Goal: Book appointment/travel/reservation

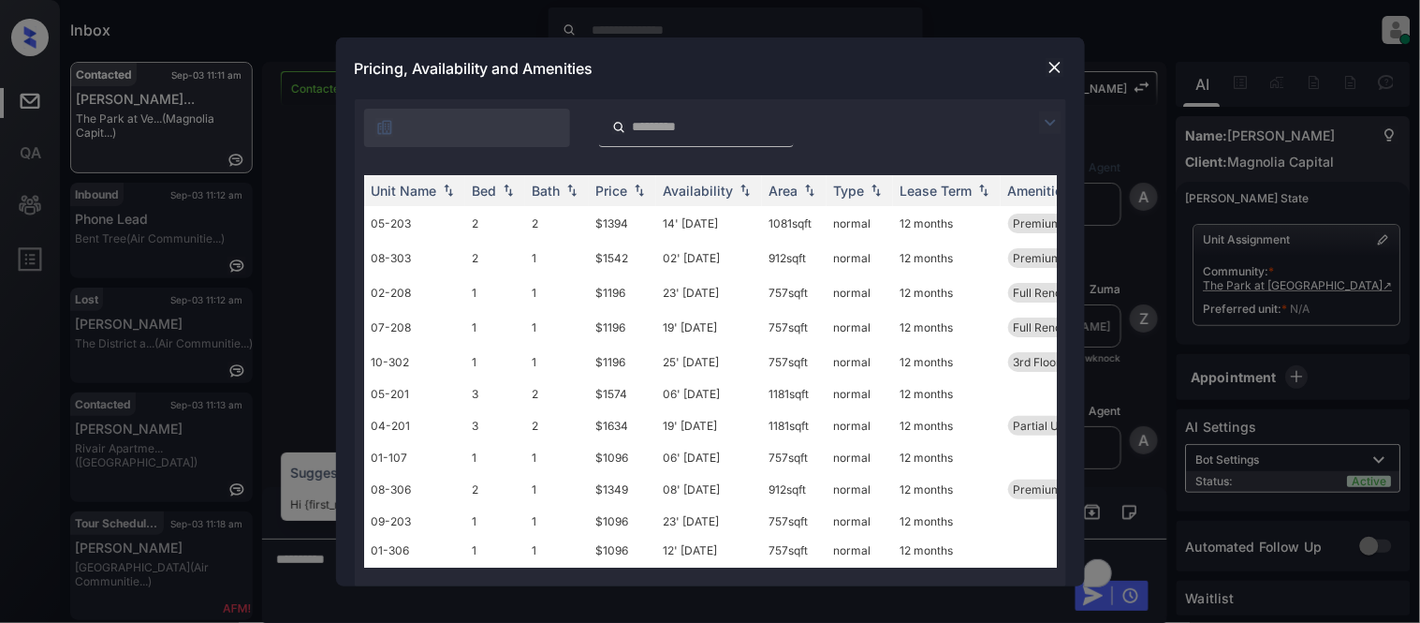
click at [1049, 120] on img at bounding box center [1050, 122] width 22 height 22
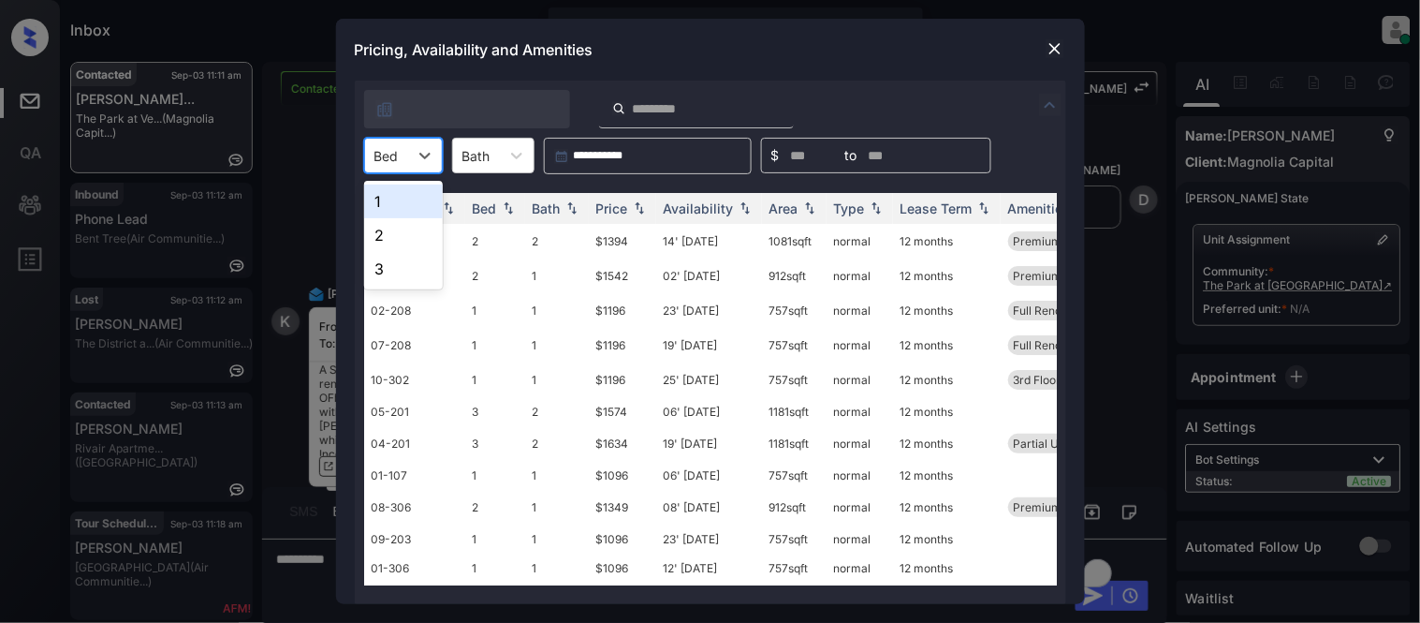
click at [398, 148] on div at bounding box center [387, 156] width 24 height 20
click at [400, 207] on div "1" at bounding box center [403, 201] width 79 height 34
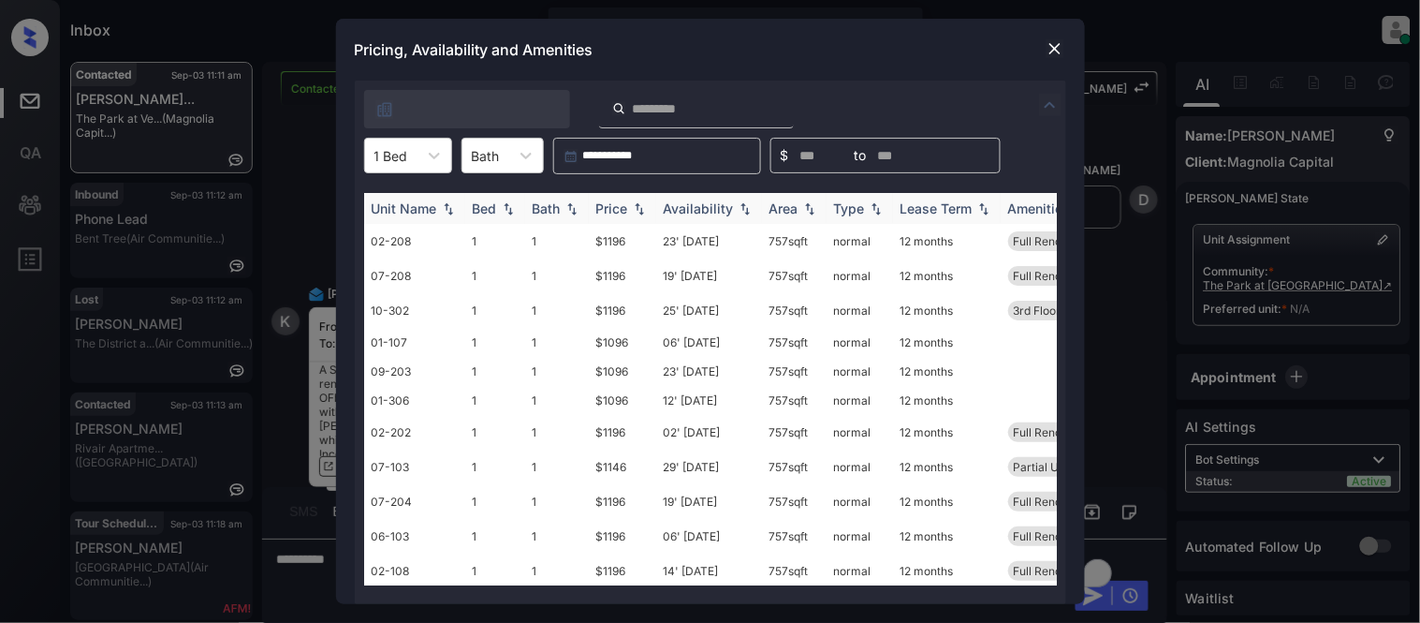
click at [612, 200] on div "Price" at bounding box center [612, 208] width 32 height 16
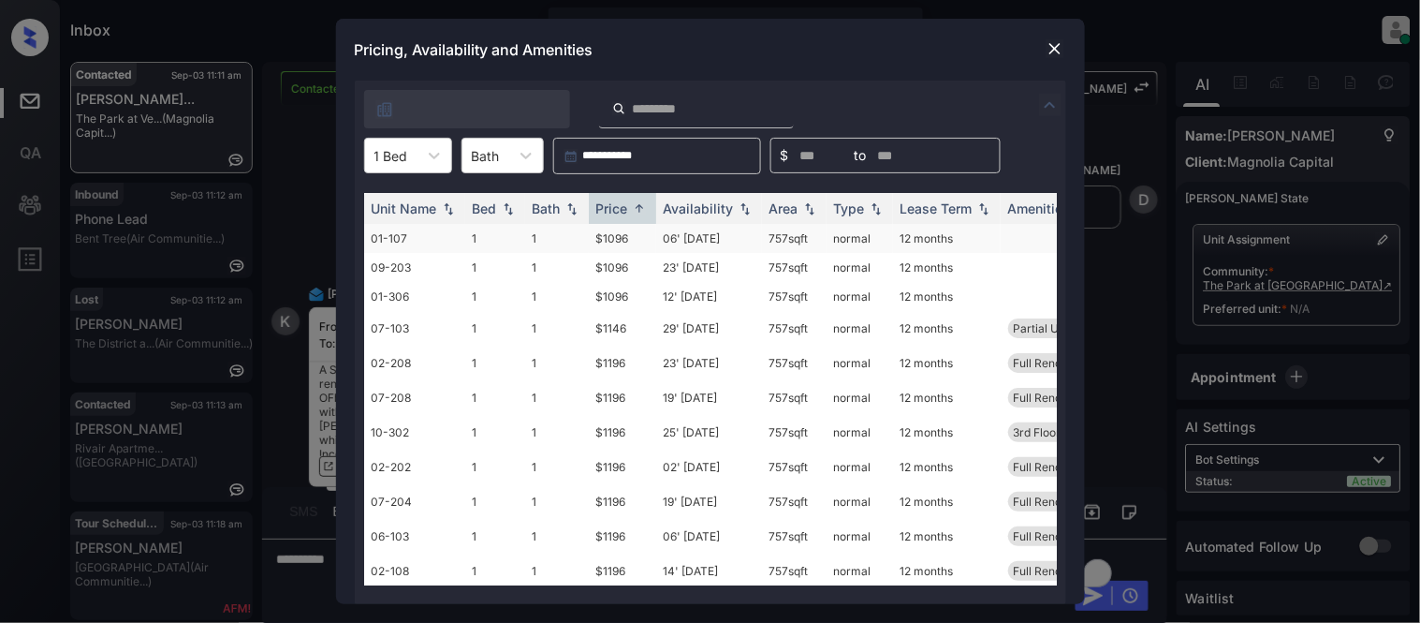
click at [614, 232] on td "$1096" at bounding box center [622, 238] width 67 height 29
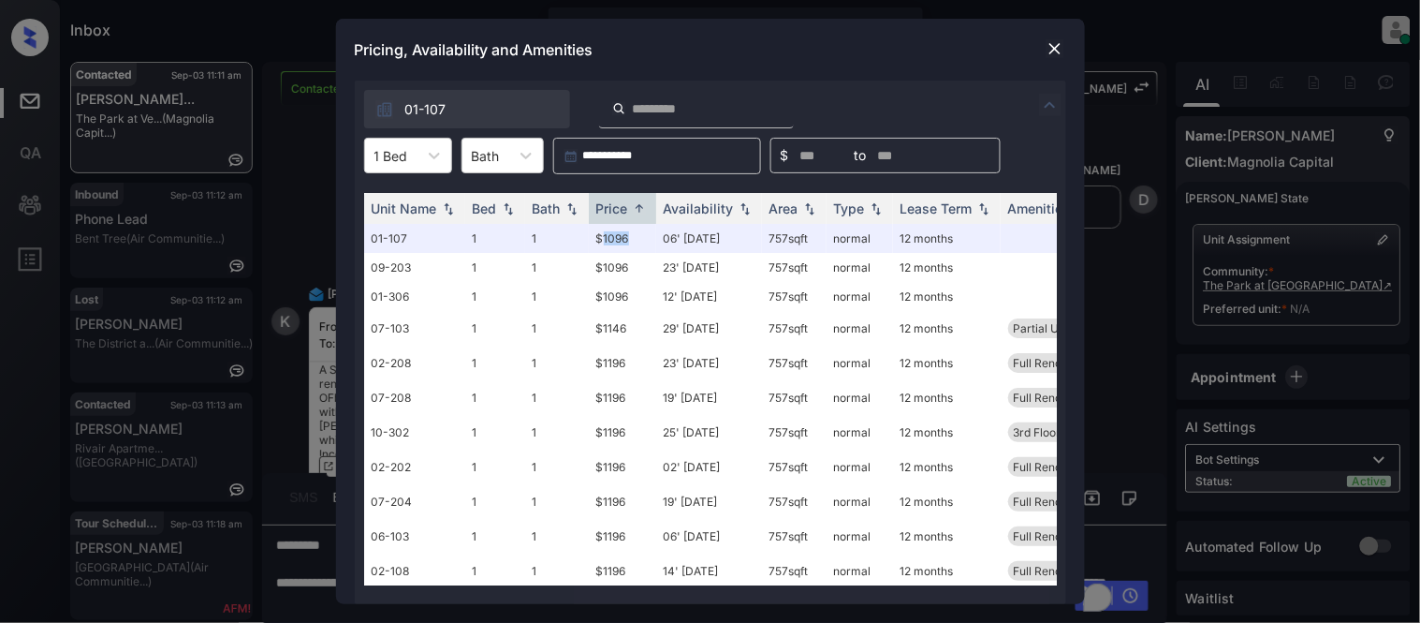
click at [1058, 43] on img at bounding box center [1055, 48] width 19 height 19
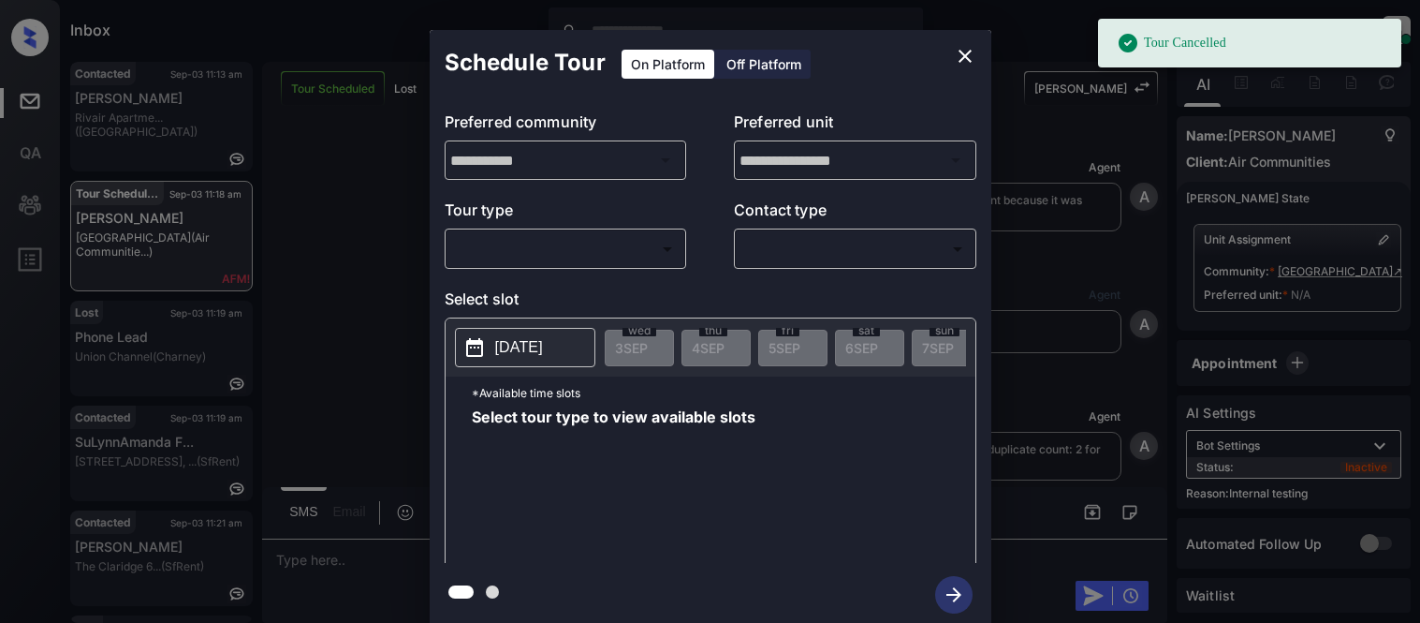
click at [507, 254] on body "Tour Cancelled Inbox Kristina Cataag Online Set yourself offline Set yourself o…" at bounding box center [710, 311] width 1420 height 623
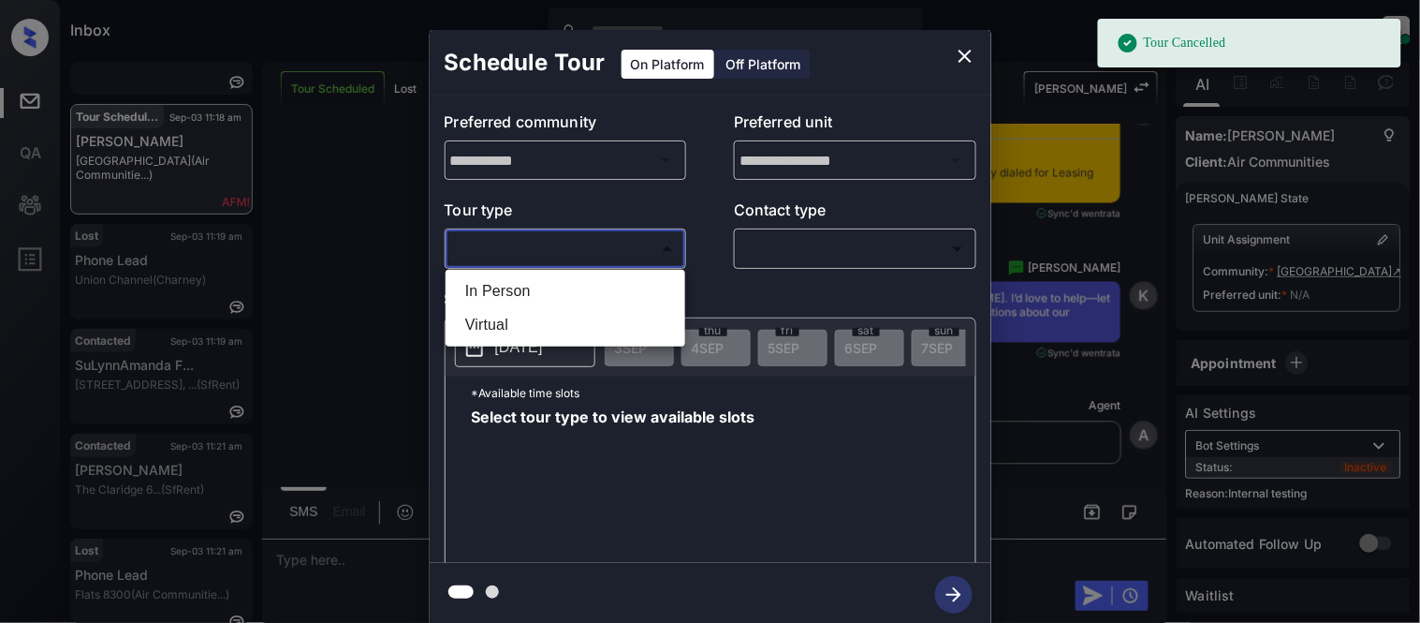
click at [502, 285] on li "In Person" at bounding box center [565, 291] width 230 height 34
type input "********"
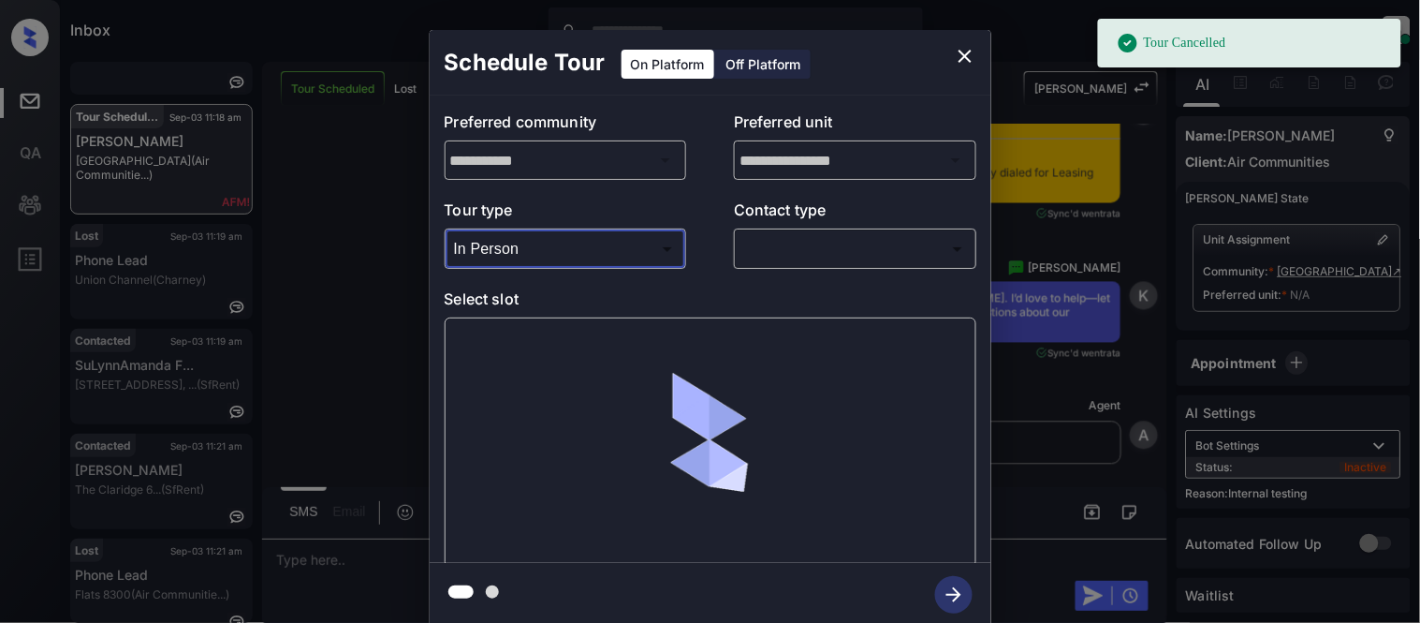
click at [835, 243] on body "Tour Cancelled Inbox Kristina Cataag Online Set yourself offline Set yourself o…" at bounding box center [710, 311] width 1420 height 623
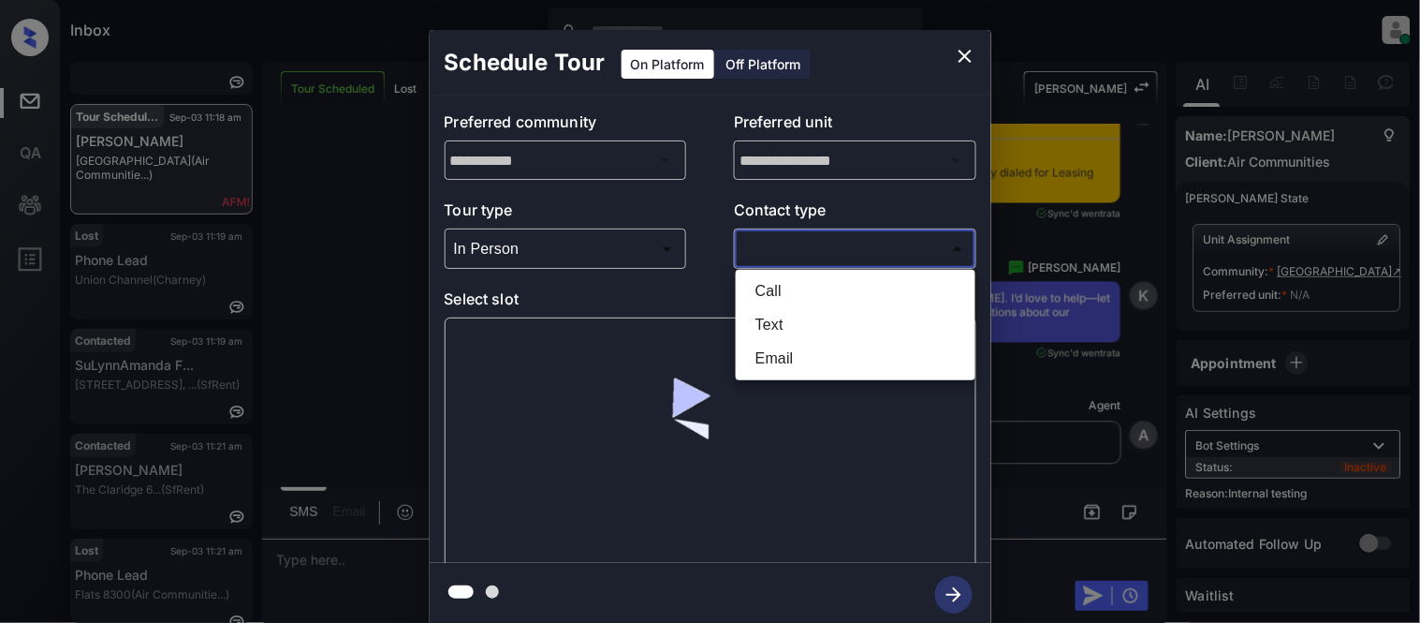
click at [786, 316] on li "Text" at bounding box center [856, 325] width 230 height 34
type input "****"
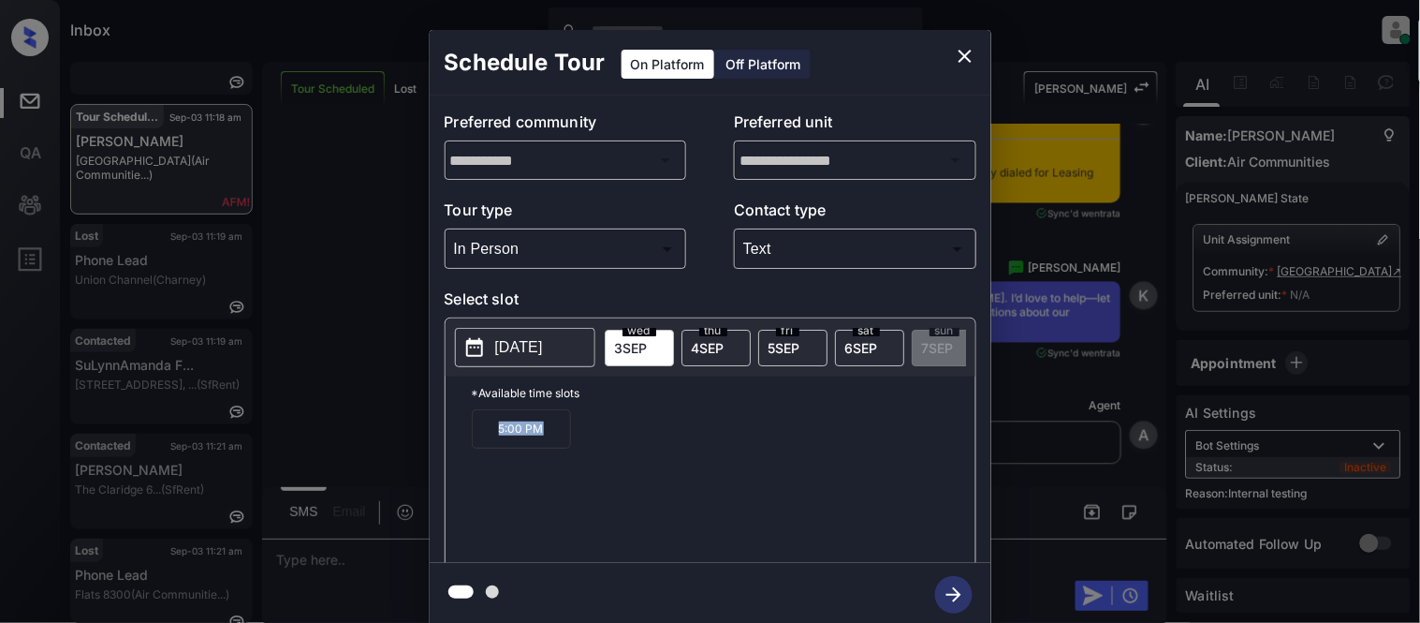
drag, startPoint x: 480, startPoint y: 435, endPoint x: 545, endPoint y: 441, distance: 64.8
click at [545, 441] on p "5:00 PM" at bounding box center [521, 428] width 99 height 39
copy p "5:00 PM"
click at [977, 48] on button "close" at bounding box center [965, 55] width 37 height 37
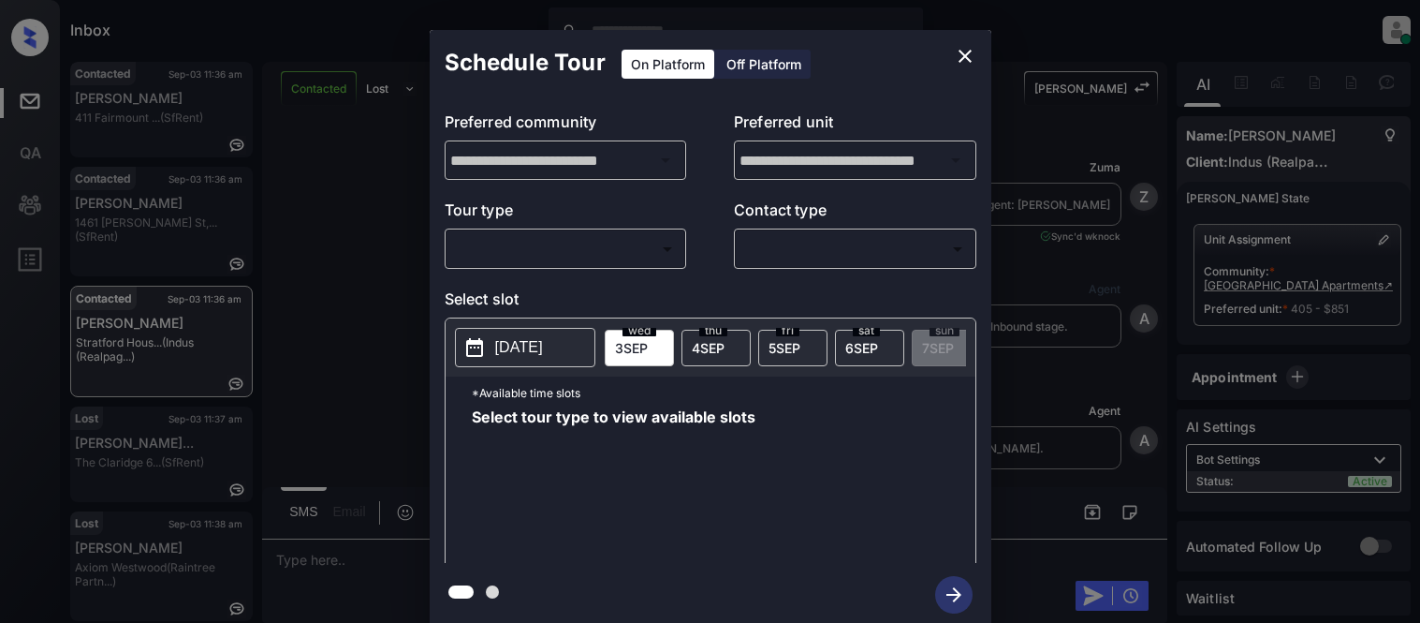
click at [582, 267] on div "​ ​" at bounding box center [566, 248] width 242 height 40
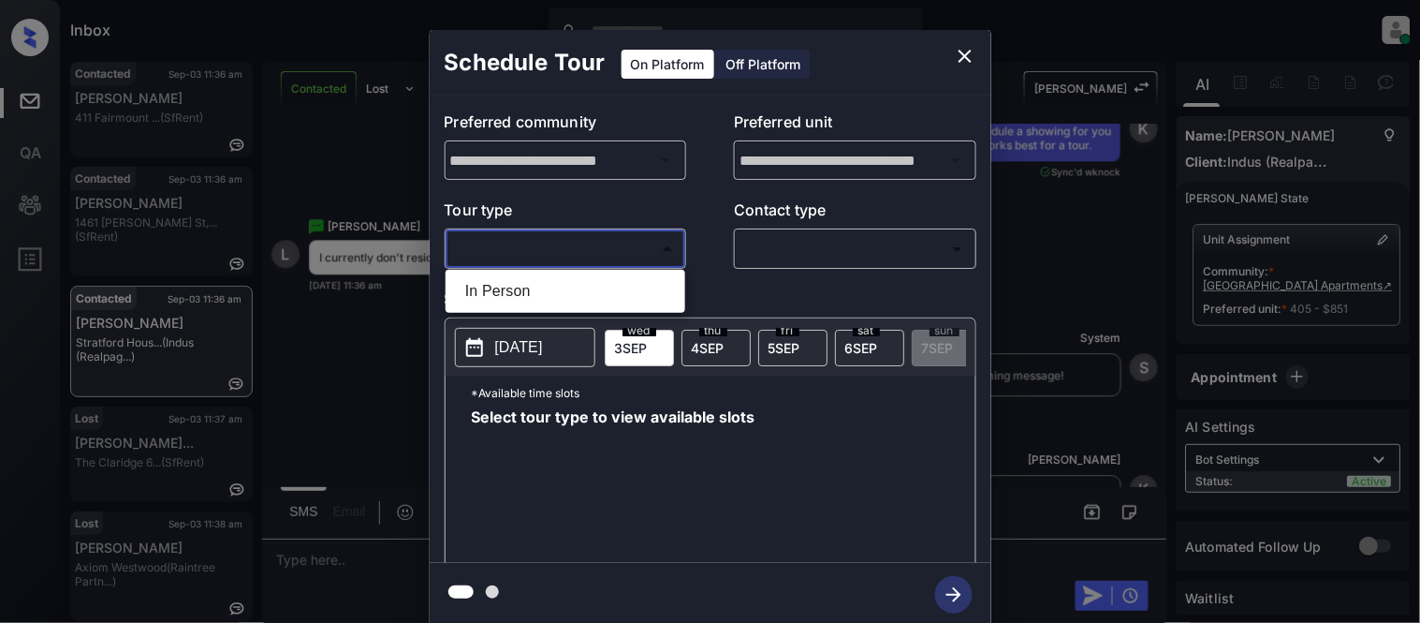
click at [571, 246] on body "Inbox Kristina Cataag Online Set yourself offline Set yourself on break Profile…" at bounding box center [710, 311] width 1420 height 623
click at [962, 53] on div at bounding box center [710, 311] width 1420 height 623
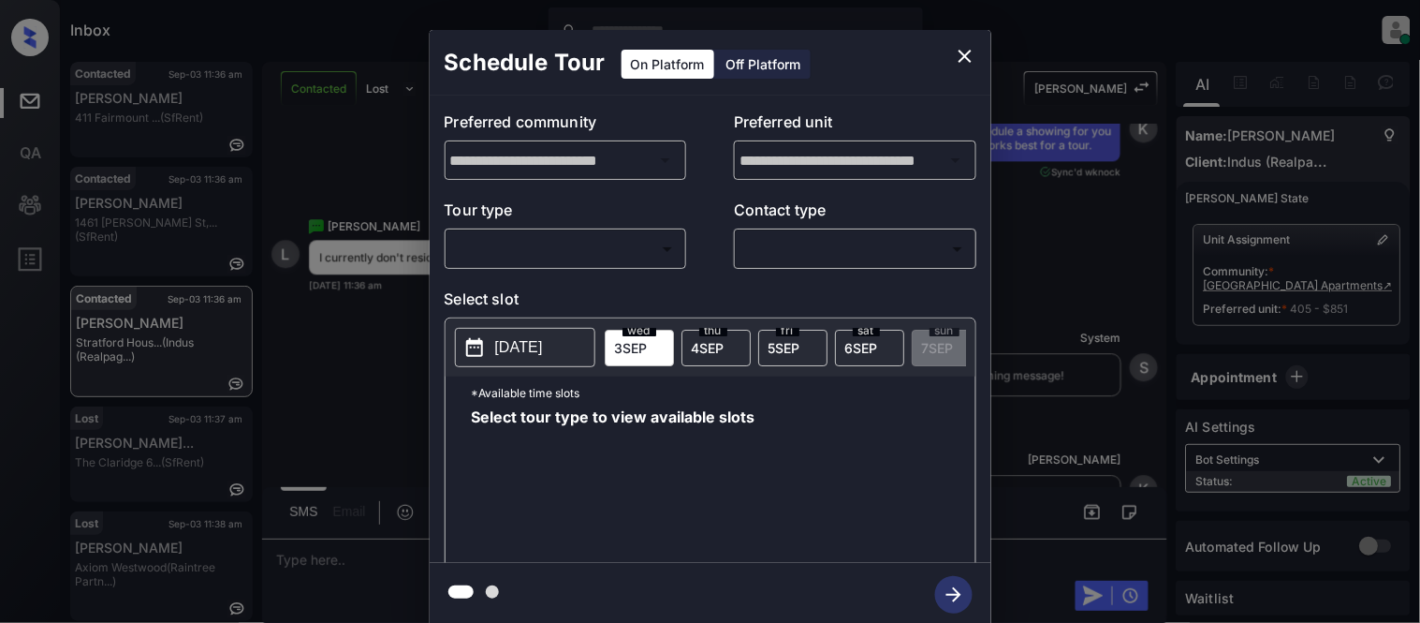
click at [399, 213] on div "**********" at bounding box center [710, 328] width 1420 height 656
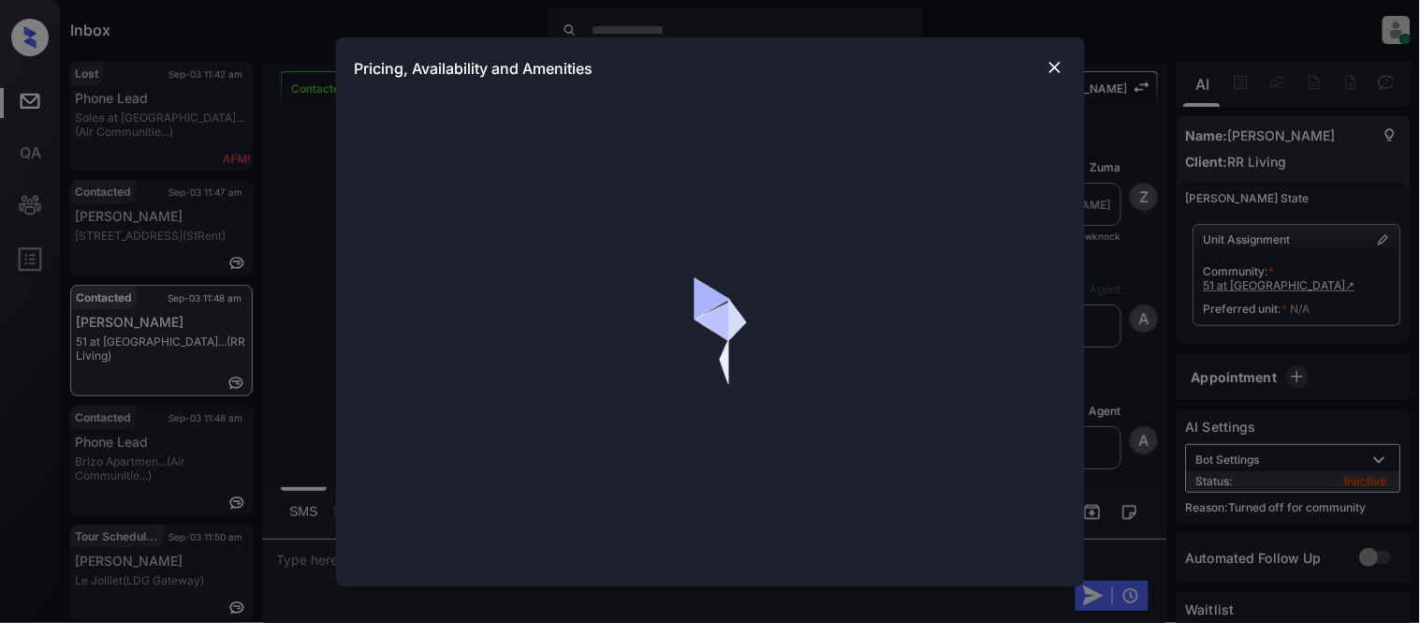
scroll to position [637, 0]
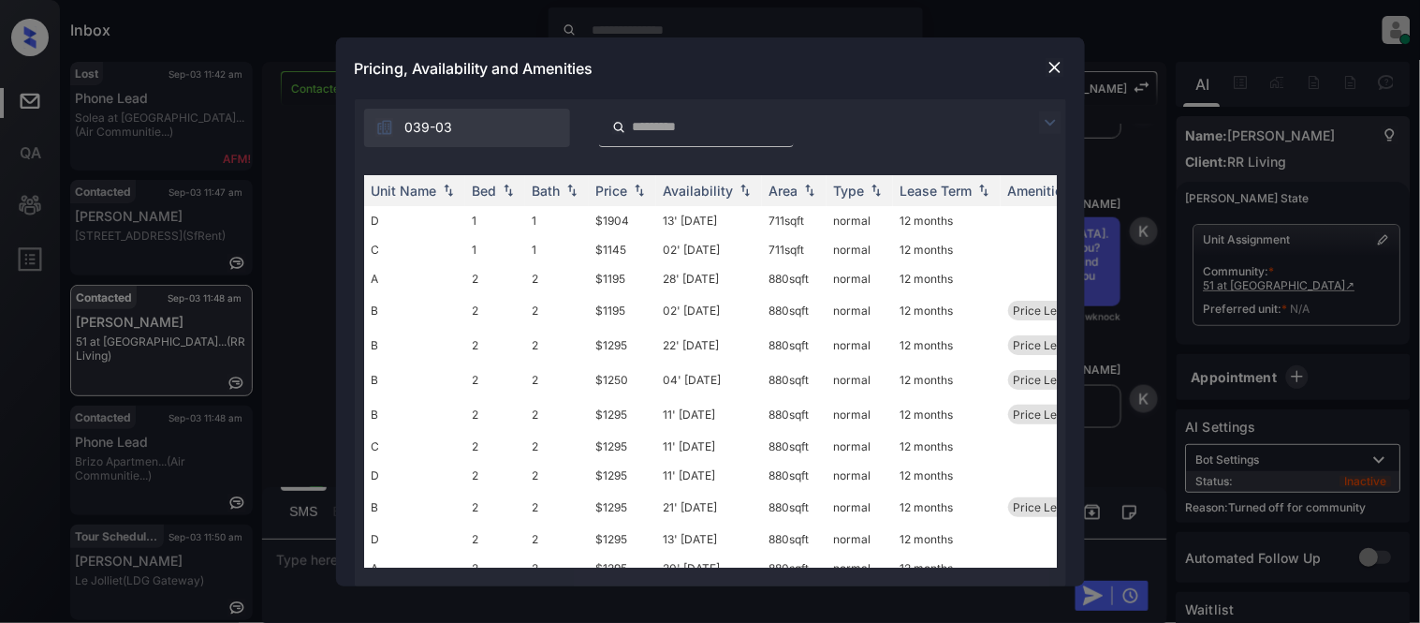
click at [1049, 118] on img at bounding box center [1050, 122] width 22 height 22
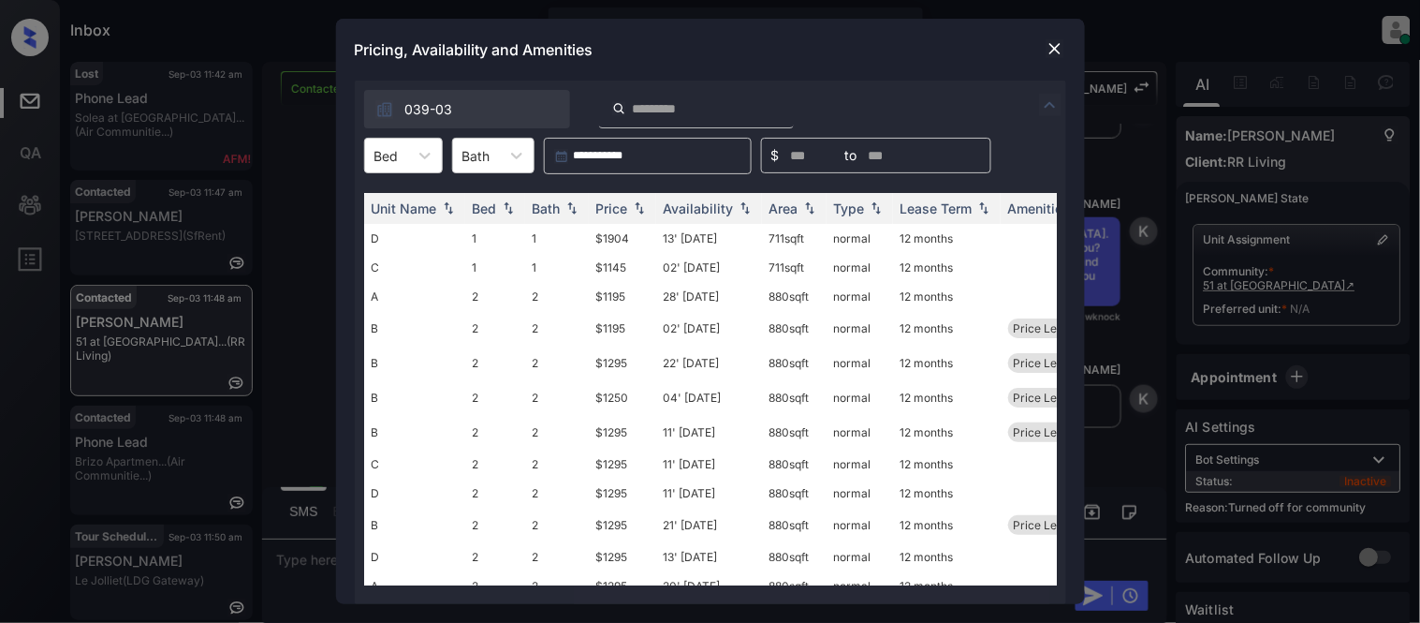
click at [434, 131] on div "**********" at bounding box center [711, 342] width 712 height 523
click at [425, 152] on icon at bounding box center [425, 155] width 19 height 19
click at [403, 237] on div "2" at bounding box center [403, 235] width 79 height 34
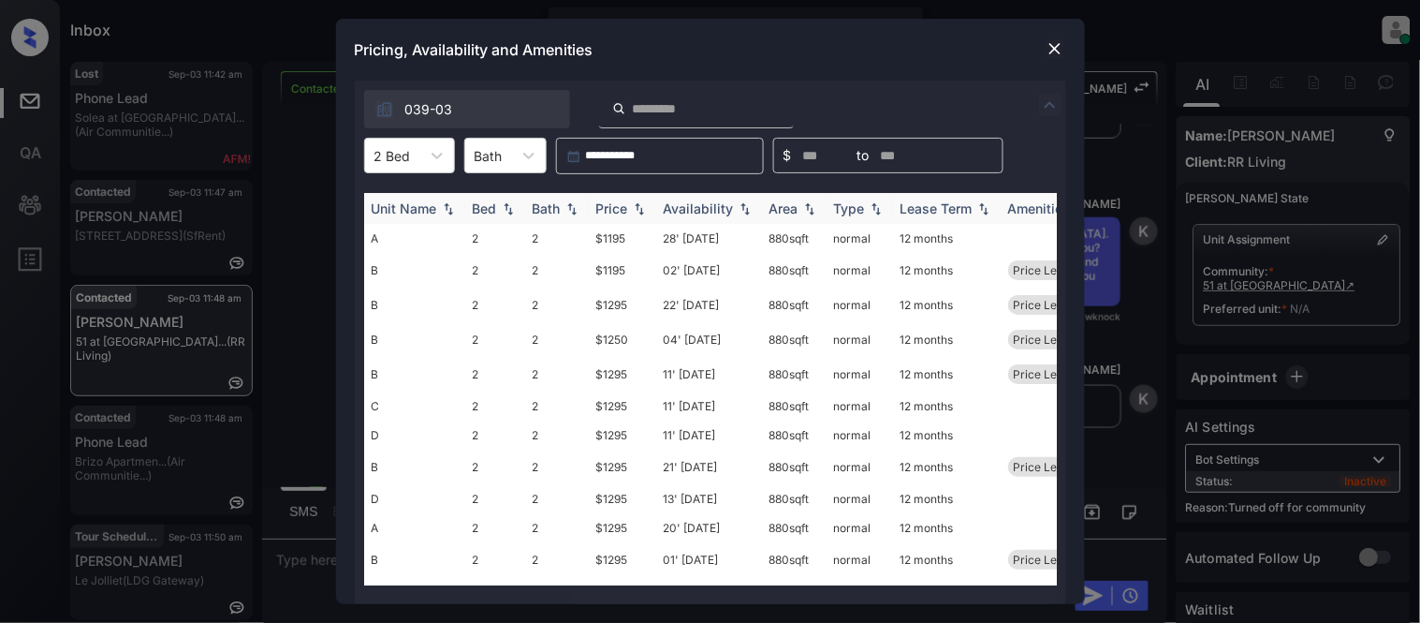
click at [610, 210] on div "Price" at bounding box center [612, 208] width 32 height 16
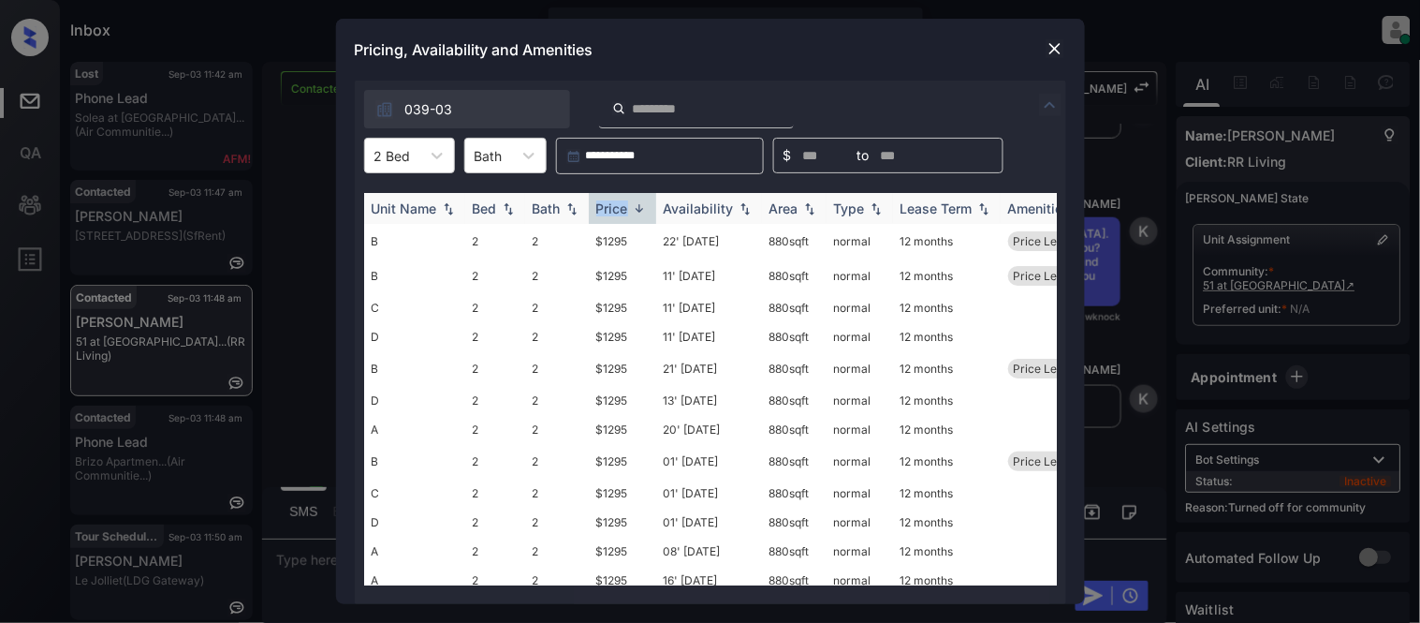
click at [610, 210] on div "Price" at bounding box center [612, 208] width 32 height 16
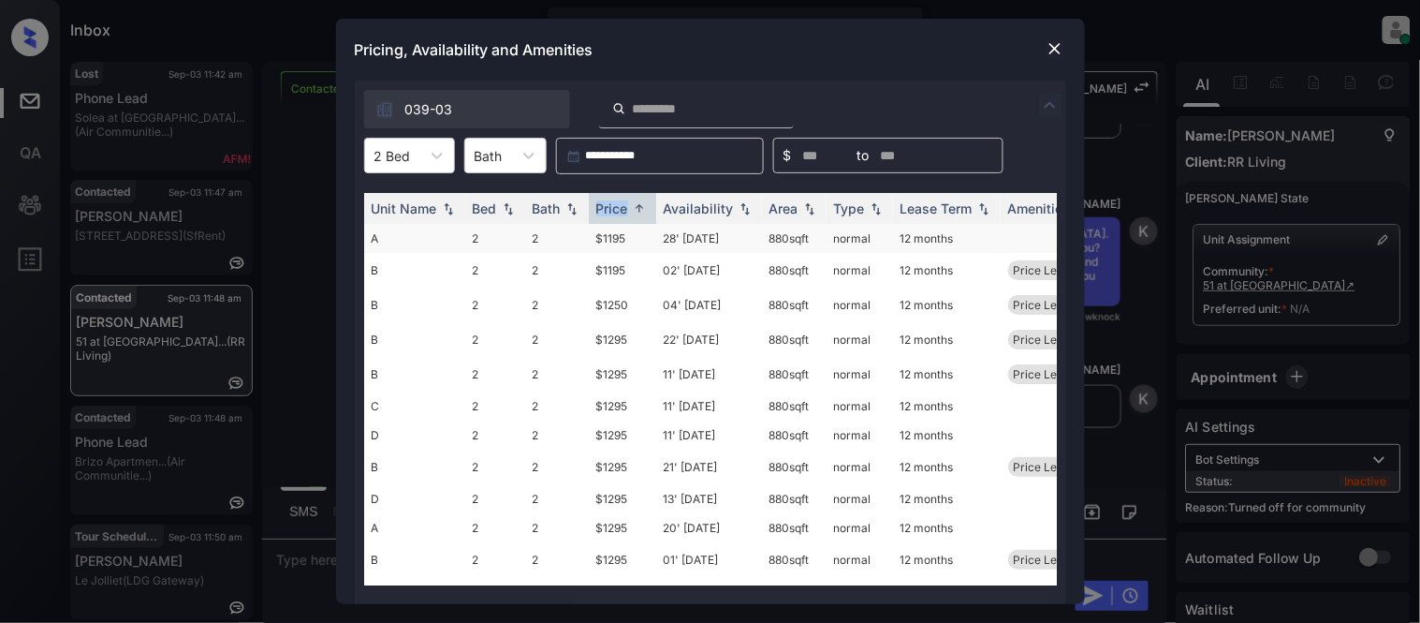
click at [606, 234] on td "$1195" at bounding box center [622, 238] width 67 height 29
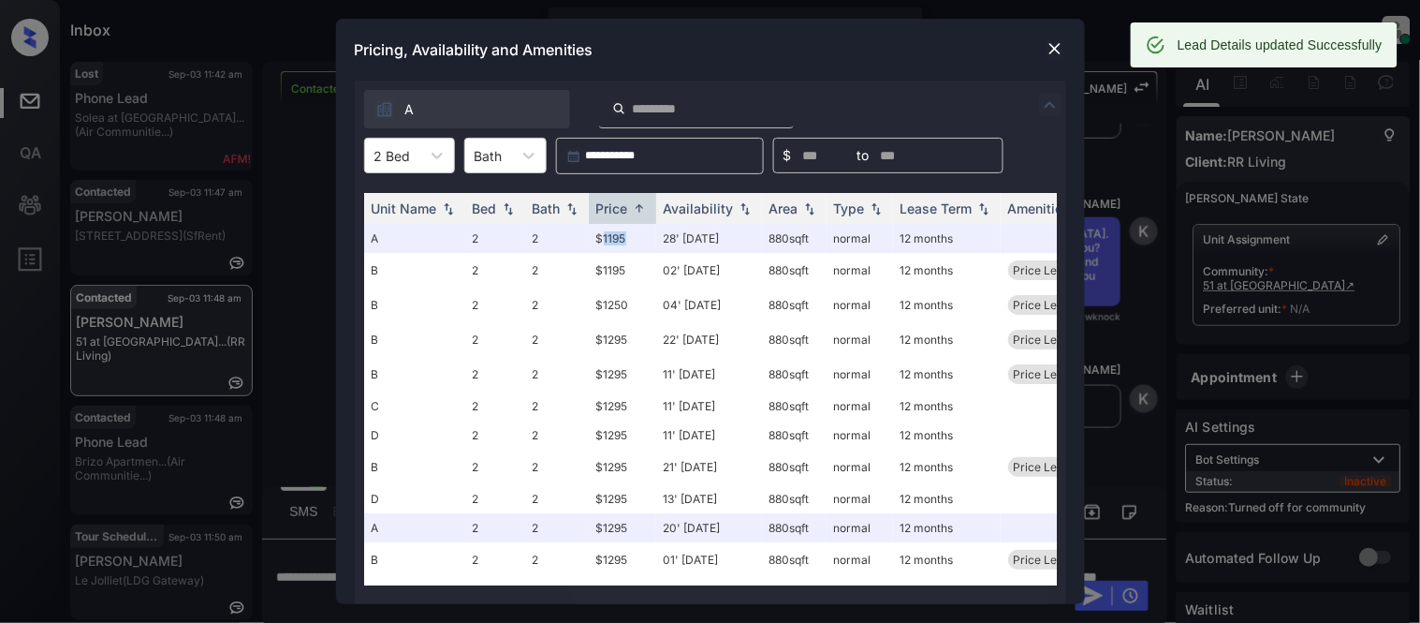
click at [1056, 51] on img at bounding box center [1055, 48] width 19 height 19
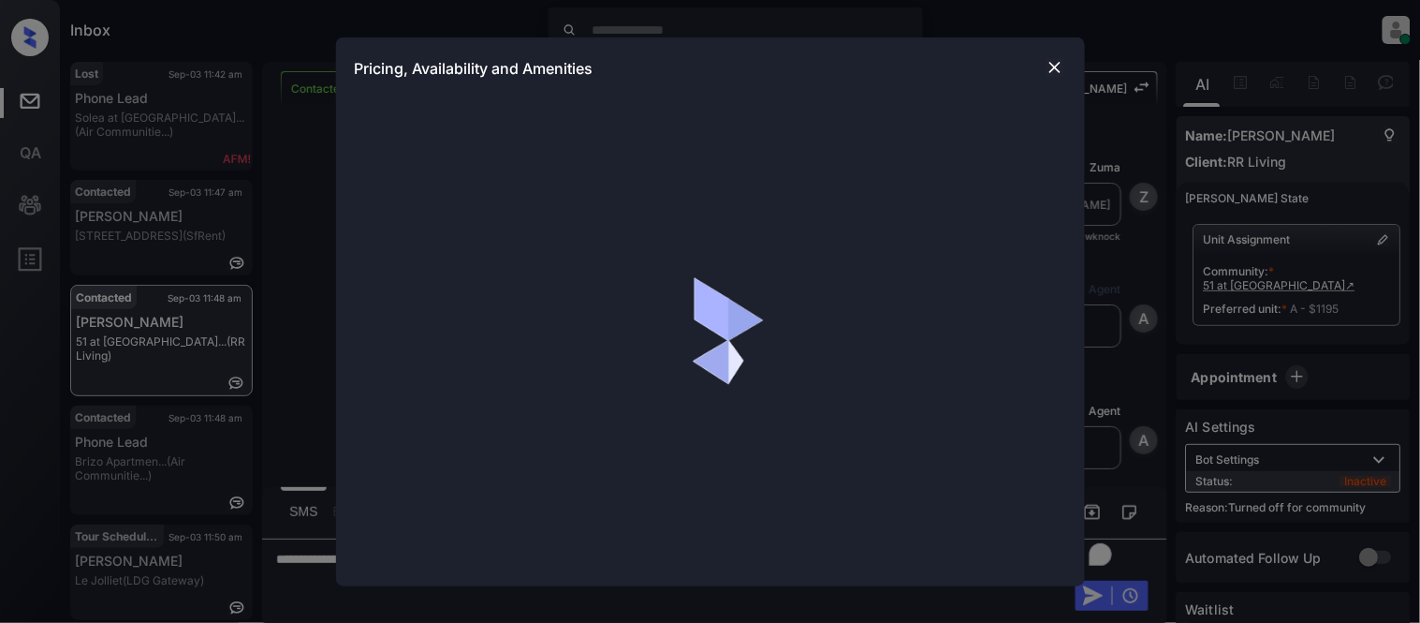
scroll to position [637, 0]
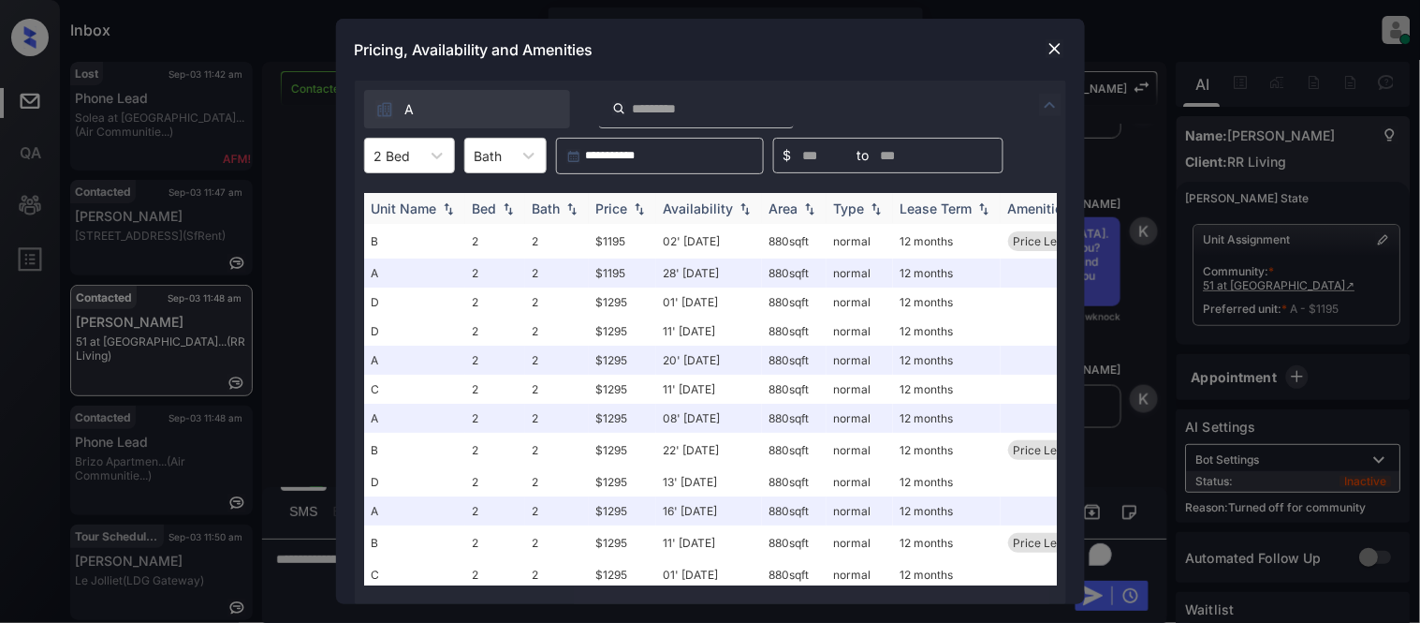
click at [638, 207] on img at bounding box center [639, 208] width 19 height 13
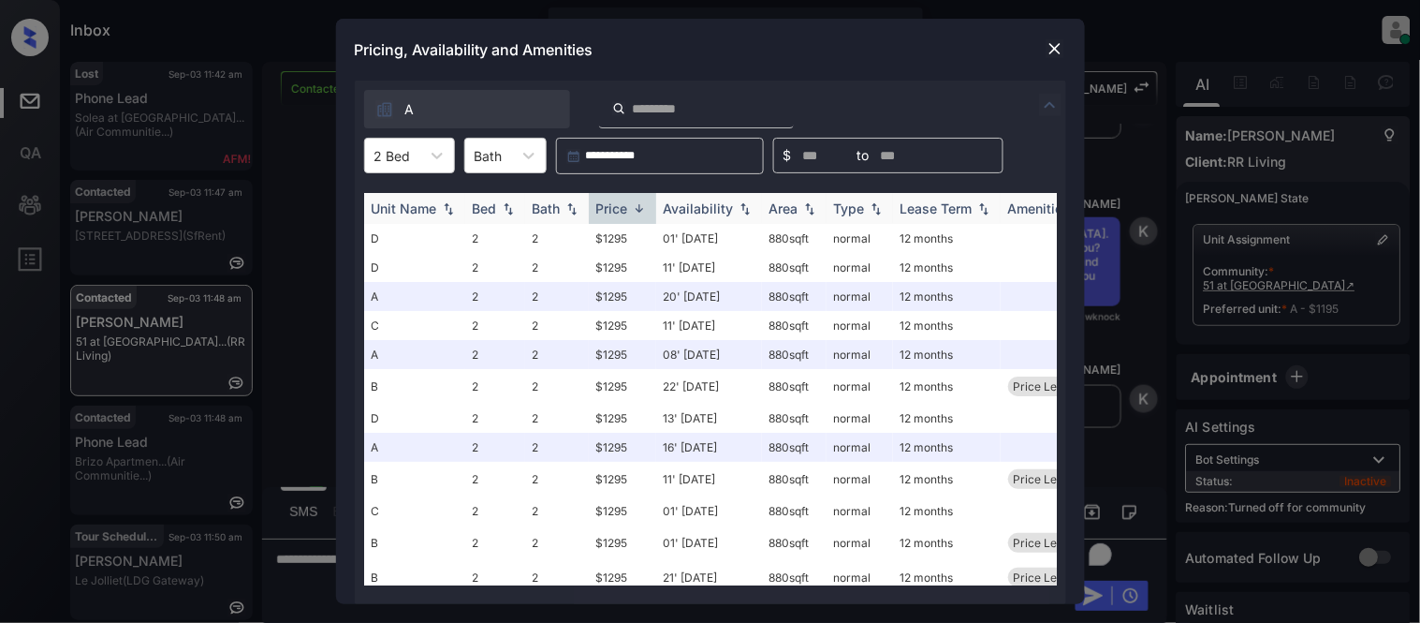
click at [638, 207] on img at bounding box center [639, 208] width 19 height 14
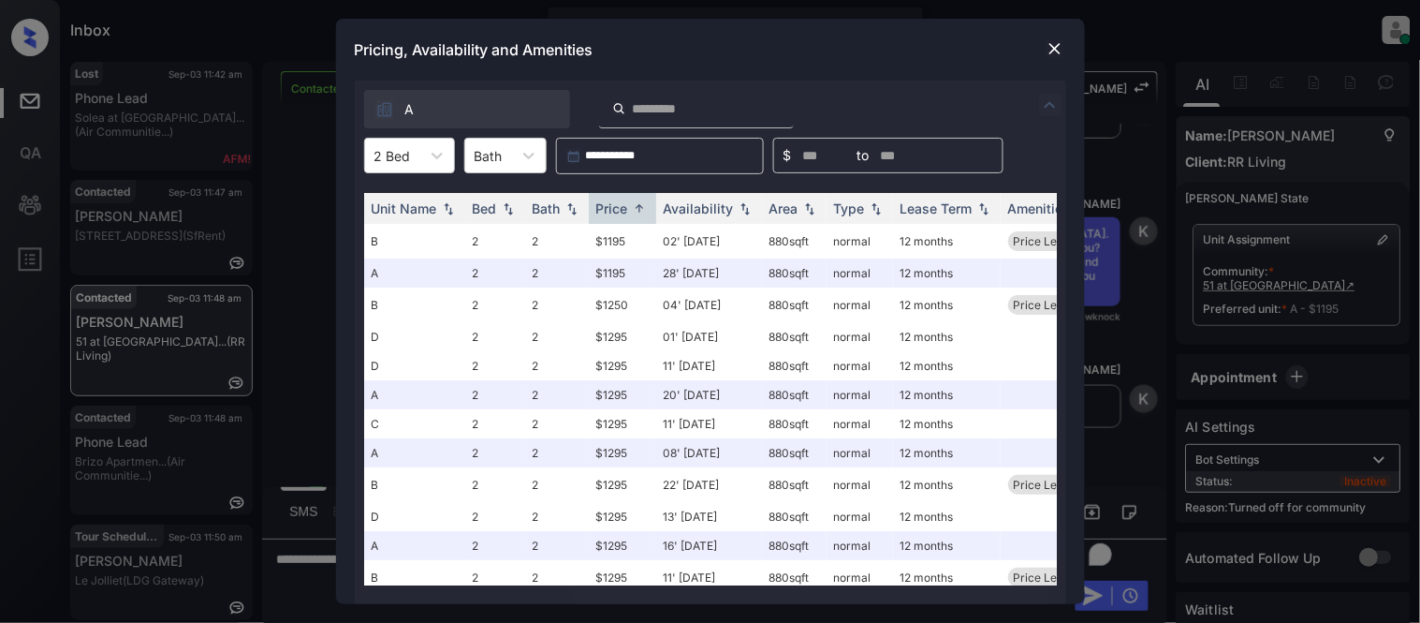
click at [1054, 38] on div at bounding box center [1055, 48] width 22 height 22
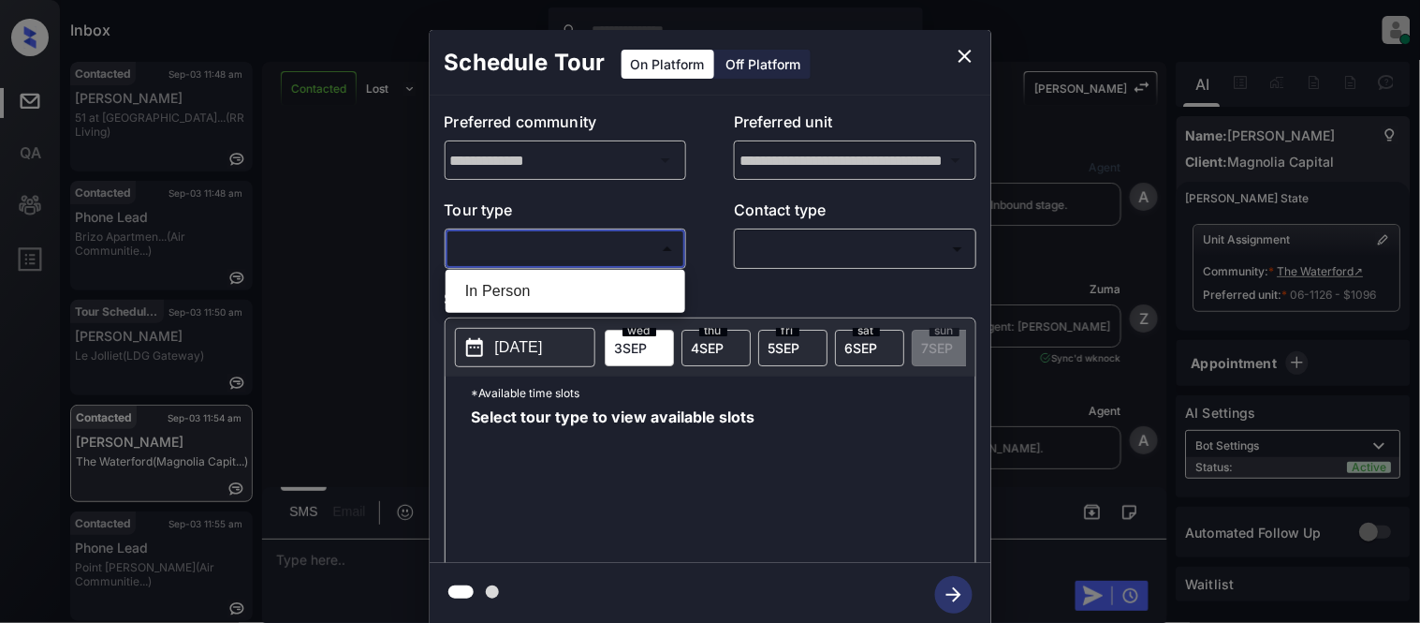
scroll to position [5976, 0]
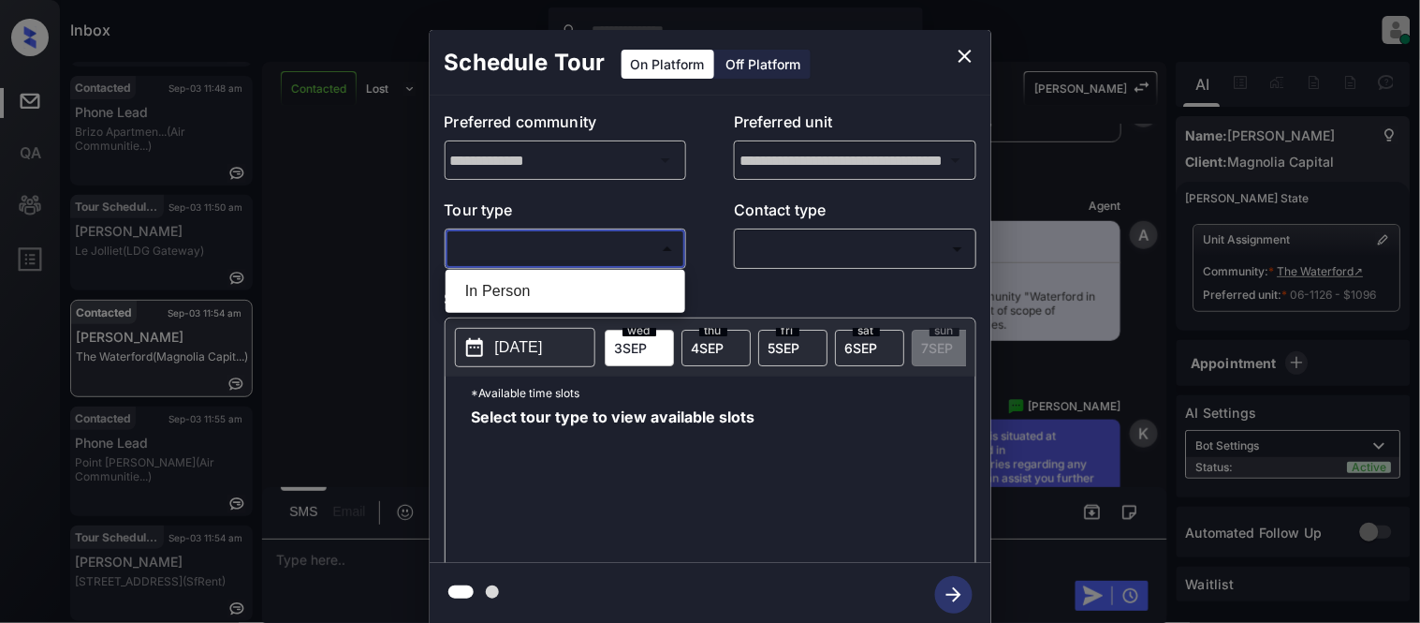
click at [548, 284] on li "In Person" at bounding box center [565, 291] width 230 height 34
type input "********"
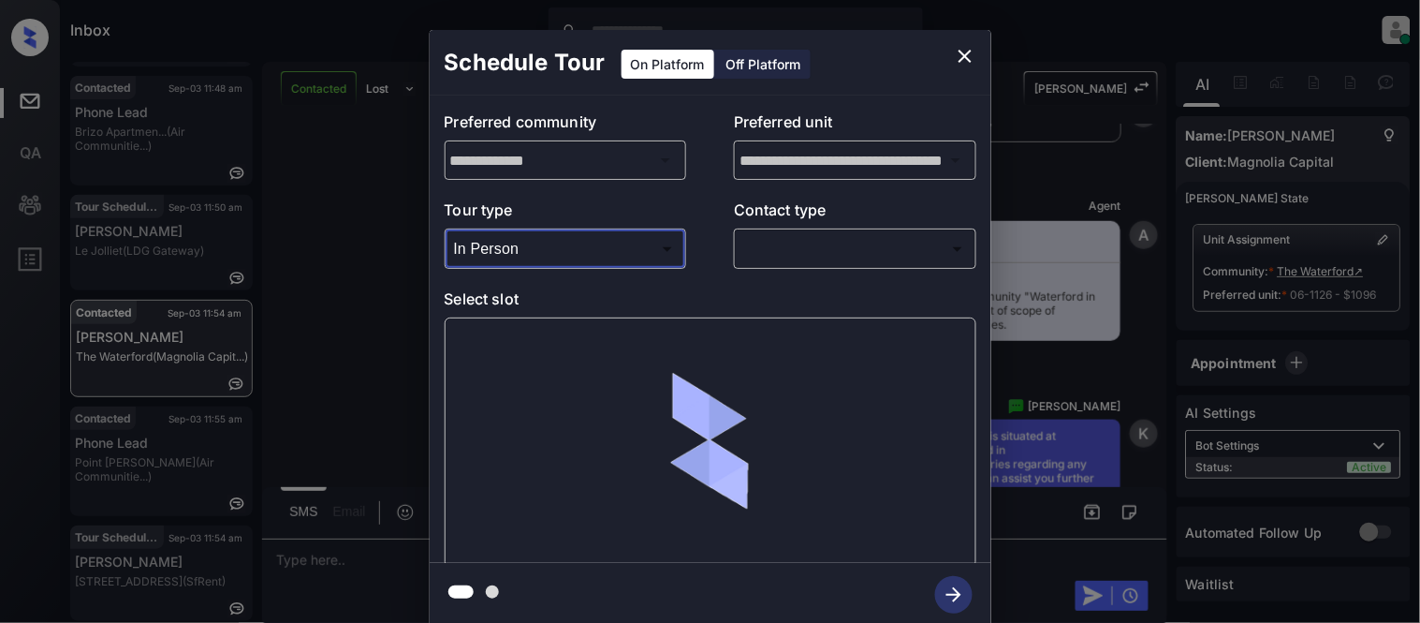
click at [849, 246] on body "Inbox Kristina Cataag Online Set yourself offline Set yourself on break Profile…" at bounding box center [710, 311] width 1420 height 623
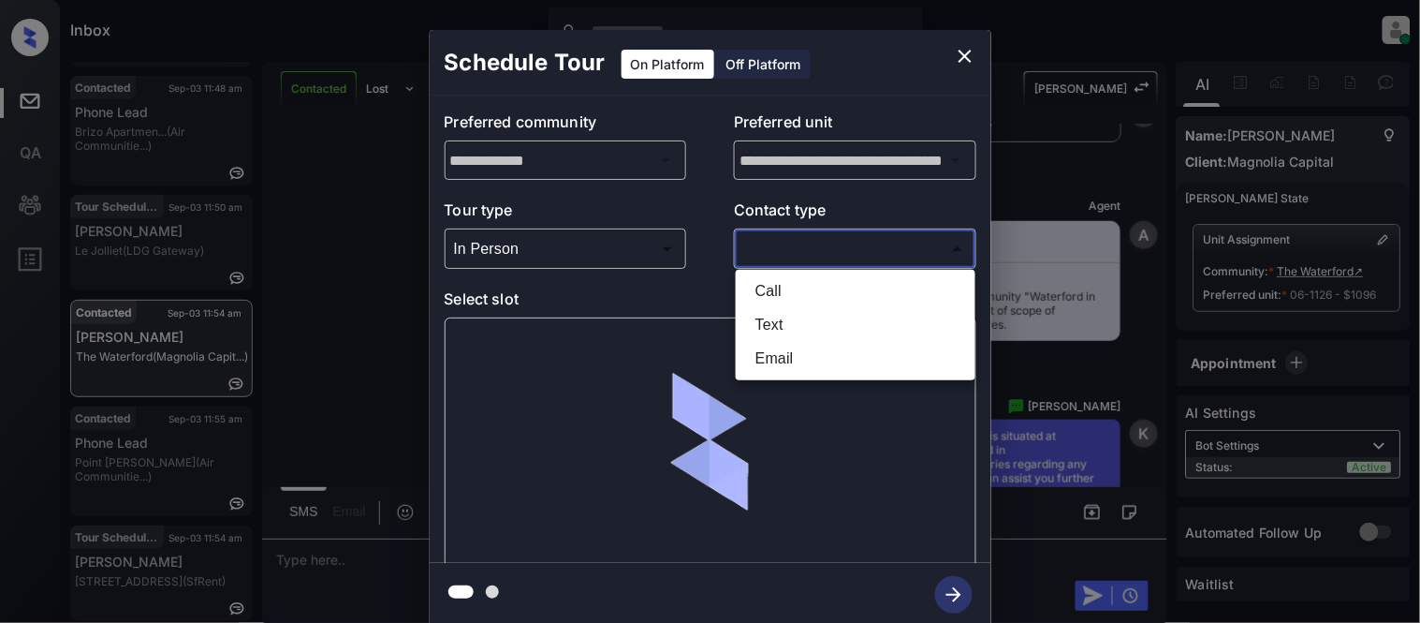
click at [772, 331] on li "Text" at bounding box center [856, 325] width 230 height 34
type input "****"
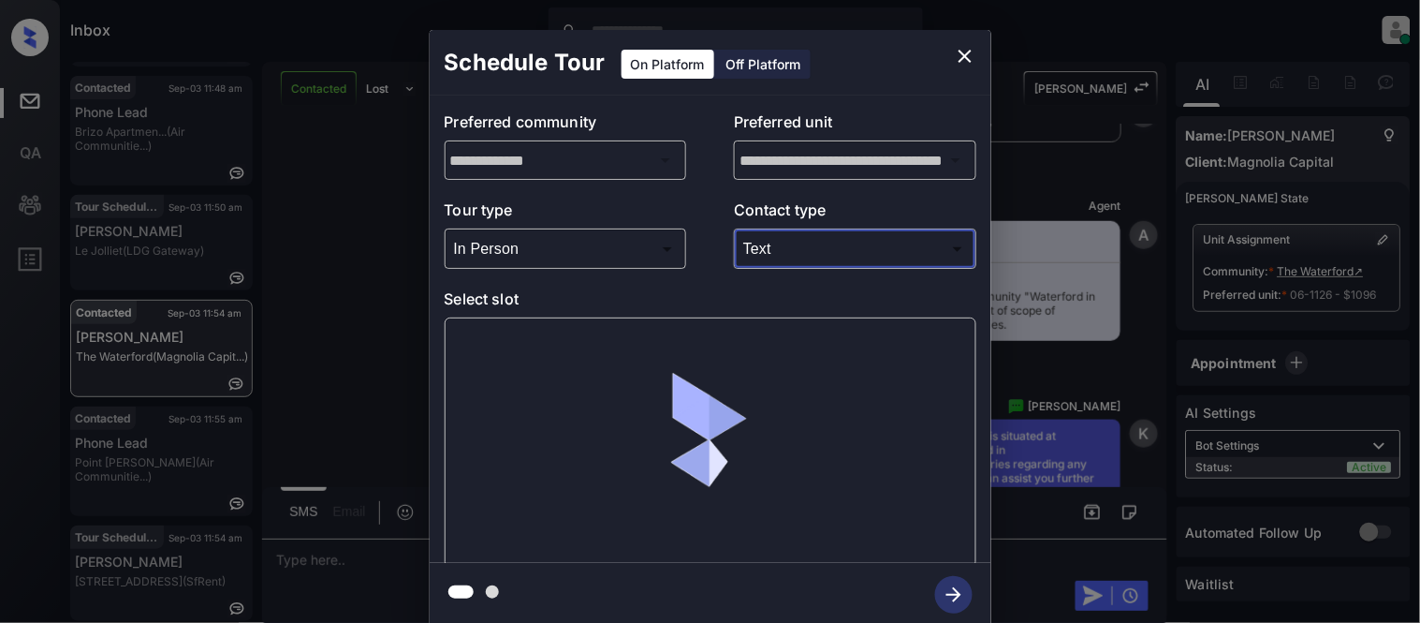
click at [506, 369] on div at bounding box center [711, 442] width 532 height 250
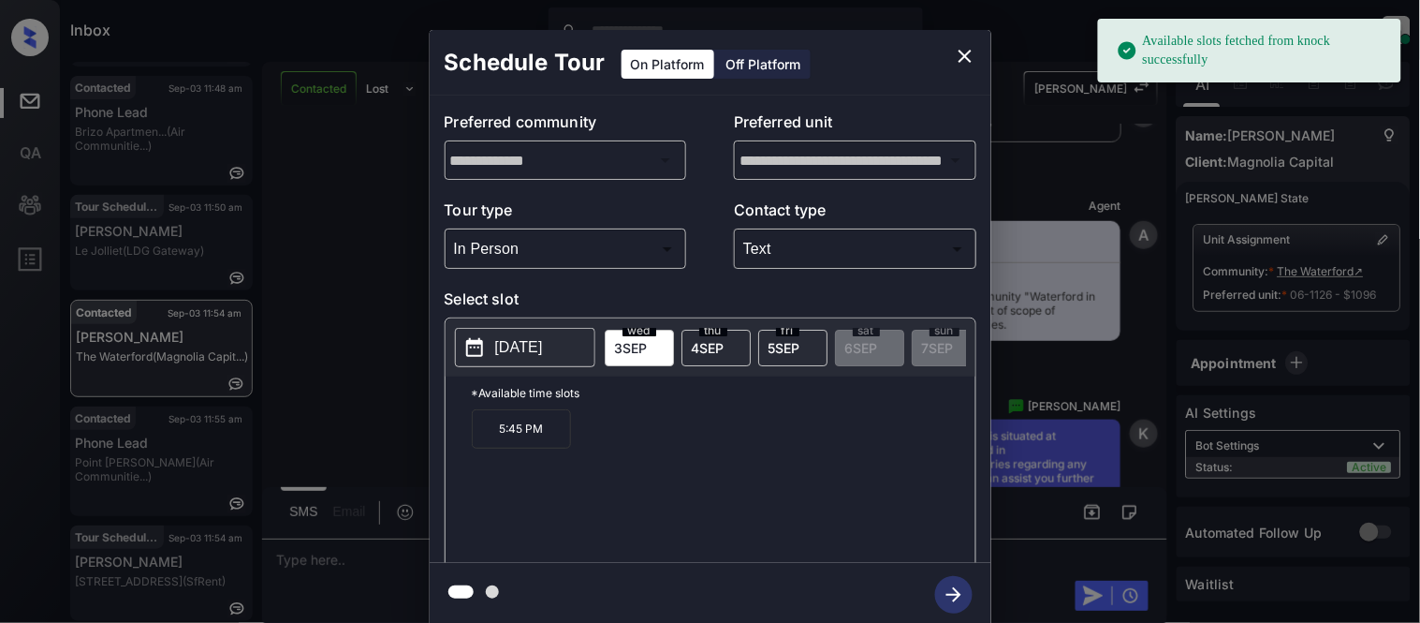
click at [519, 347] on p "[DATE]" at bounding box center [519, 347] width 48 height 22
drag, startPoint x: 472, startPoint y: 433, endPoint x: 568, endPoint y: 433, distance: 96.4
click at [568, 433] on p "5:45 PM" at bounding box center [521, 428] width 99 height 39
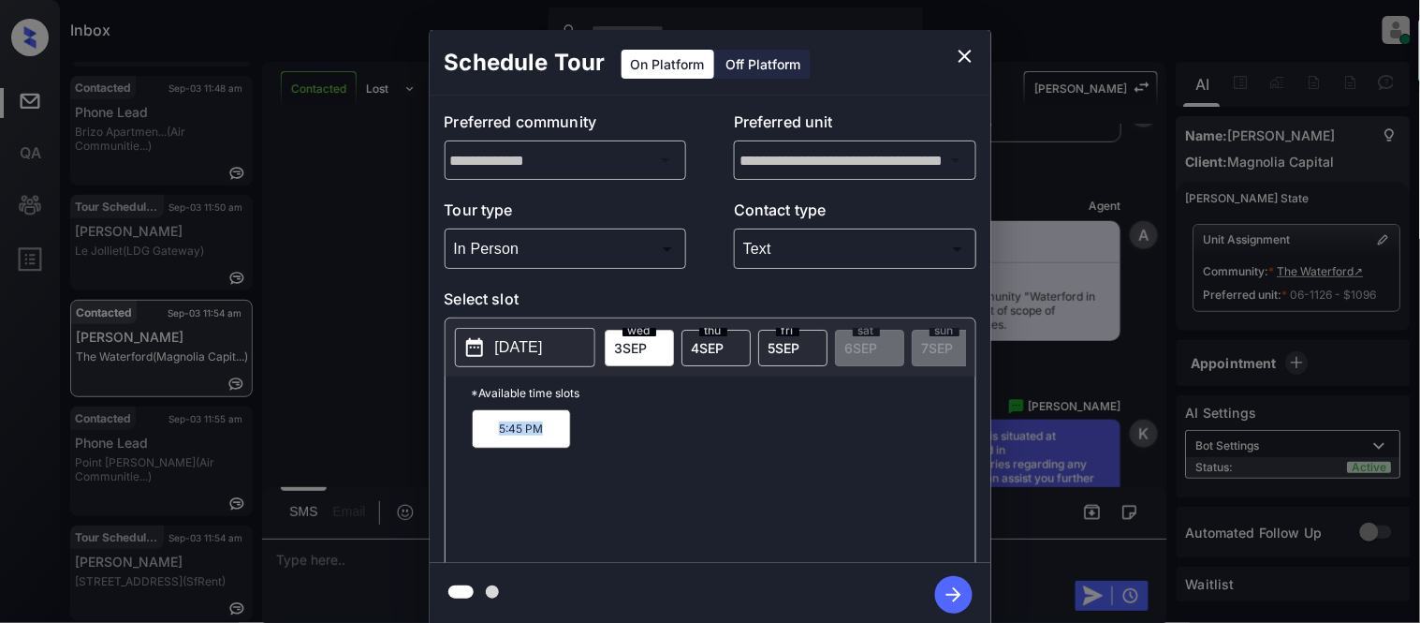
copy p "5:45 PM"
click at [365, 563] on div "**********" at bounding box center [710, 328] width 1420 height 656
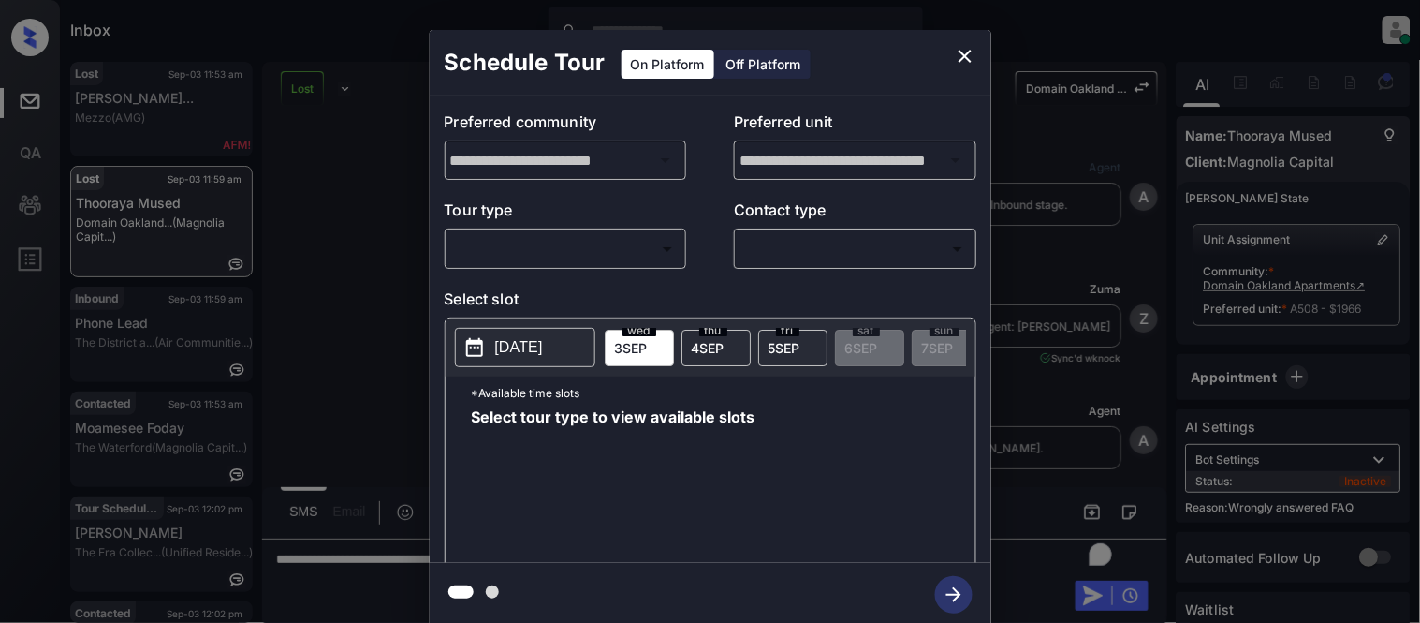
click at [651, 255] on body "Inbox [PERSON_NAME] Cataag Online Set yourself offline Set yourself on break Pr…" at bounding box center [710, 311] width 1420 height 623
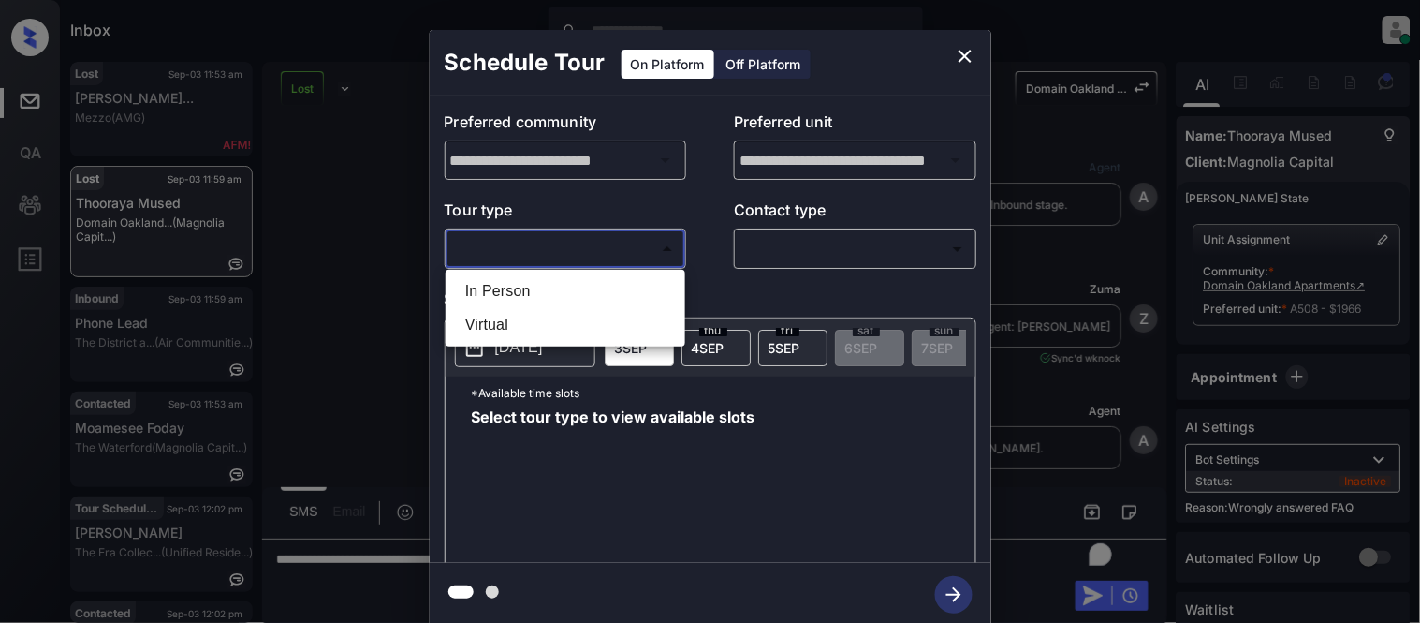
scroll to position [47867, 0]
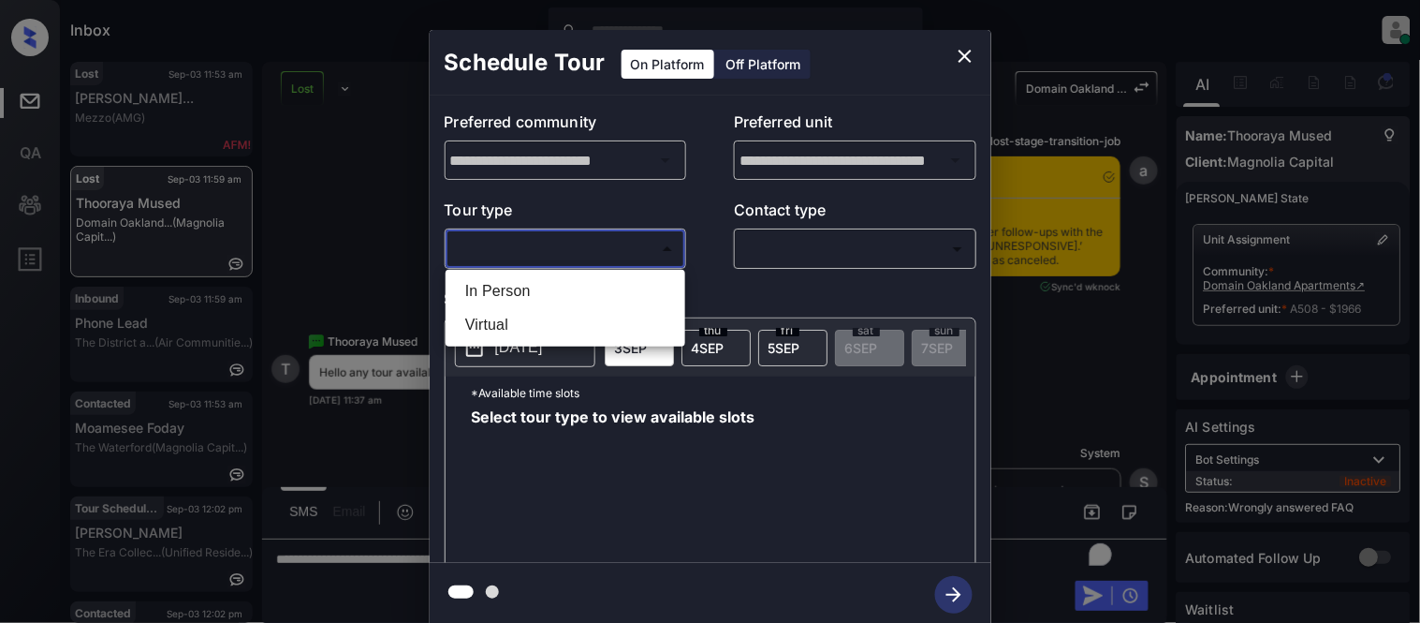
click at [595, 285] on li "In Person" at bounding box center [565, 291] width 230 height 34
click at [759, 255] on div at bounding box center [710, 311] width 1420 height 623
type input "********"
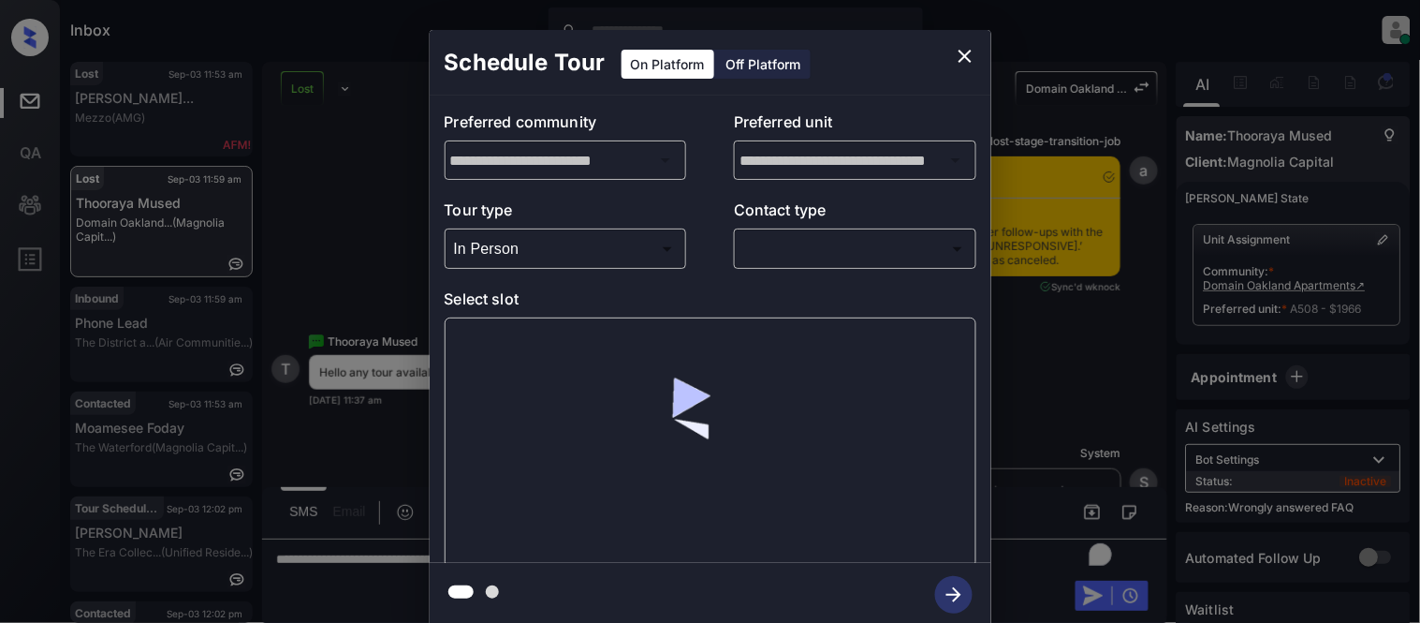
click at [760, 255] on body "Inbox Kristina Cataag Online Set yourself offline Set yourself on break Profile…" at bounding box center [710, 311] width 1420 height 623
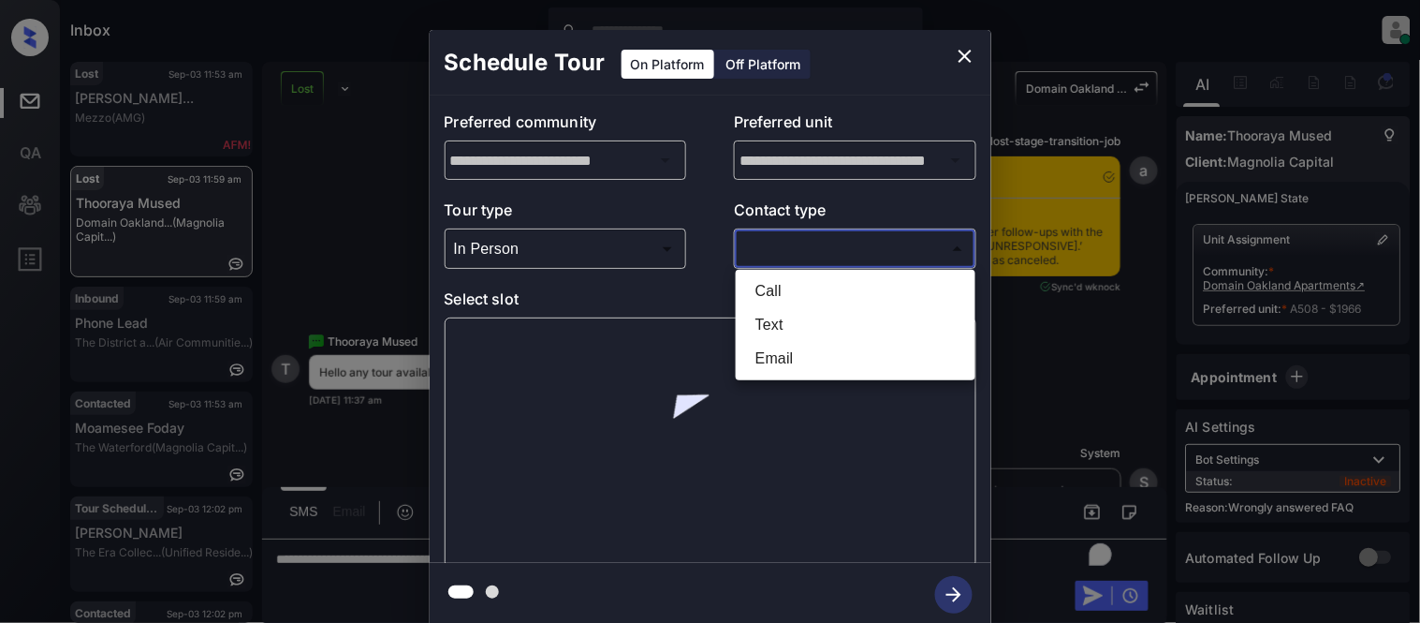
click at [762, 314] on li "Text" at bounding box center [856, 325] width 230 height 34
type input "****"
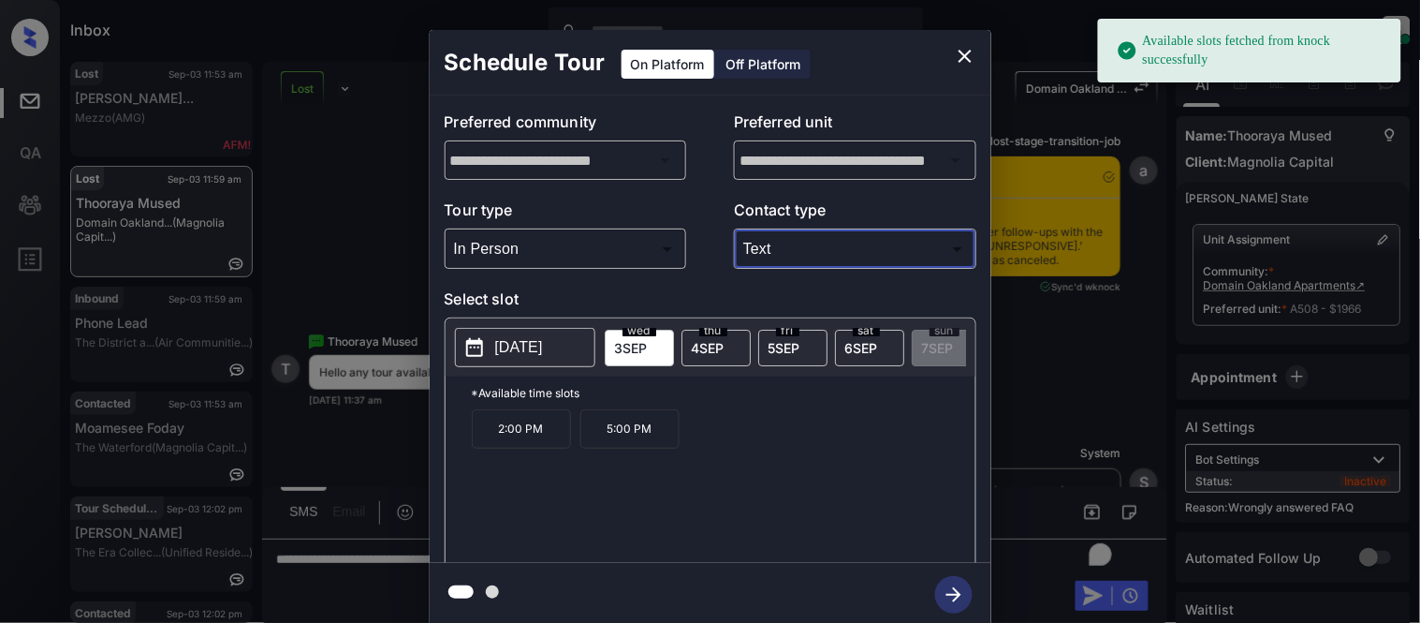
click at [508, 347] on p "[DATE]" at bounding box center [519, 347] width 48 height 22
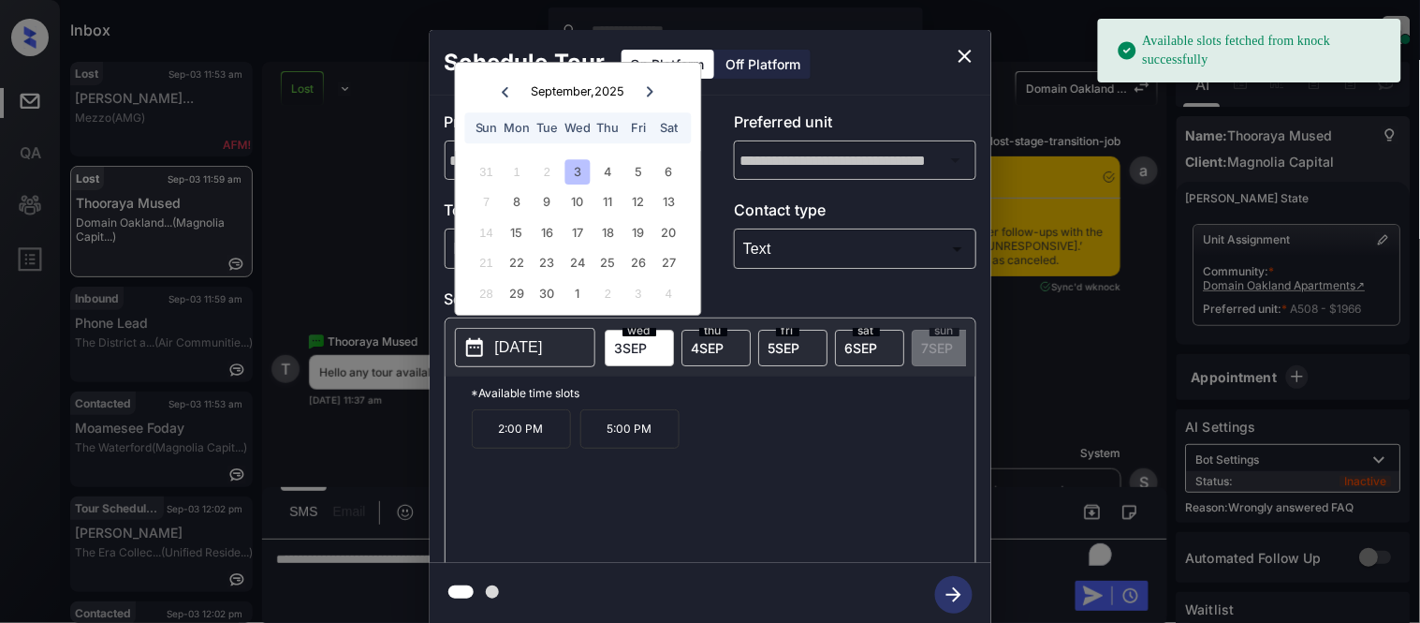
click at [639, 448] on p "5:00 PM" at bounding box center [629, 428] width 99 height 39
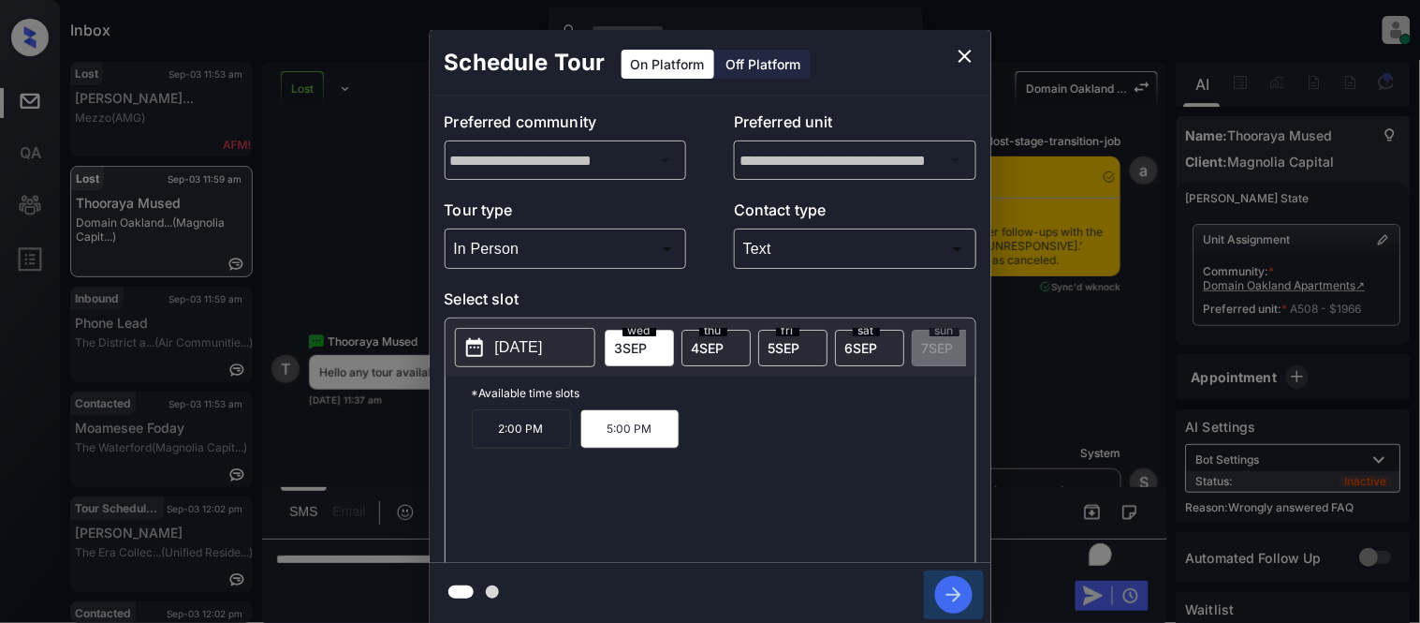
click at [964, 591] on icon "button" at bounding box center [953, 594] width 37 height 37
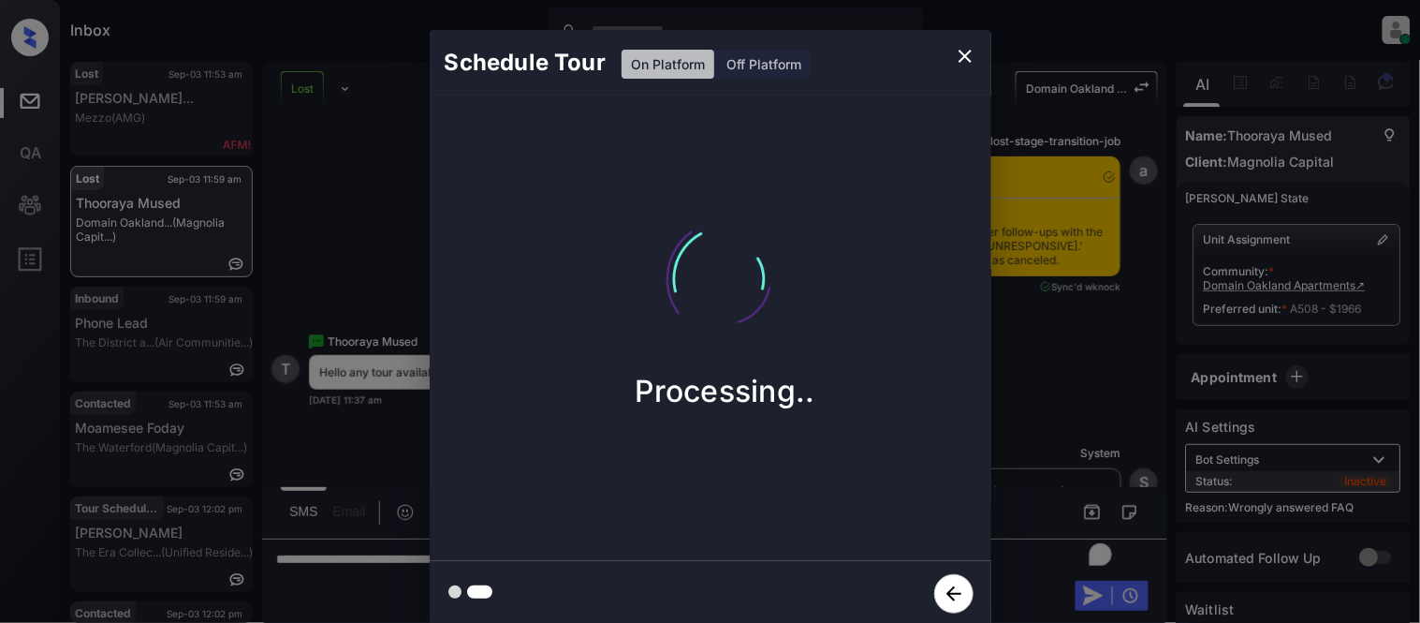
click at [1036, 472] on div "Schedule Tour On Platform Off Platform Processing.." at bounding box center [710, 328] width 1420 height 656
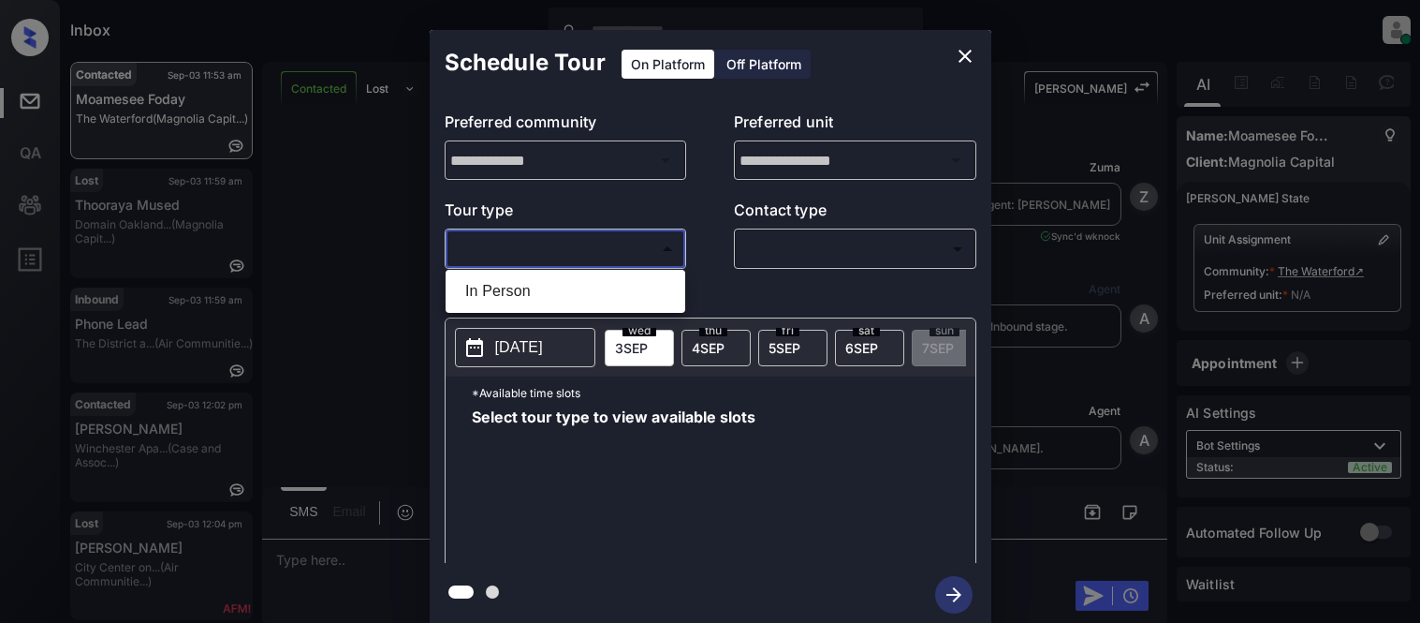
click at [573, 278] on li "In Person" at bounding box center [565, 291] width 230 height 34
type input "********"
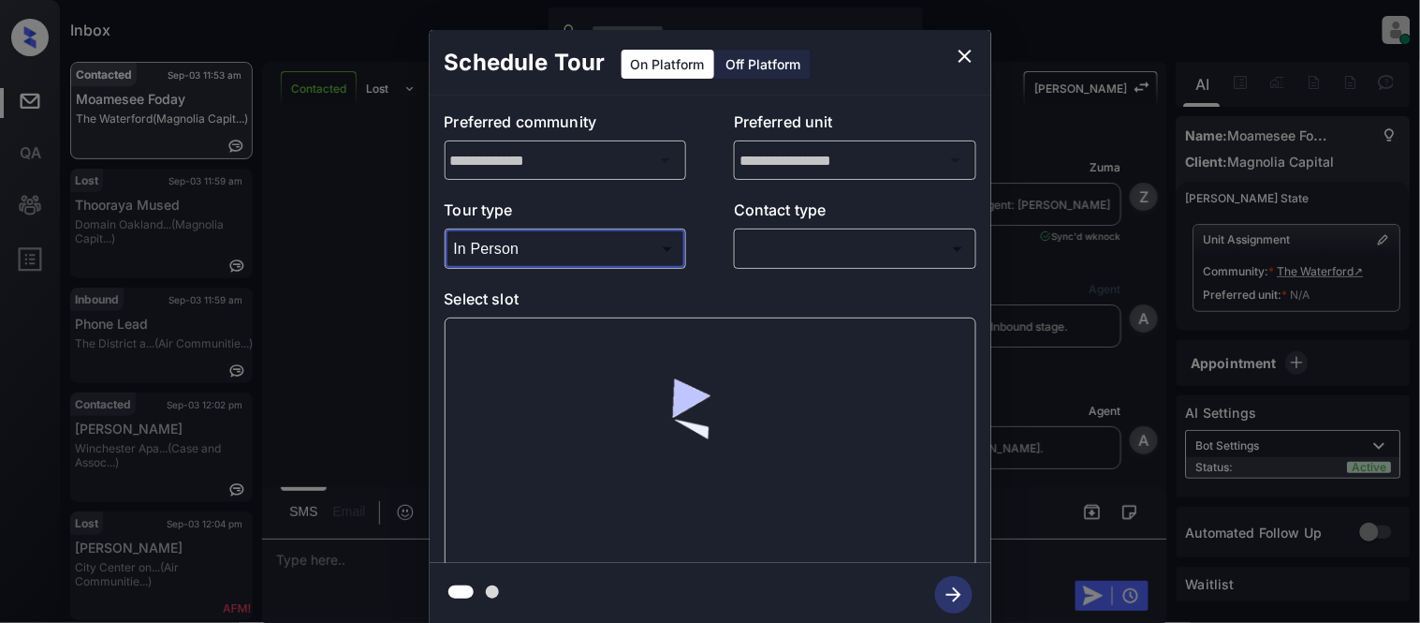
scroll to position [6869, 0]
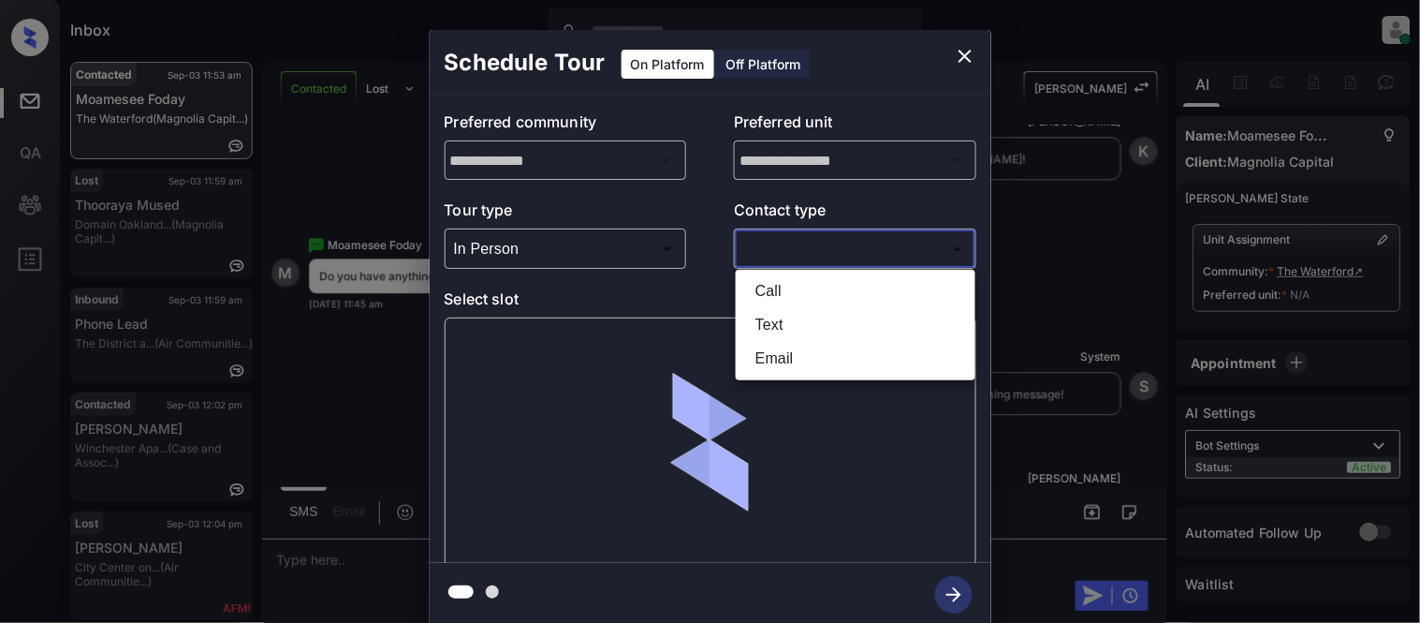
click at [875, 251] on body "Inbox Kristina Cataag Online Set yourself offline Set yourself on break Profile…" at bounding box center [710, 311] width 1420 height 623
click at [766, 331] on li "Text" at bounding box center [856, 325] width 230 height 34
type input "****"
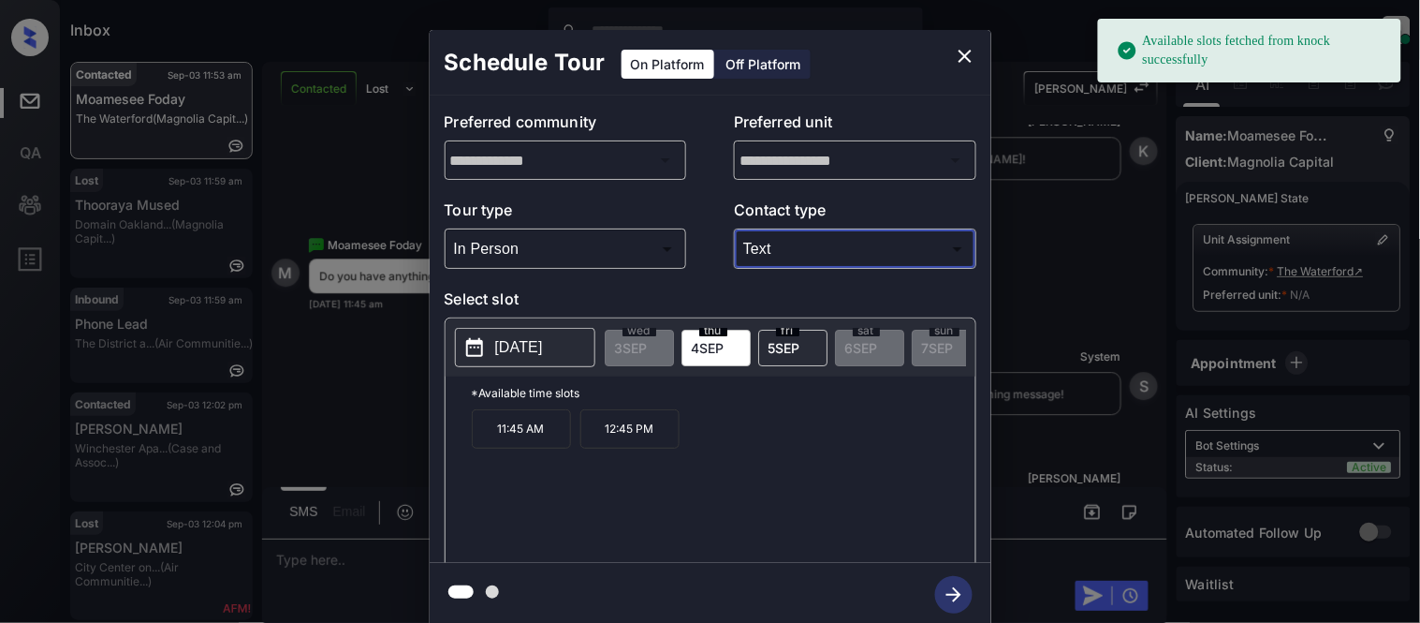
click at [543, 342] on p "[DATE]" at bounding box center [519, 347] width 48 height 22
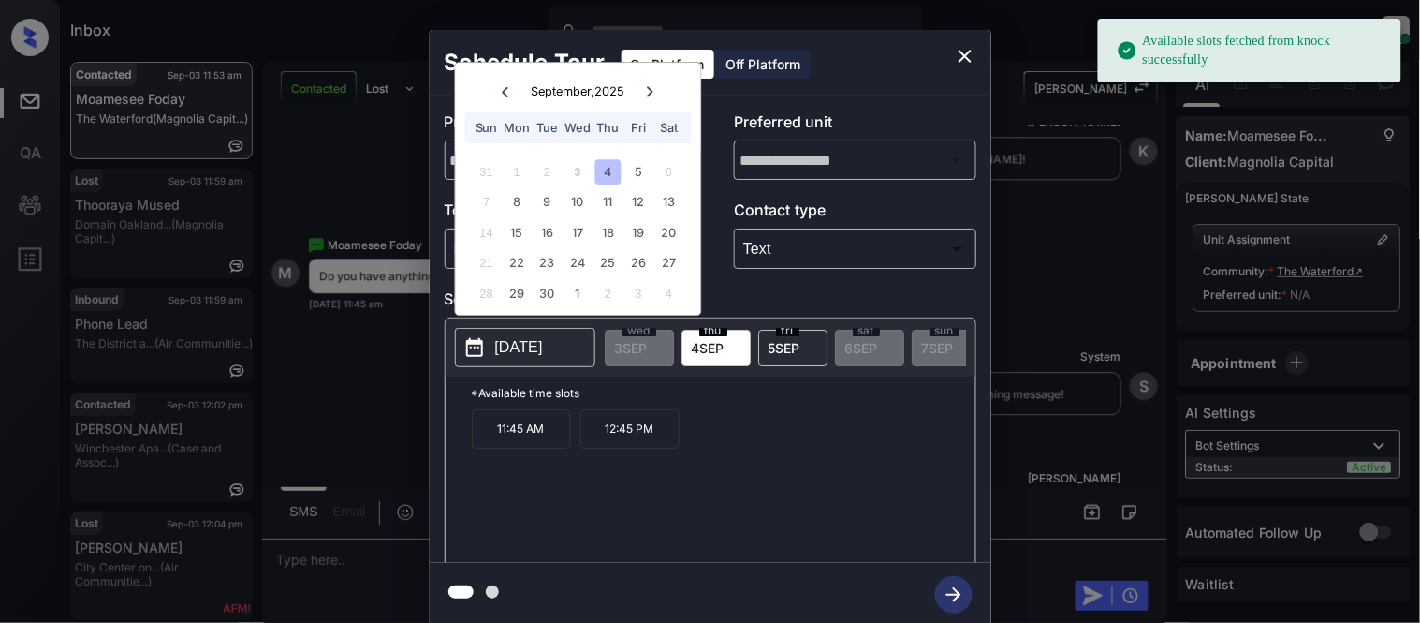
click at [641, 95] on div at bounding box center [650, 91] width 25 height 23
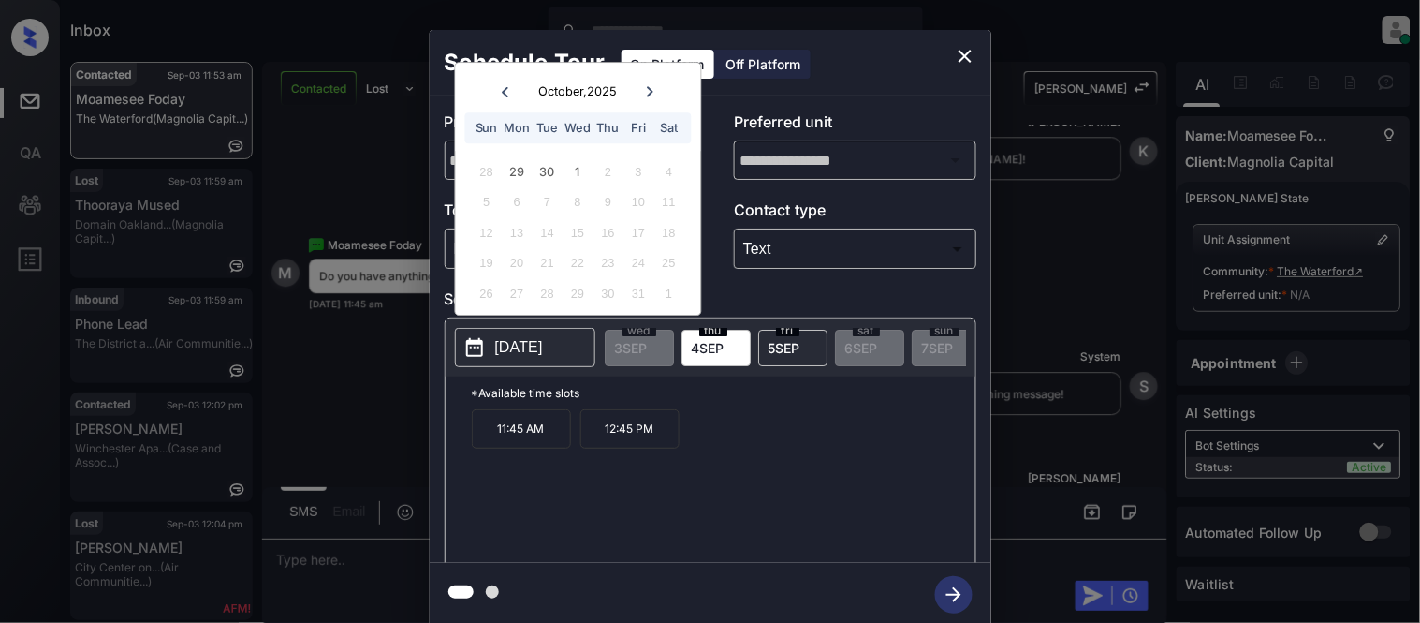
click at [957, 62] on icon "close" at bounding box center [965, 56] width 22 height 22
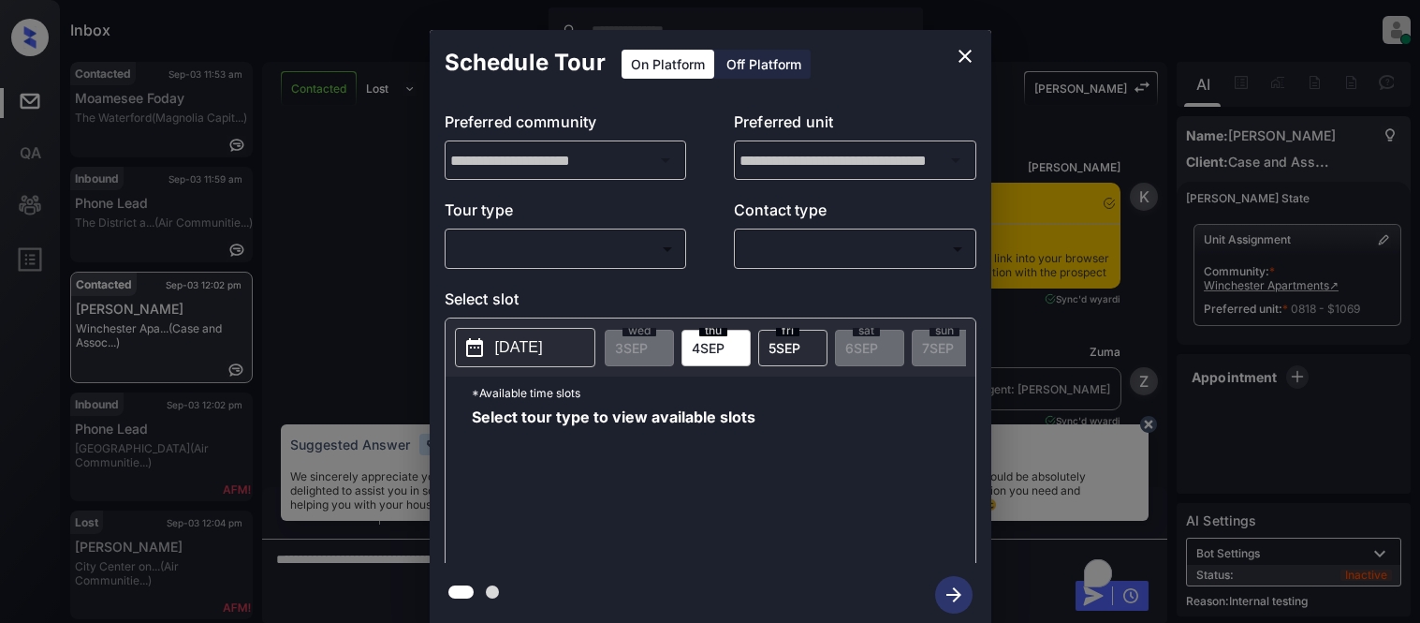
click at [602, 248] on body "Inbox [PERSON_NAME] Cataag Online Set yourself offline Set yourself on break Pr…" at bounding box center [710, 311] width 1420 height 623
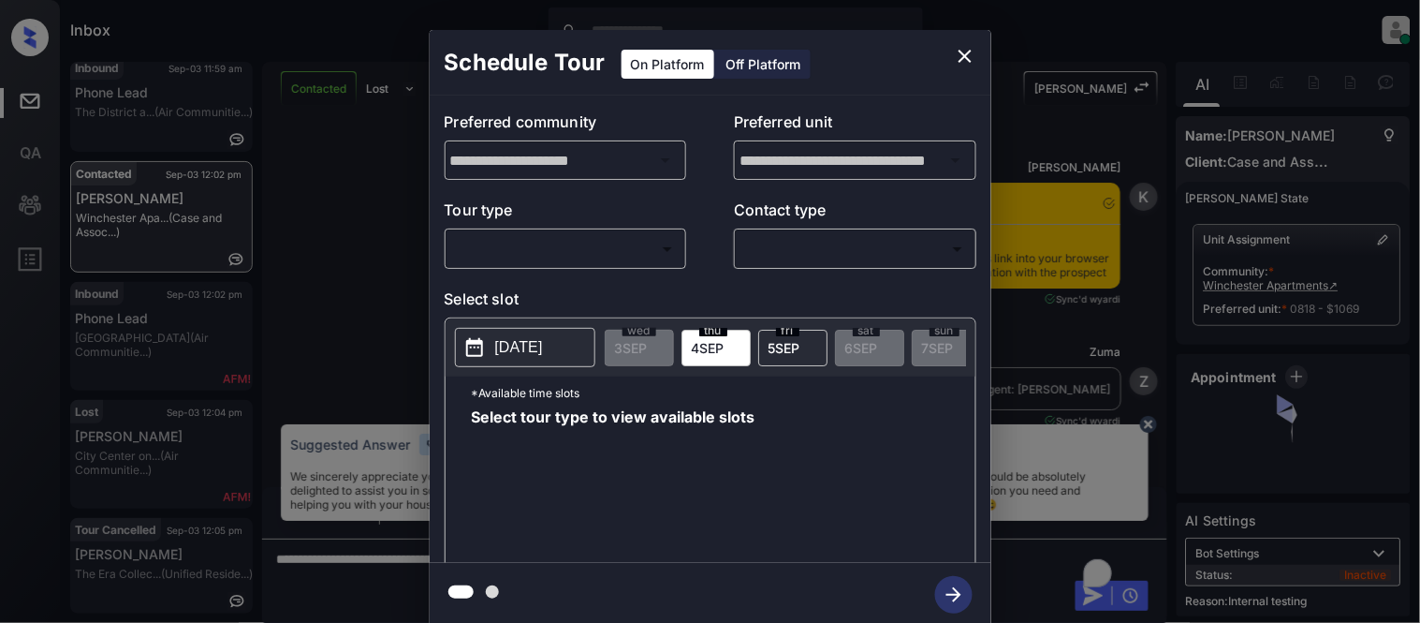
scroll to position [3430, 0]
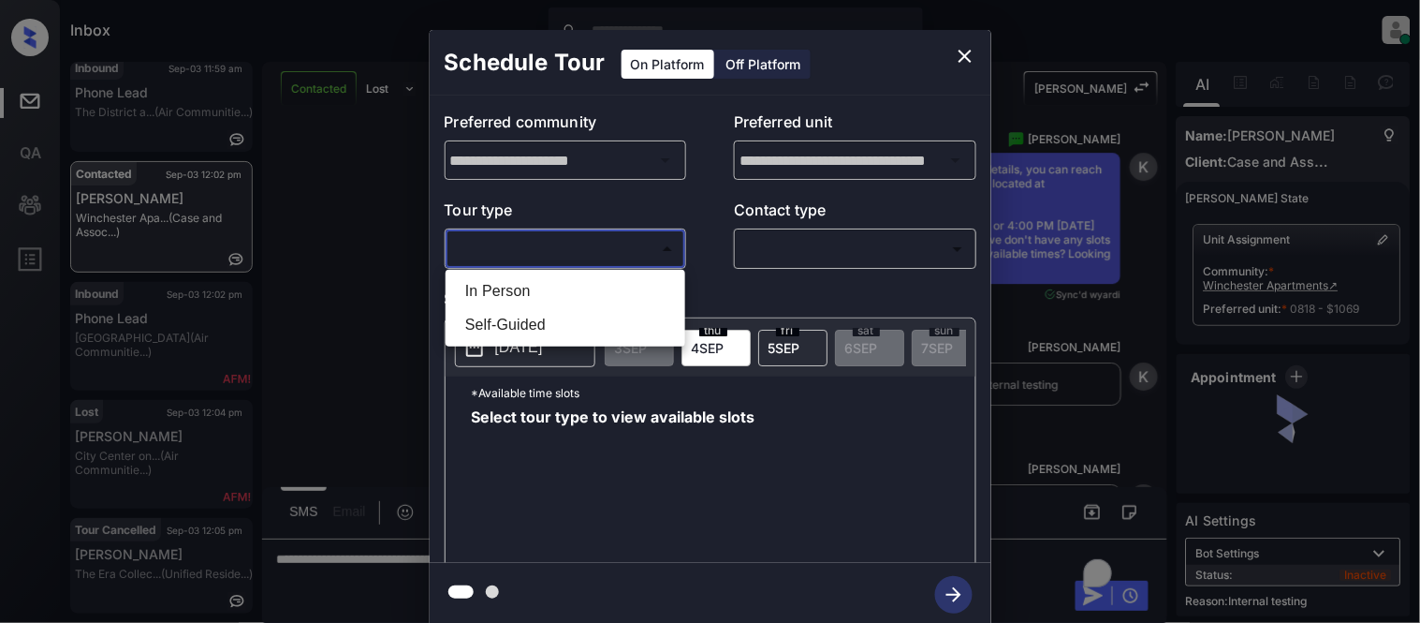
click at [594, 301] on li "In Person" at bounding box center [565, 291] width 230 height 34
type input "********"
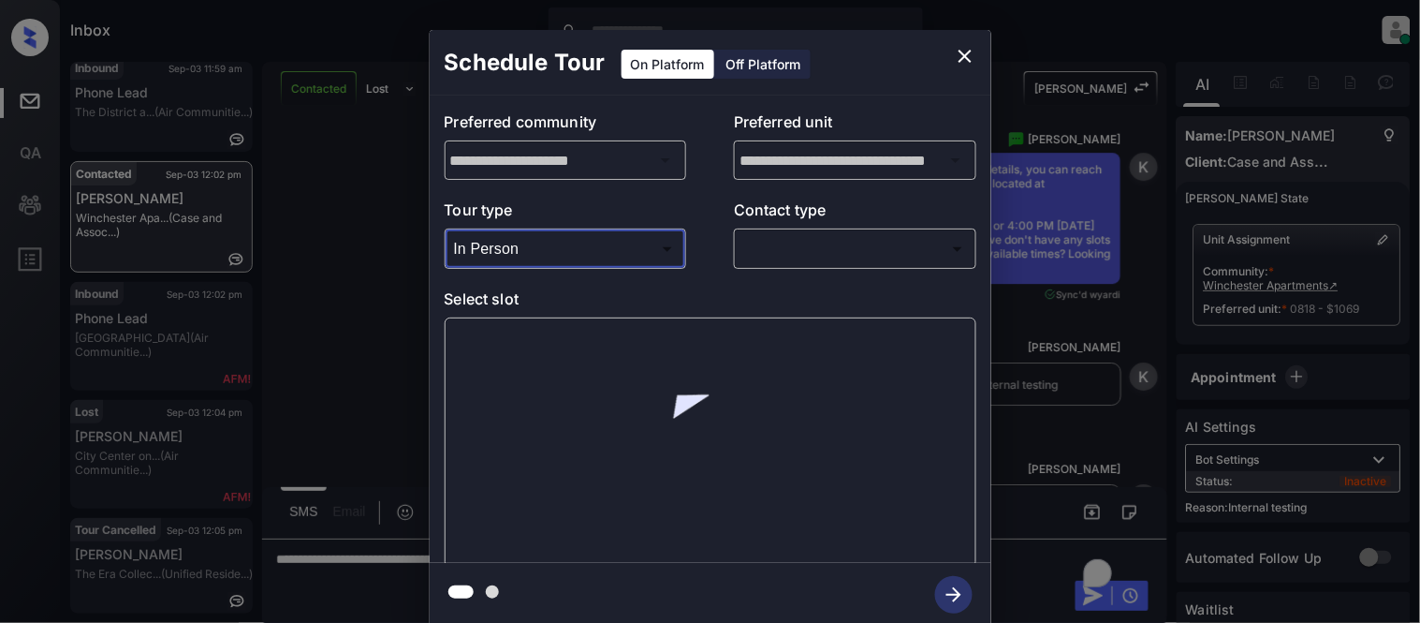
click at [784, 243] on body "Inbox Kristina Cataag Online Set yourself offline Set yourself on break Profile…" at bounding box center [710, 311] width 1420 height 623
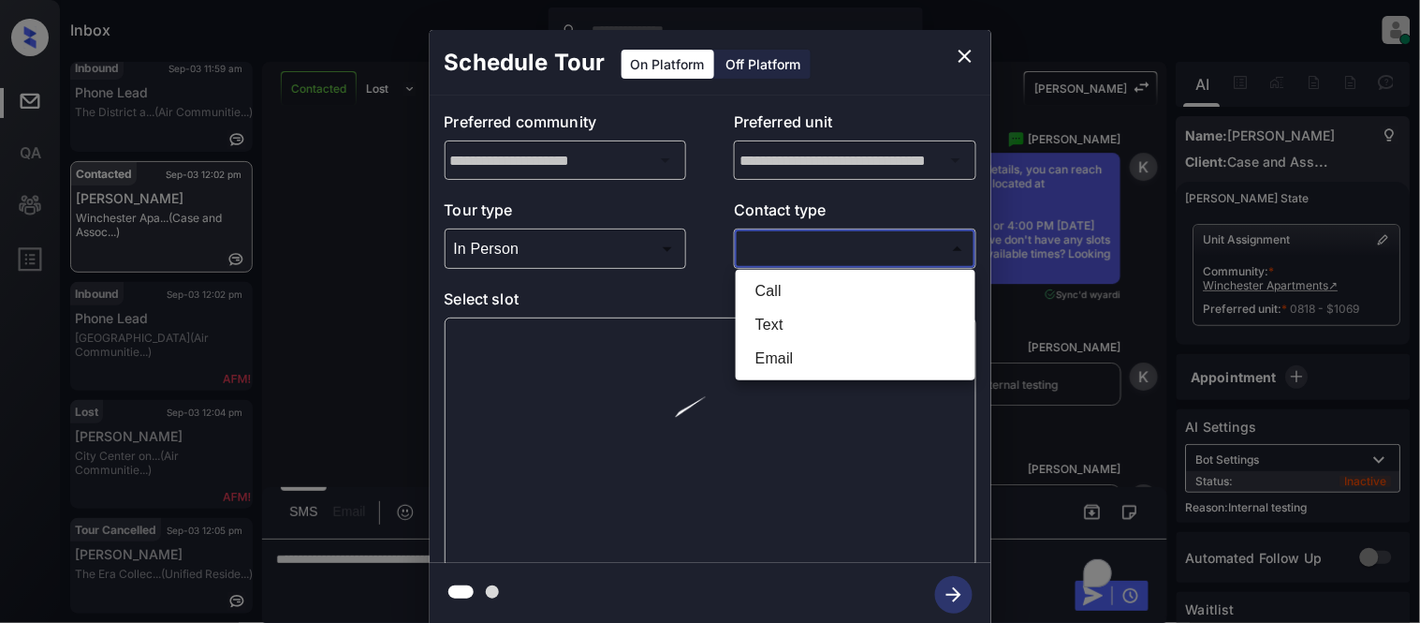
click at [768, 321] on li "Text" at bounding box center [856, 325] width 230 height 34
type input "****"
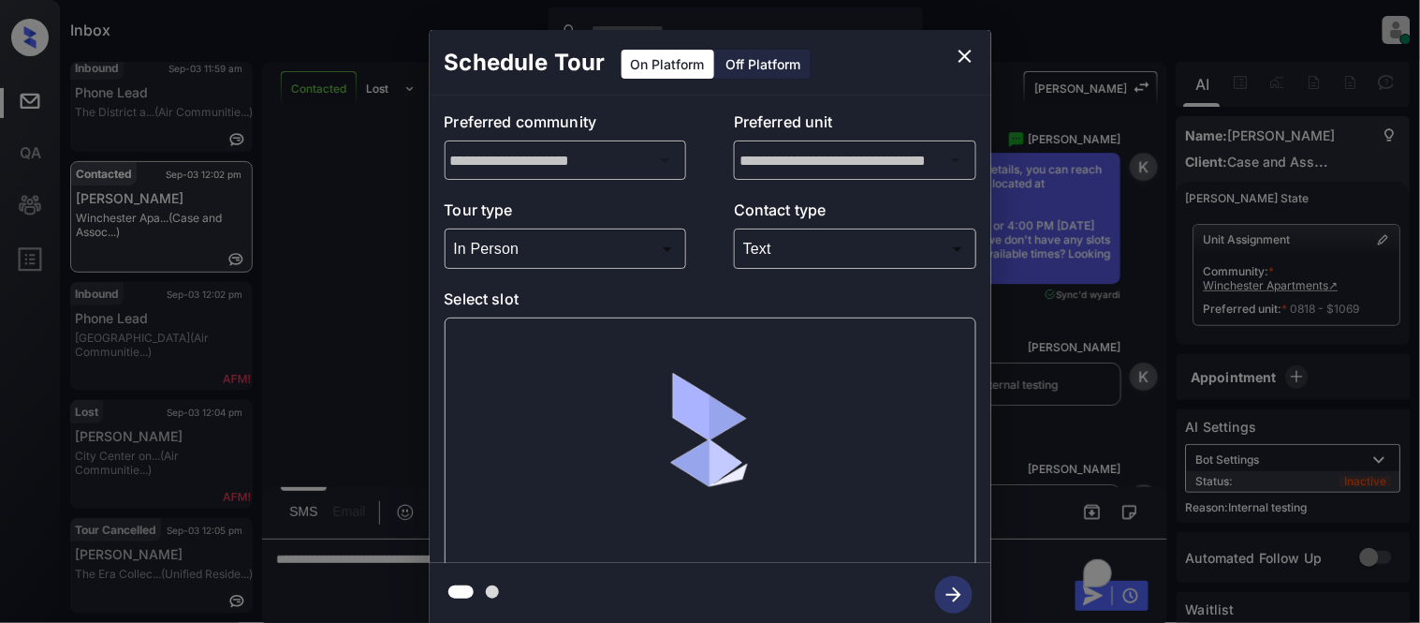
click at [540, 340] on div at bounding box center [711, 442] width 532 height 250
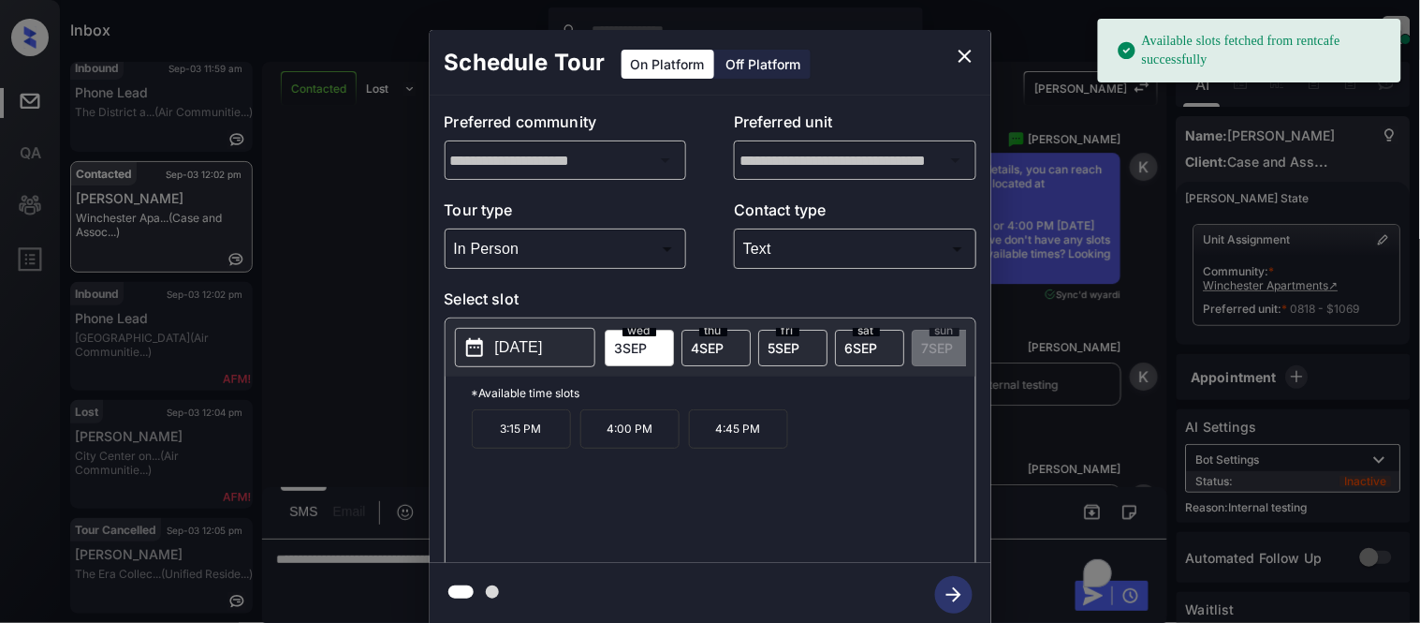
click at [540, 343] on p "2025-09-03" at bounding box center [519, 347] width 48 height 22
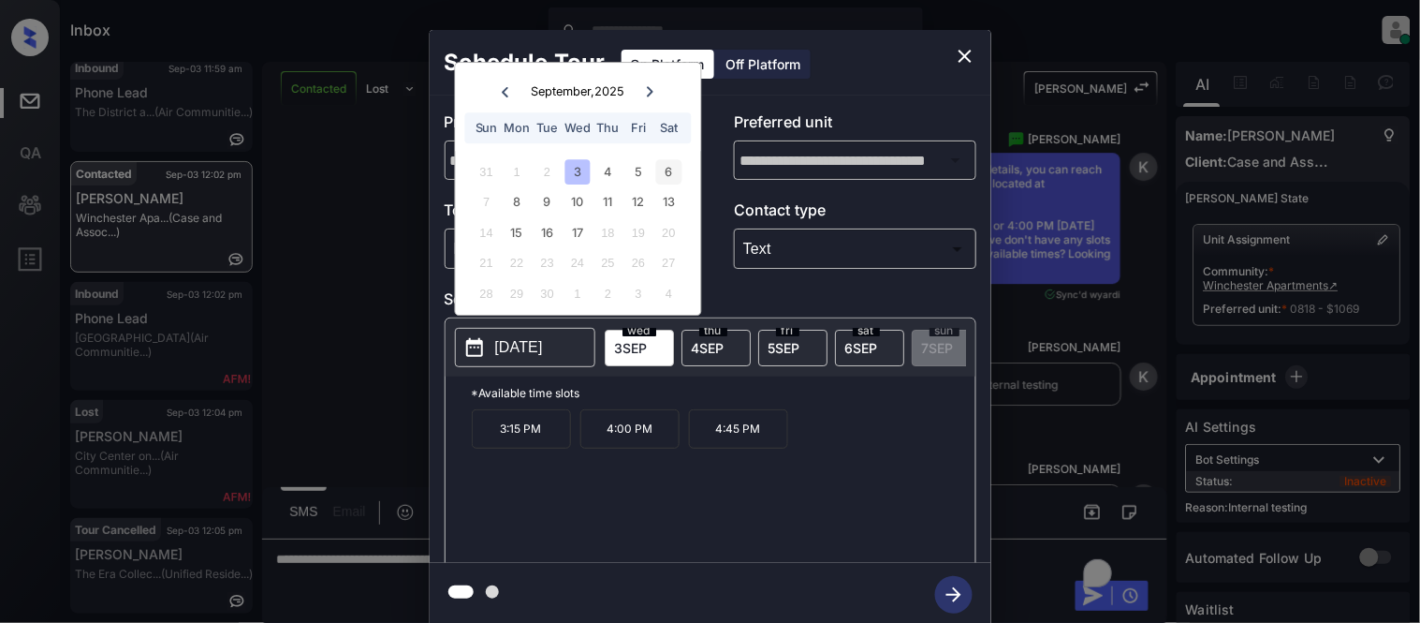
click at [656, 175] on div "6" at bounding box center [668, 171] width 25 height 25
click at [480, 441] on p "10:00 AM" at bounding box center [521, 428] width 99 height 39
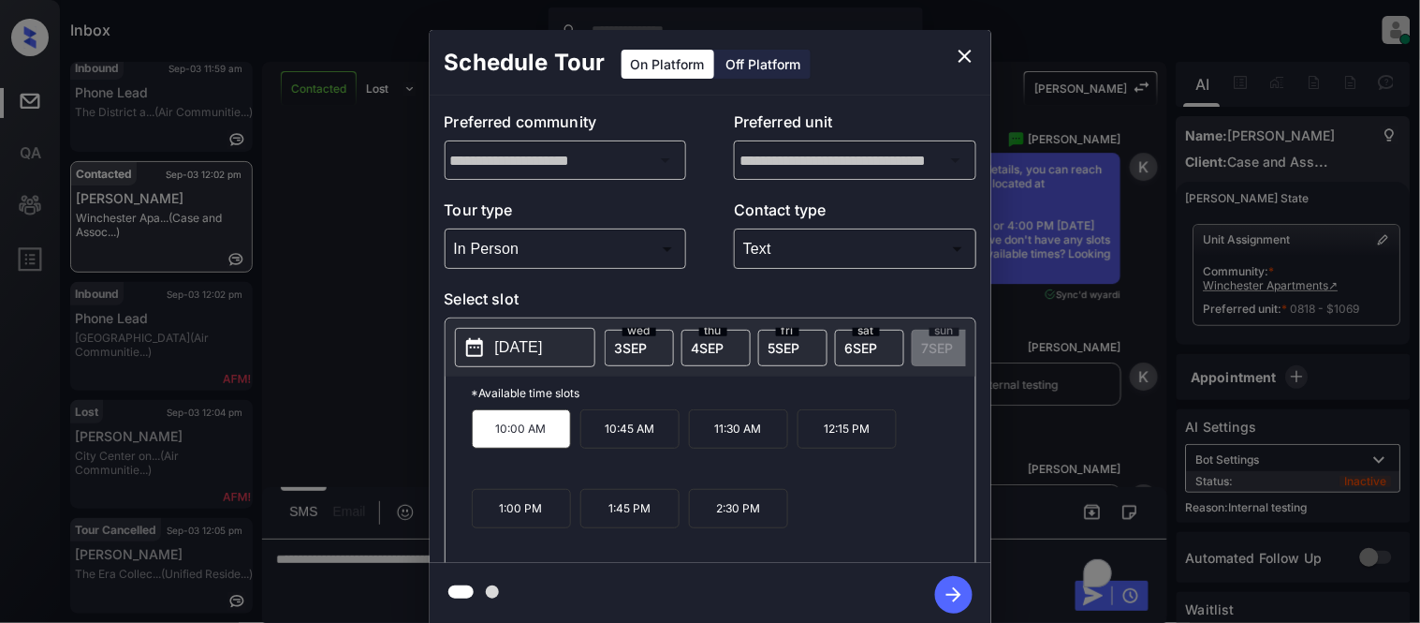
click at [941, 588] on icon "button" at bounding box center [953, 594] width 37 height 37
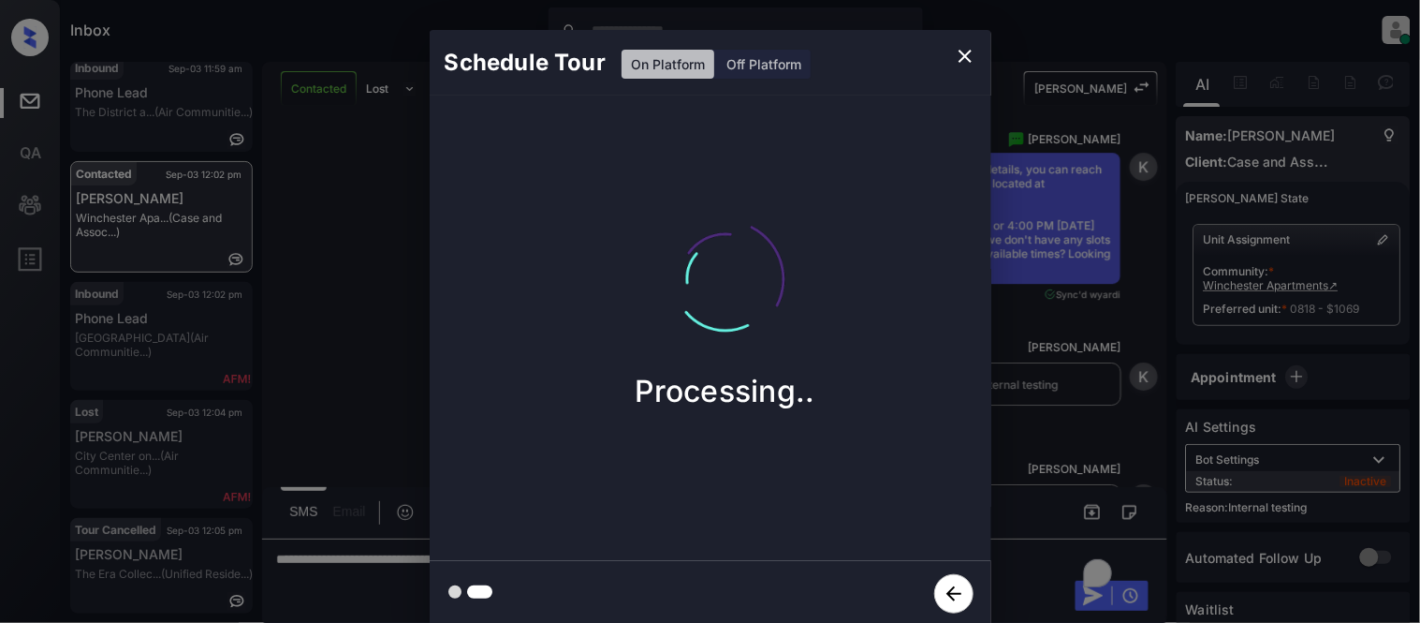
click at [1047, 447] on div "Schedule Tour On Platform Off Platform Processing.." at bounding box center [710, 328] width 1420 height 656
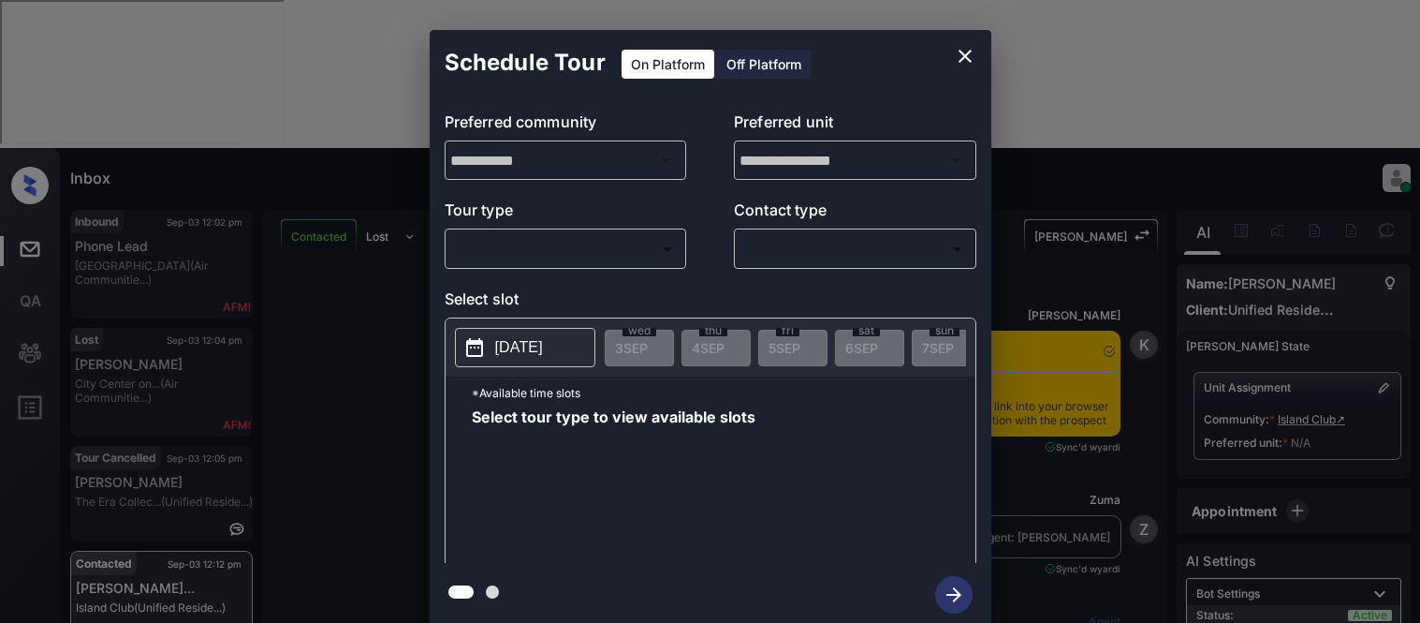
click at [511, 249] on body "Inbox [PERSON_NAME] Cataag Online Set yourself offline Set yourself on break Pr…" at bounding box center [710, 311] width 1420 height 623
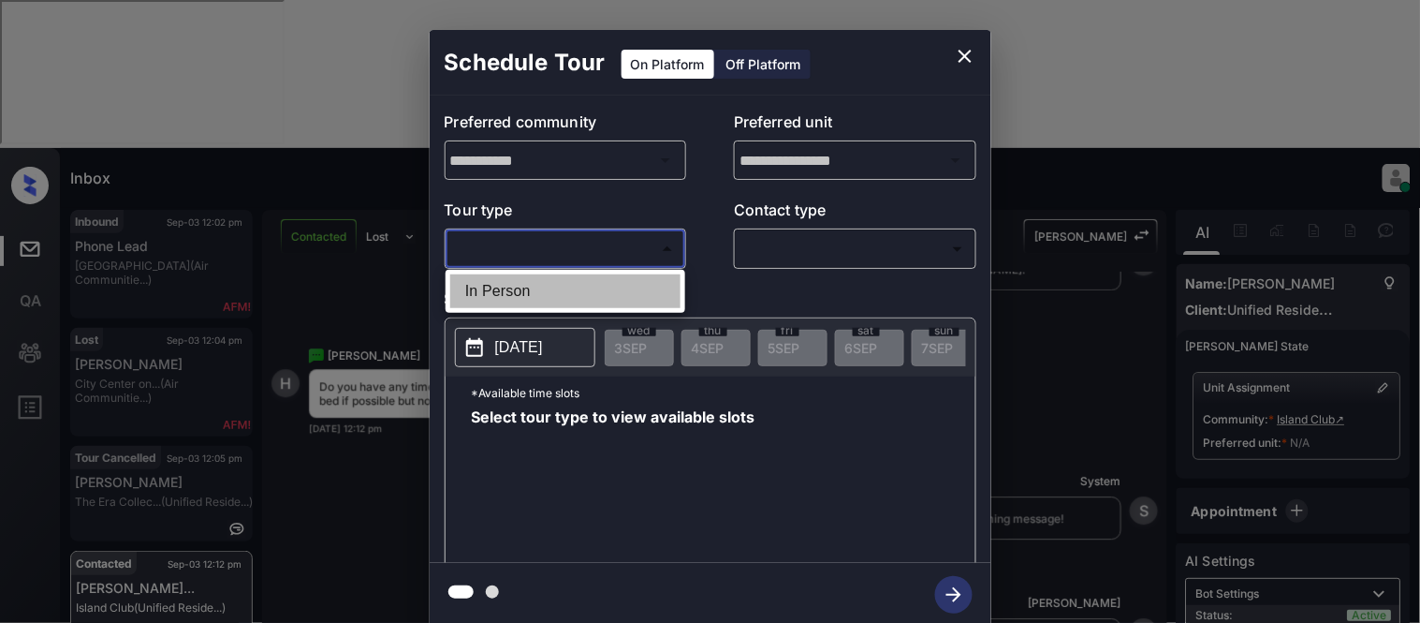
click at [507, 301] on li "In Person" at bounding box center [565, 291] width 230 height 34
type input "********"
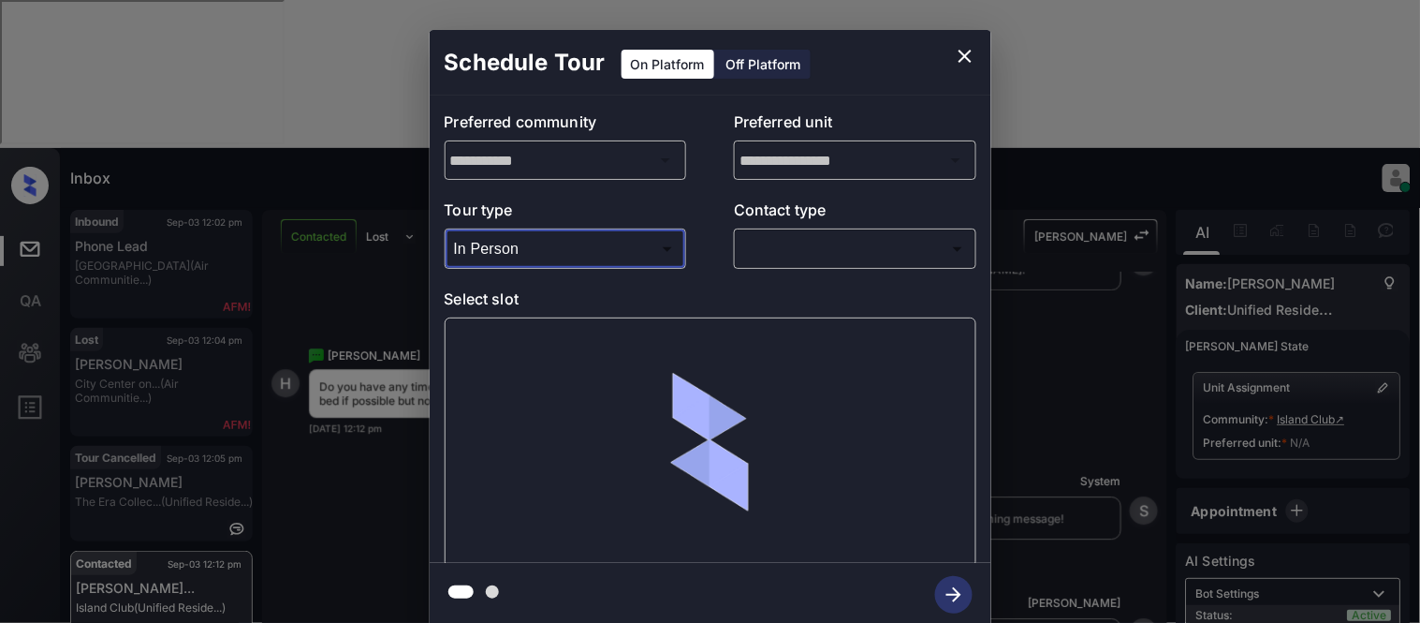
click at [775, 258] on body "Inbox [PERSON_NAME] Cataag Online Set yourself offline Set yourself on break Pr…" at bounding box center [710, 311] width 1420 height 623
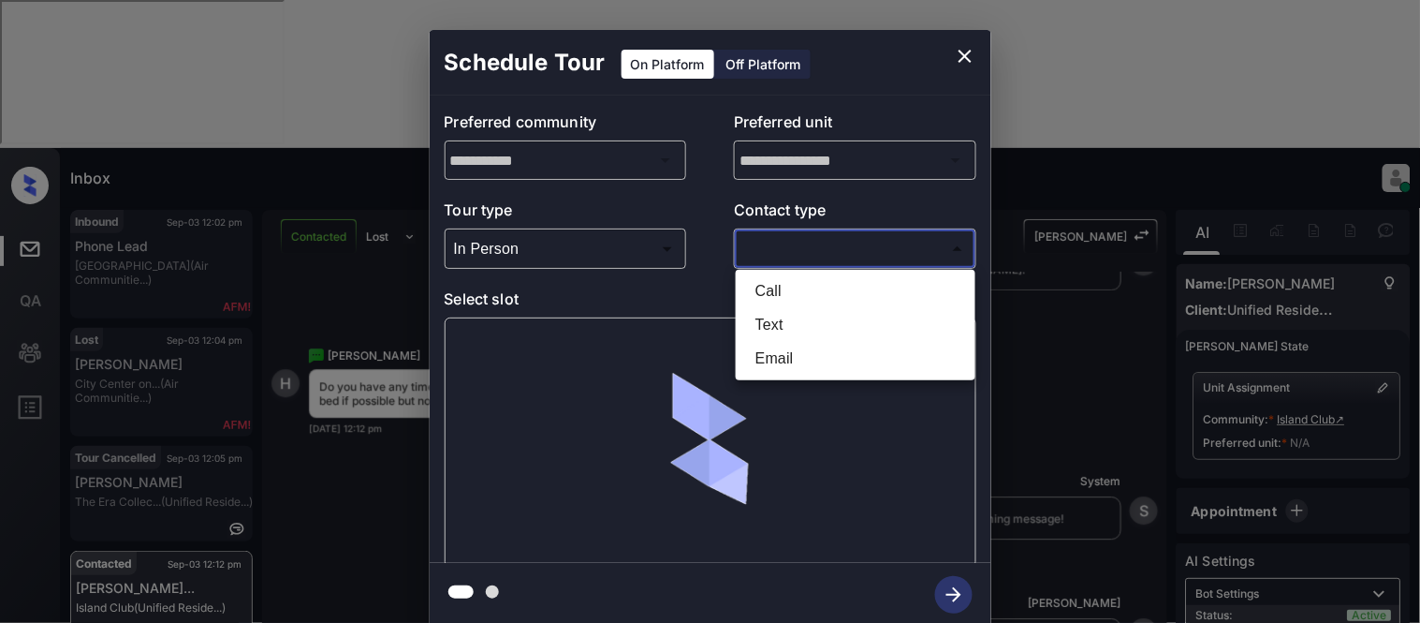
click at [774, 321] on li "Text" at bounding box center [856, 325] width 230 height 34
type input "****"
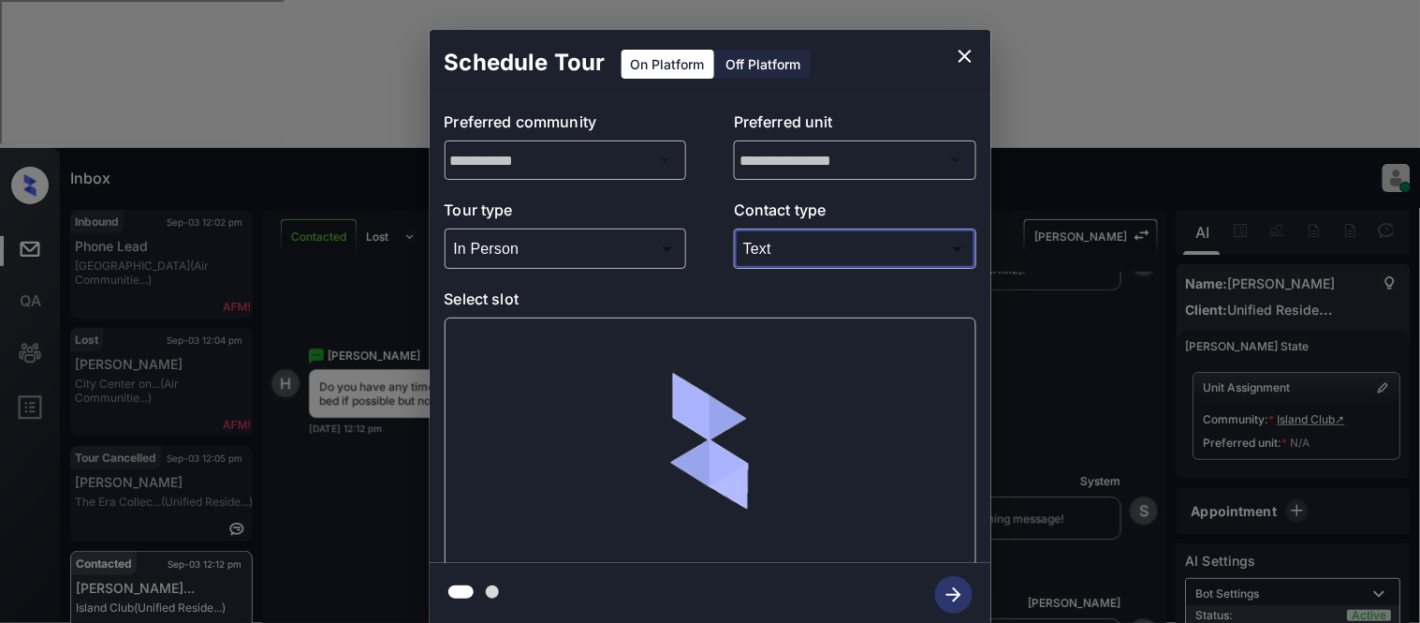
click at [511, 375] on div at bounding box center [711, 442] width 532 height 250
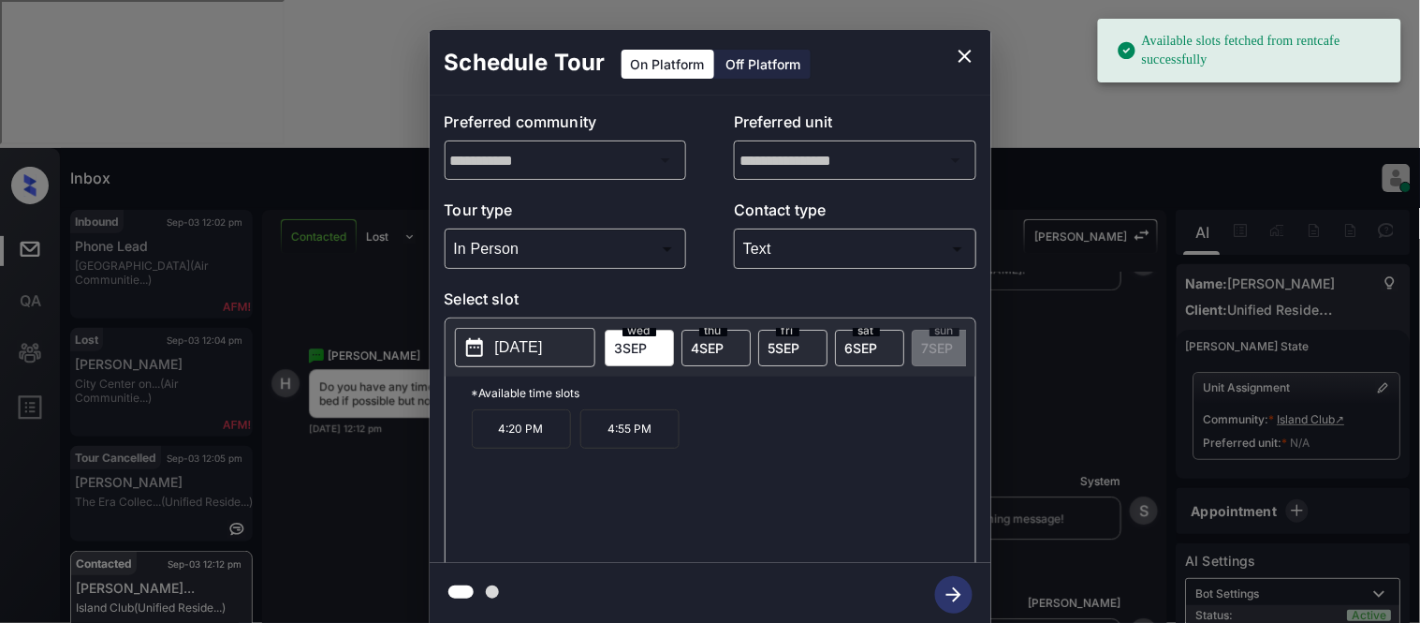
click at [512, 350] on p "[DATE]" at bounding box center [519, 347] width 48 height 22
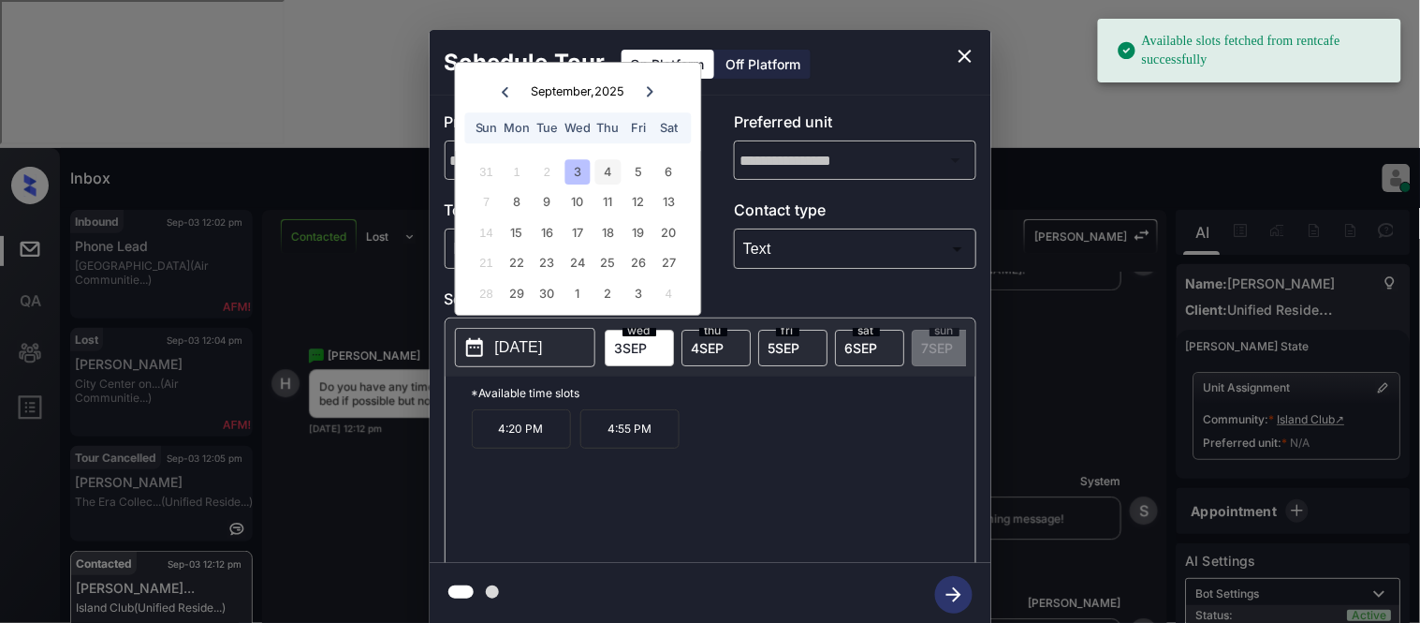
click at [613, 174] on div "4" at bounding box center [607, 171] width 25 height 25
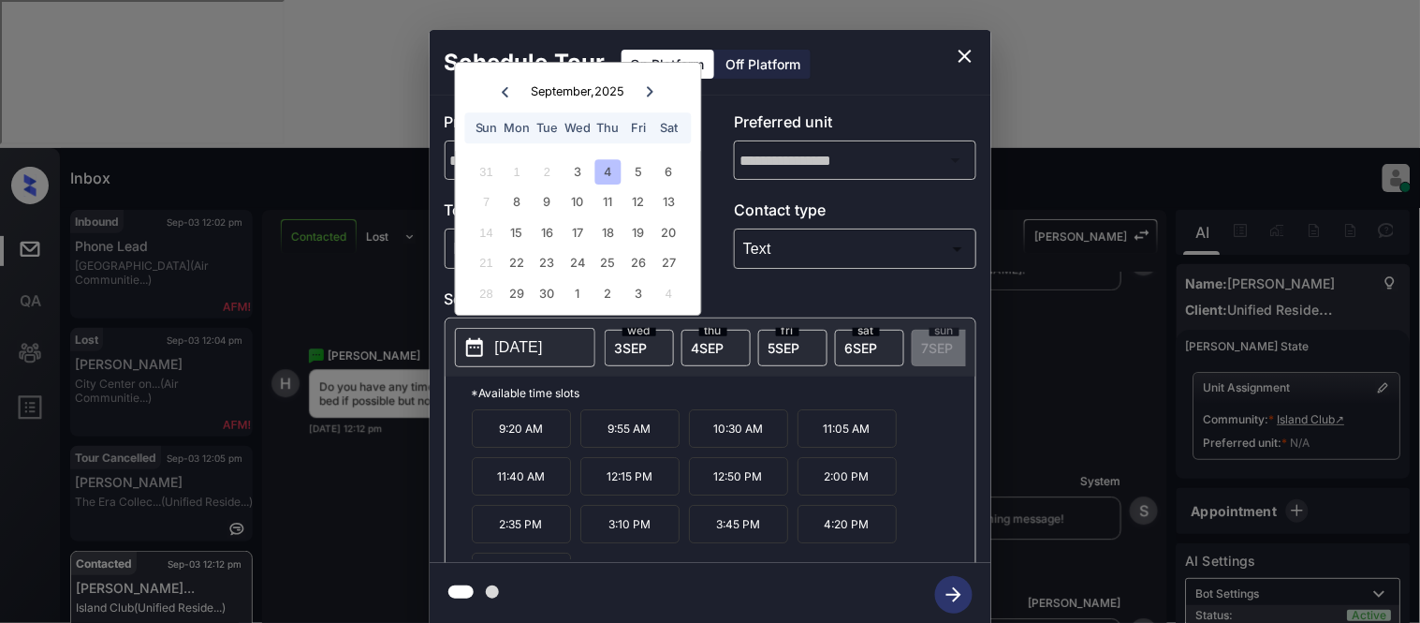
scroll to position [32, 0]
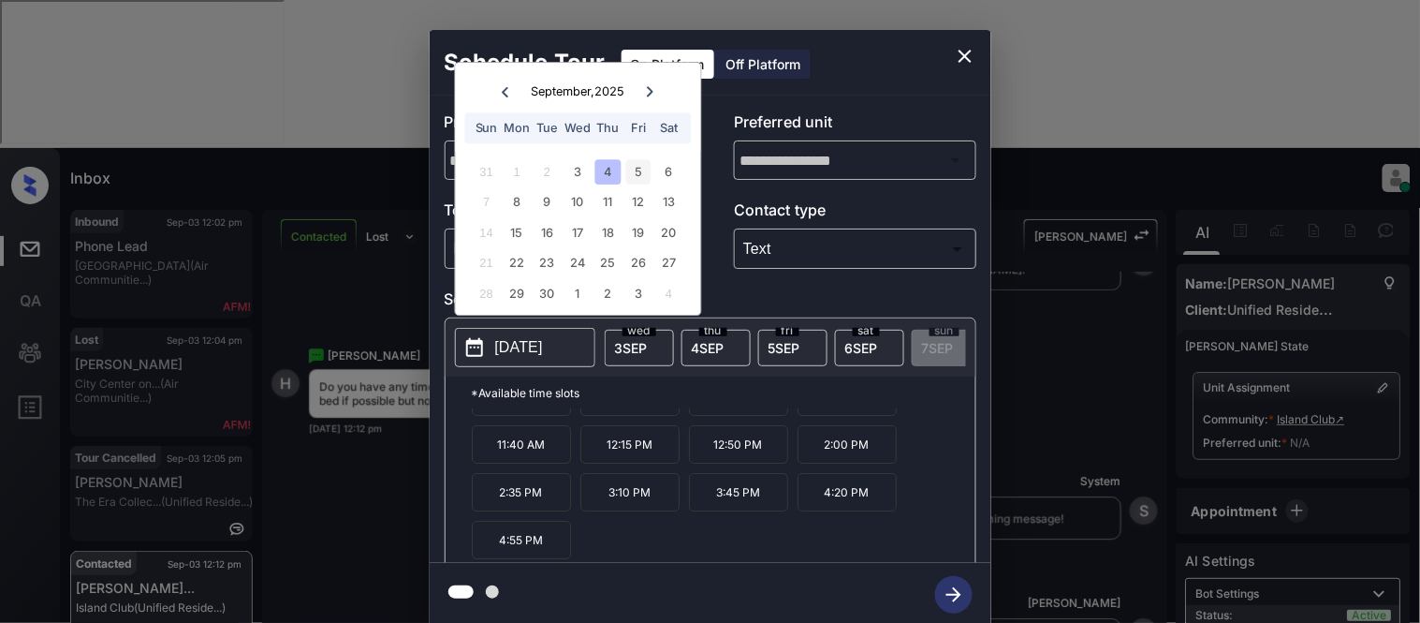
click at [639, 171] on div "5" at bounding box center [638, 171] width 25 height 25
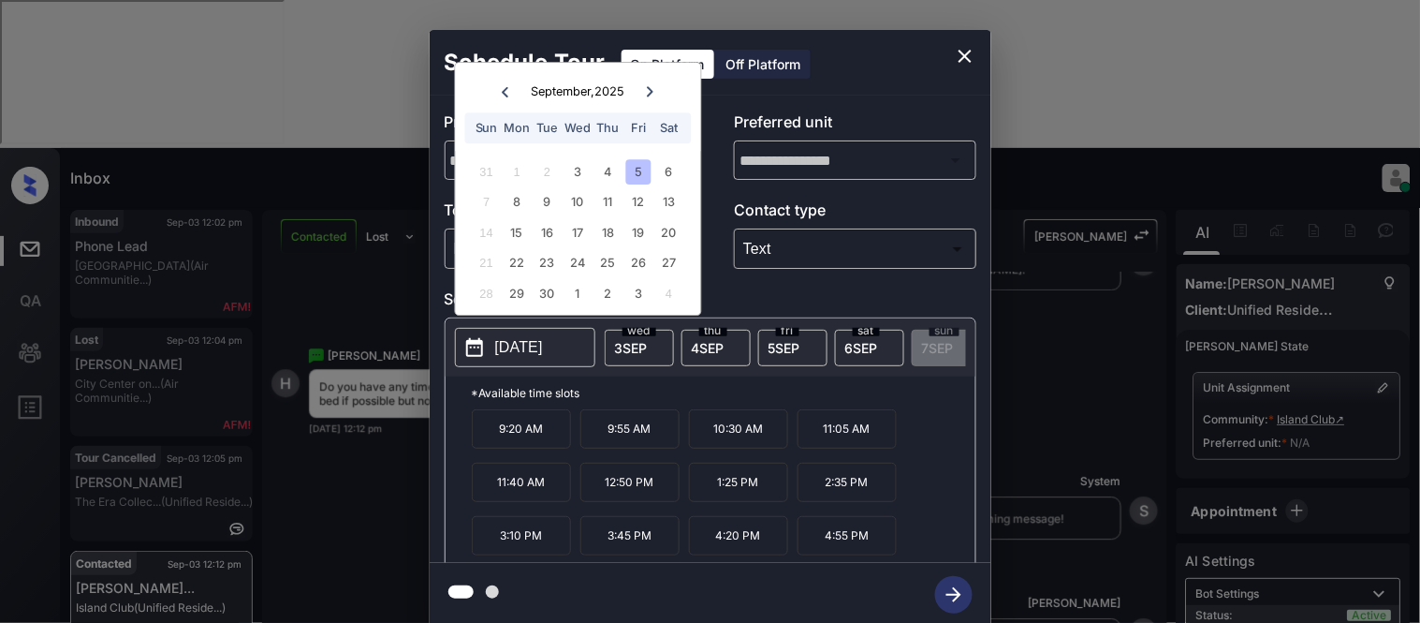
scroll to position [0, 0]
click at [676, 176] on div "6" at bounding box center [668, 171] width 25 height 25
click at [647, 225] on div "19" at bounding box center [638, 232] width 25 height 25
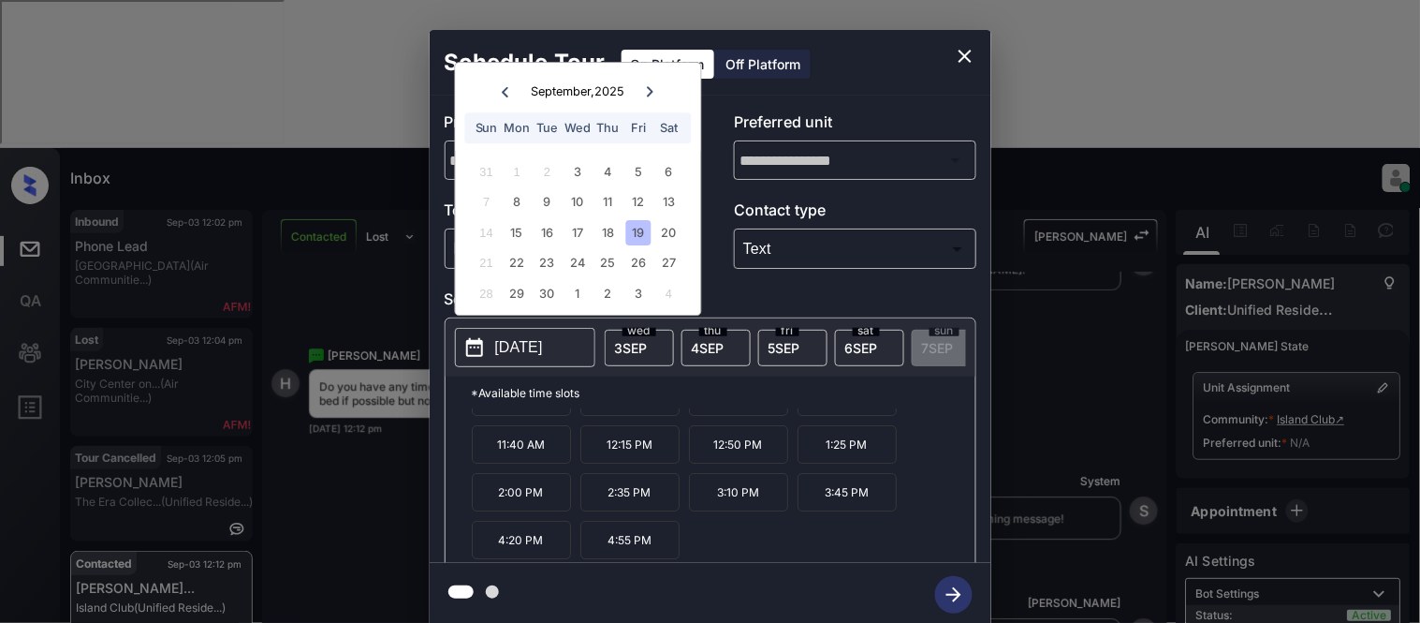
click at [496, 202] on div "7" at bounding box center [486, 202] width 25 height 25
click at [512, 199] on div "8" at bounding box center [517, 202] width 25 height 25
click at [573, 166] on div "3" at bounding box center [578, 171] width 25 height 25
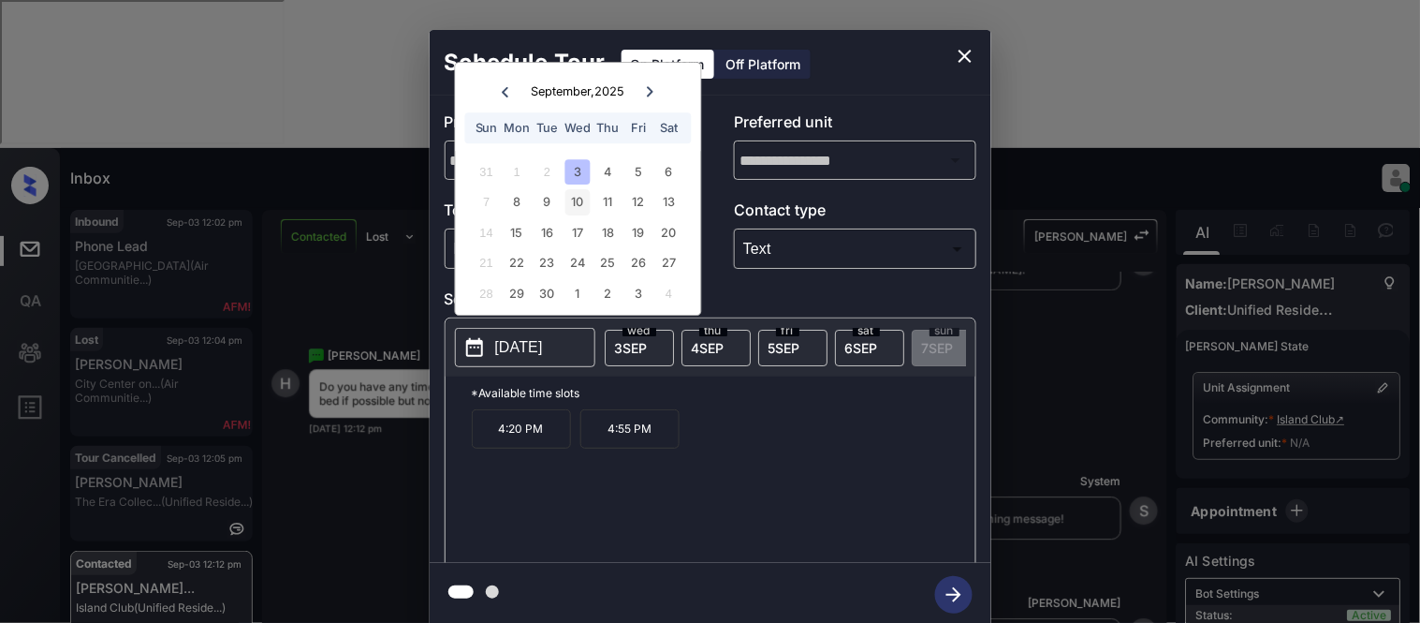
scroll to position [0, 0]
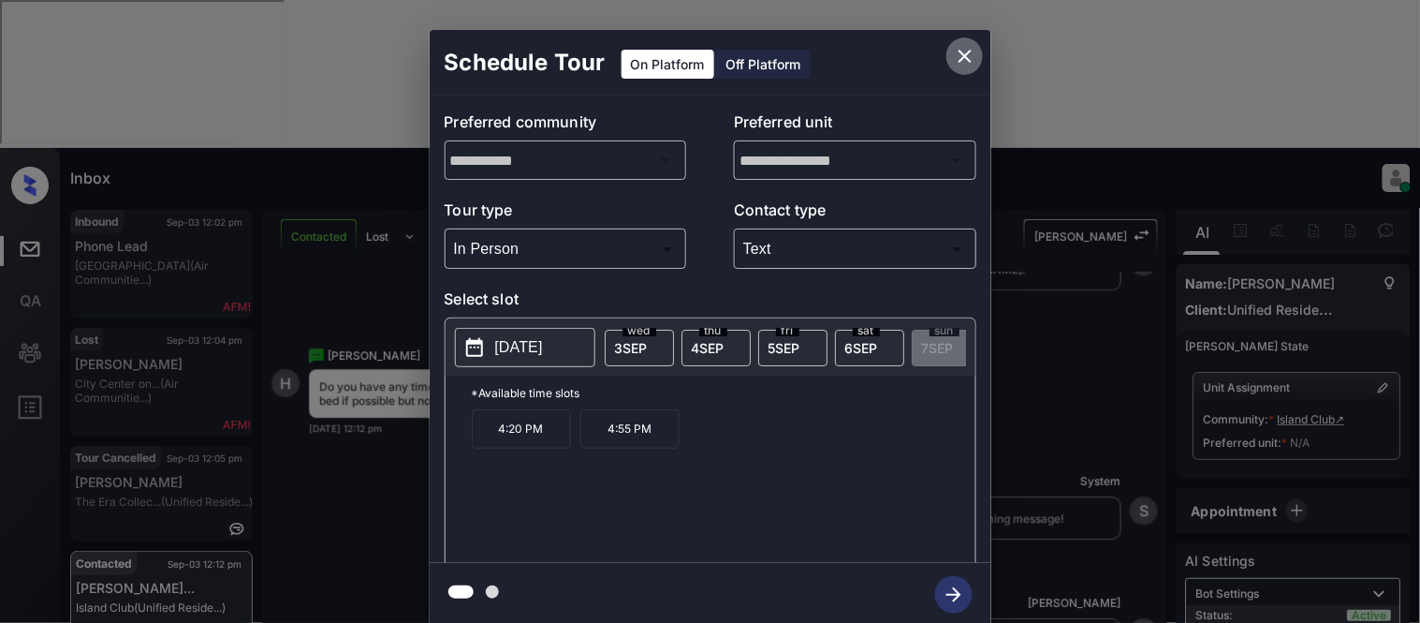
click at [960, 60] on icon "close" at bounding box center [965, 56] width 13 height 13
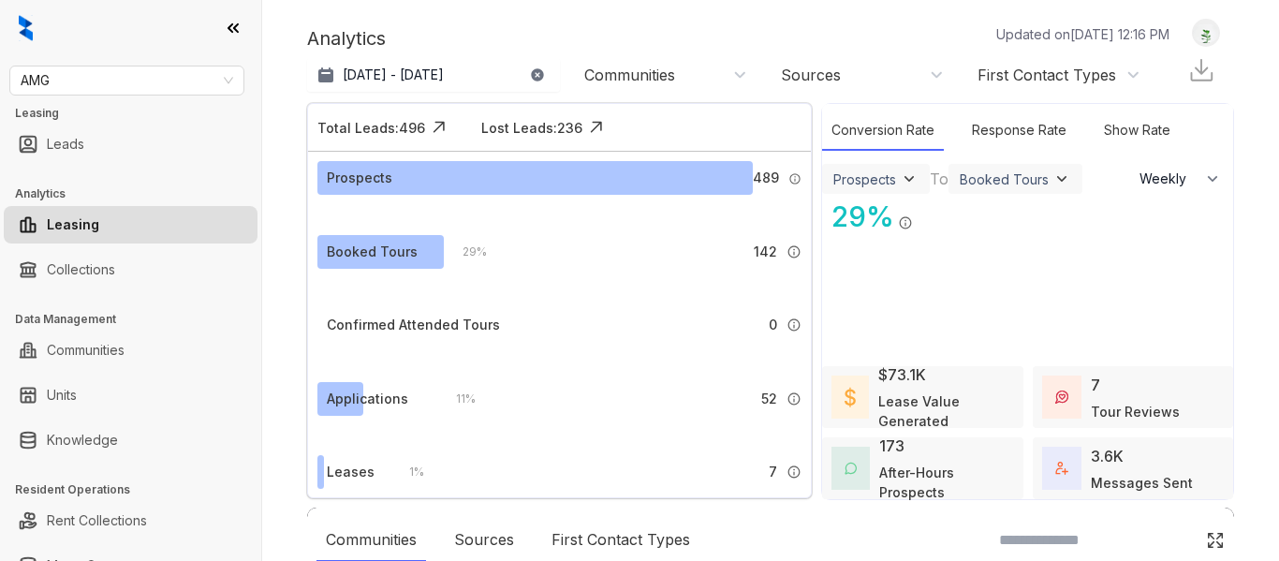
select select "******"
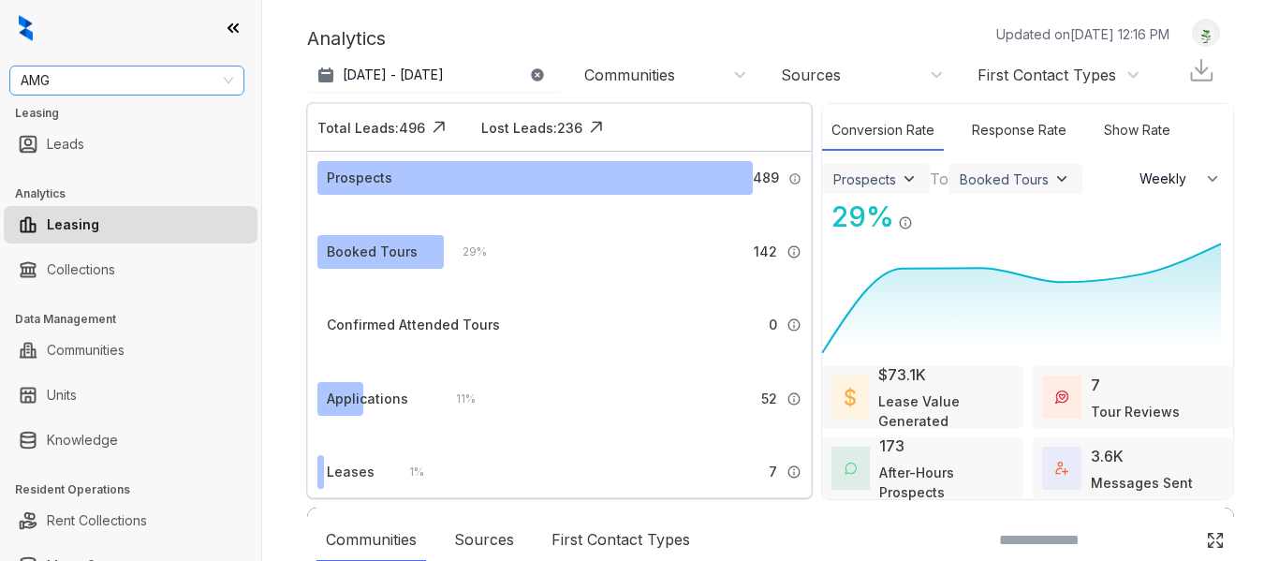
click at [139, 78] on span "AMG" at bounding box center [127, 80] width 213 height 28
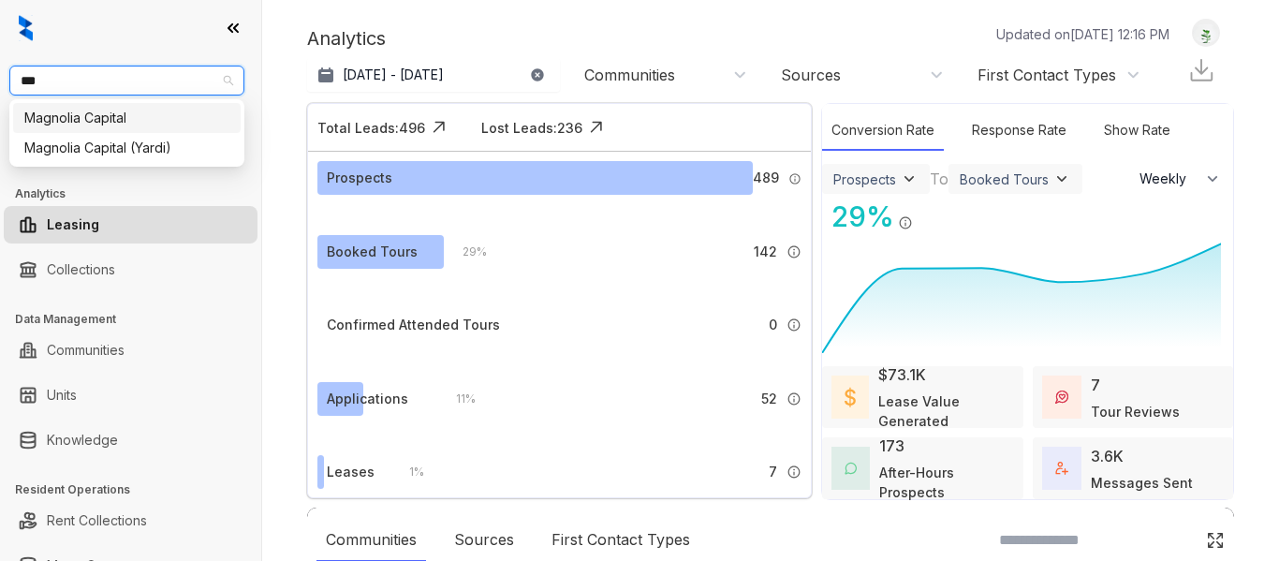
type input "****"
click at [46, 126] on div "Magnolia Capital" at bounding box center [126, 118] width 205 height 21
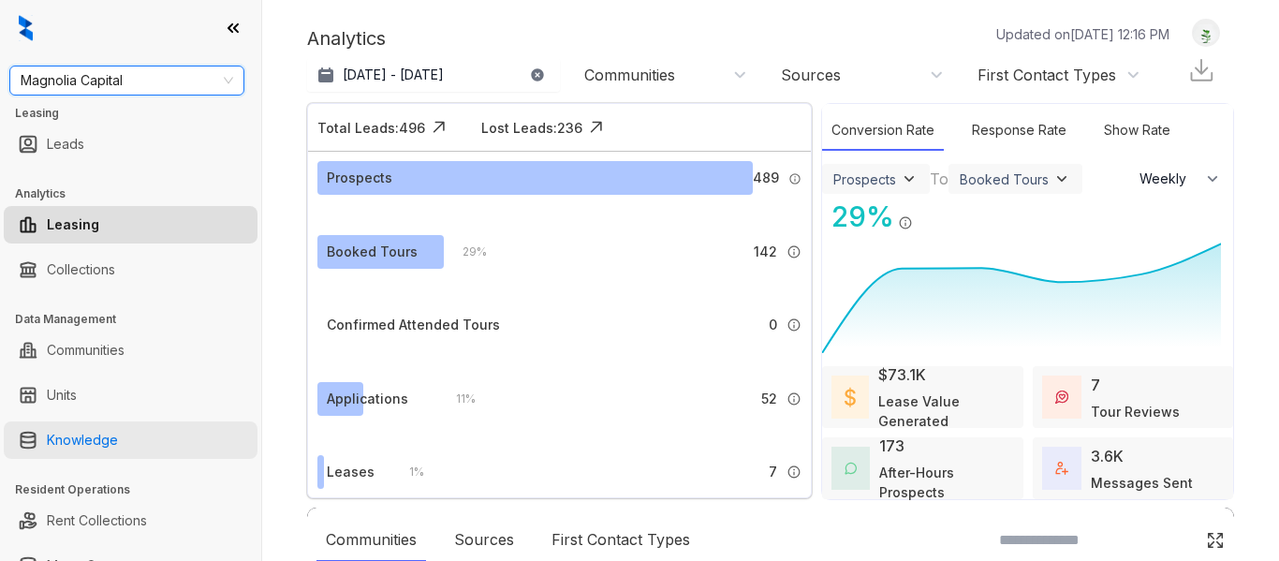
click at [73, 441] on link "Knowledge" at bounding box center [82, 439] width 71 height 37
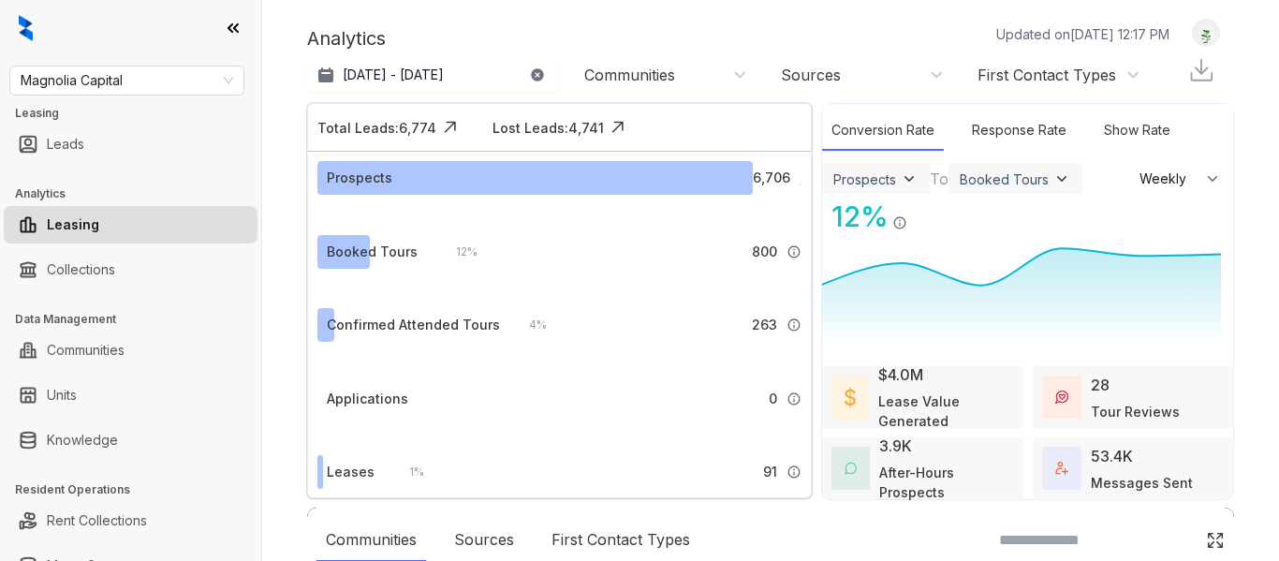
select select "******"
click at [95, 442] on link "Knowledge" at bounding box center [82, 439] width 71 height 37
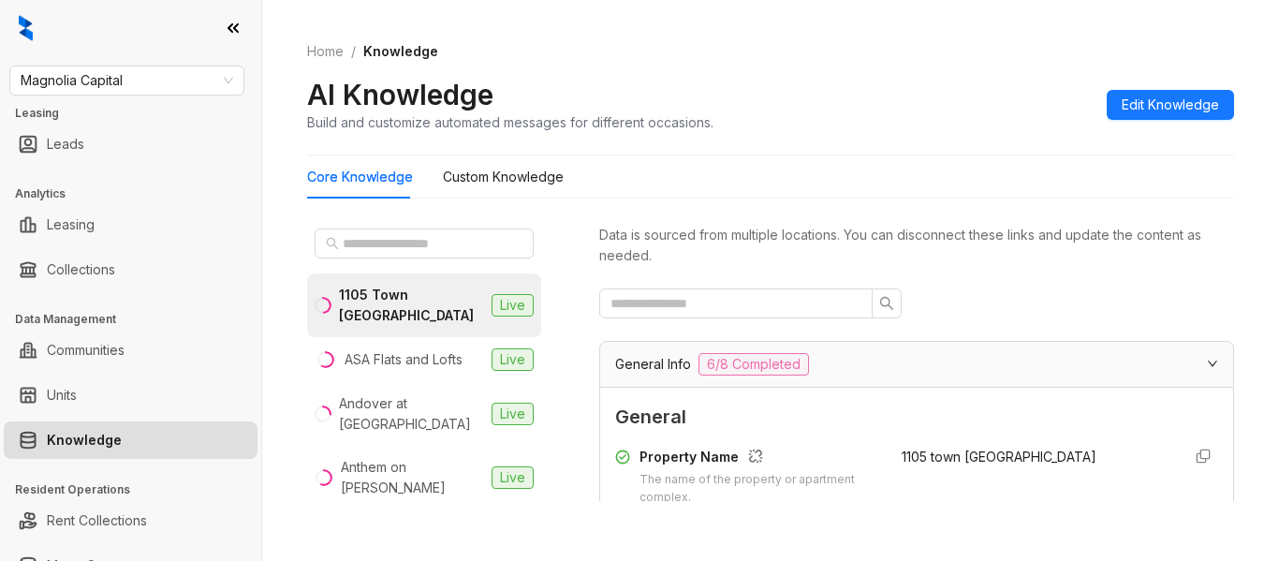
click at [815, 118] on div "AI Knowledge Build and customize automated messages for different occasions. Ed…" at bounding box center [770, 104] width 927 height 55
click at [149, 82] on span "Magnolia Capital" at bounding box center [127, 80] width 213 height 28
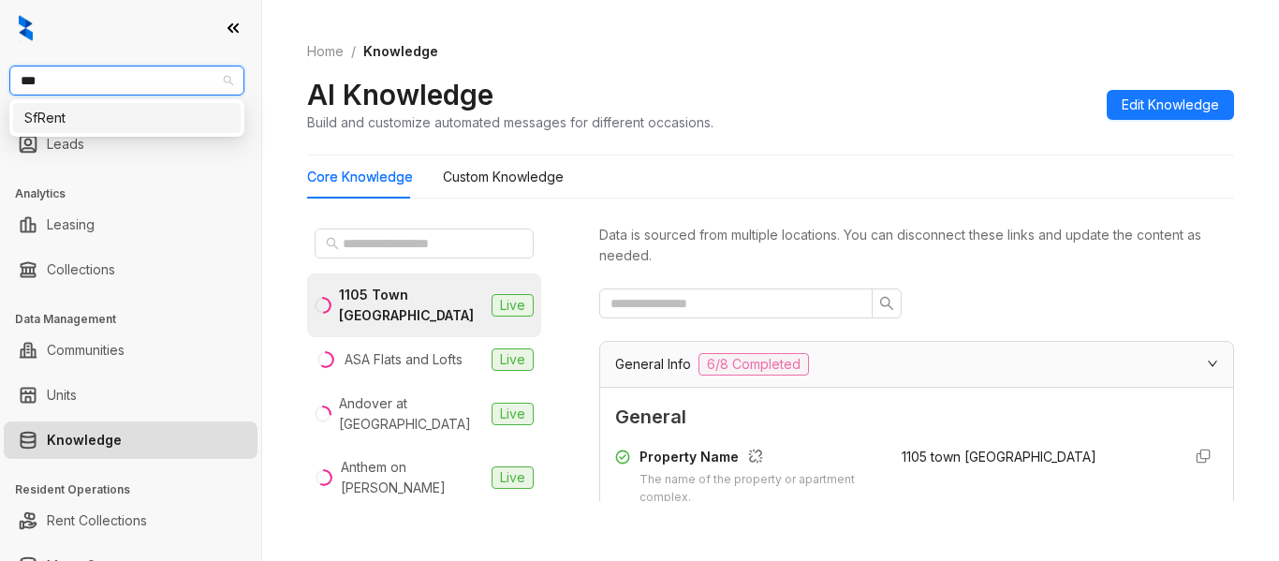
type input "****"
click at [120, 124] on div "SfRent" at bounding box center [126, 118] width 205 height 21
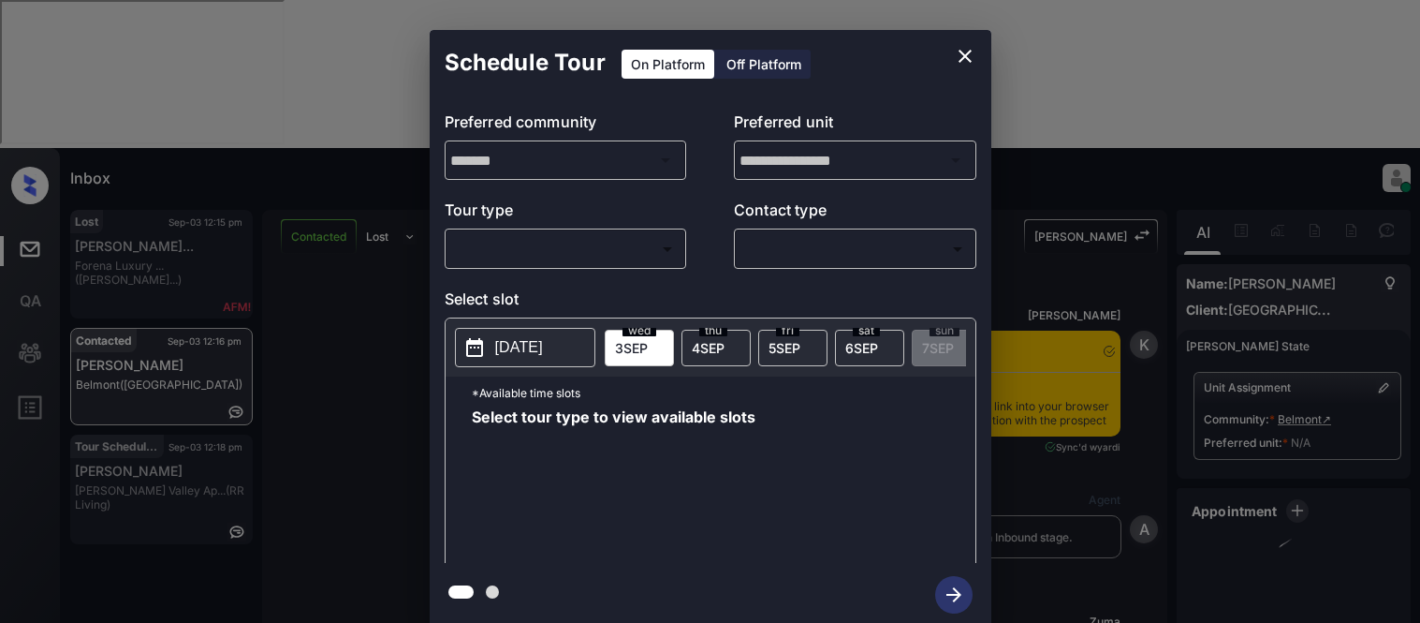
click at [565, 249] on body "Inbox [PERSON_NAME] Cataag Online Set yourself offline Set yourself on break Pr…" at bounding box center [710, 311] width 1420 height 623
type input "********"
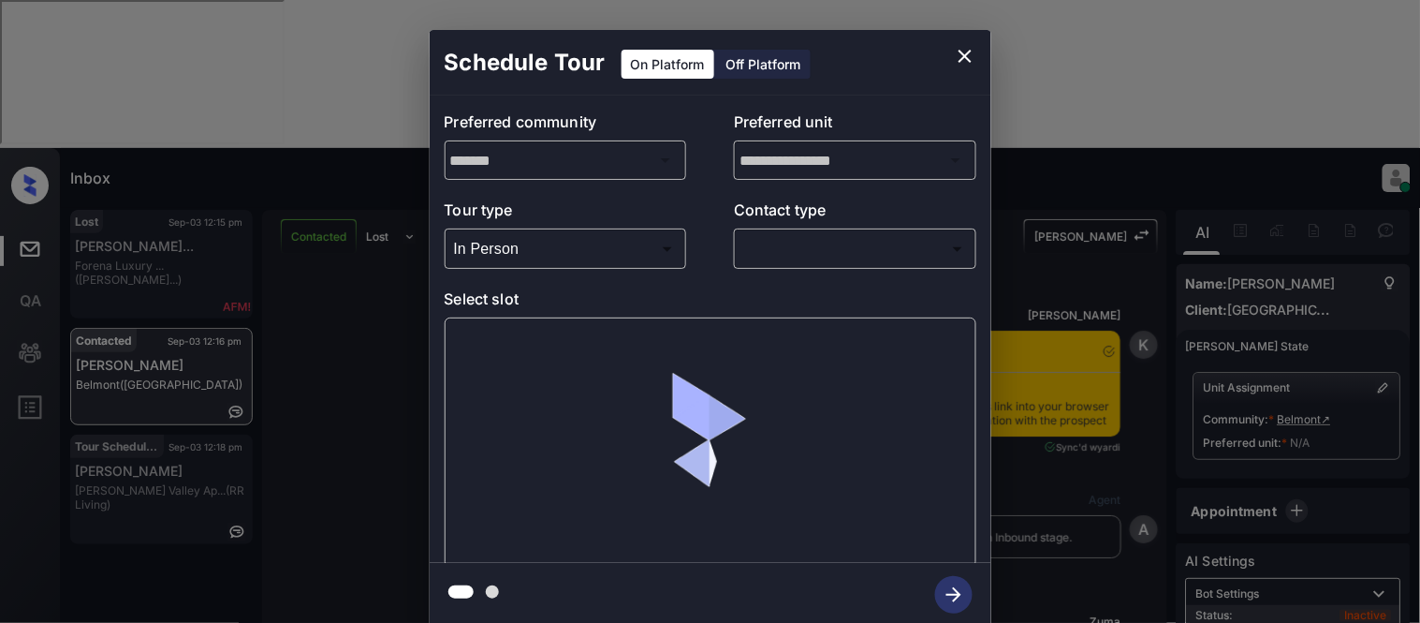
scroll to position [11616, 0]
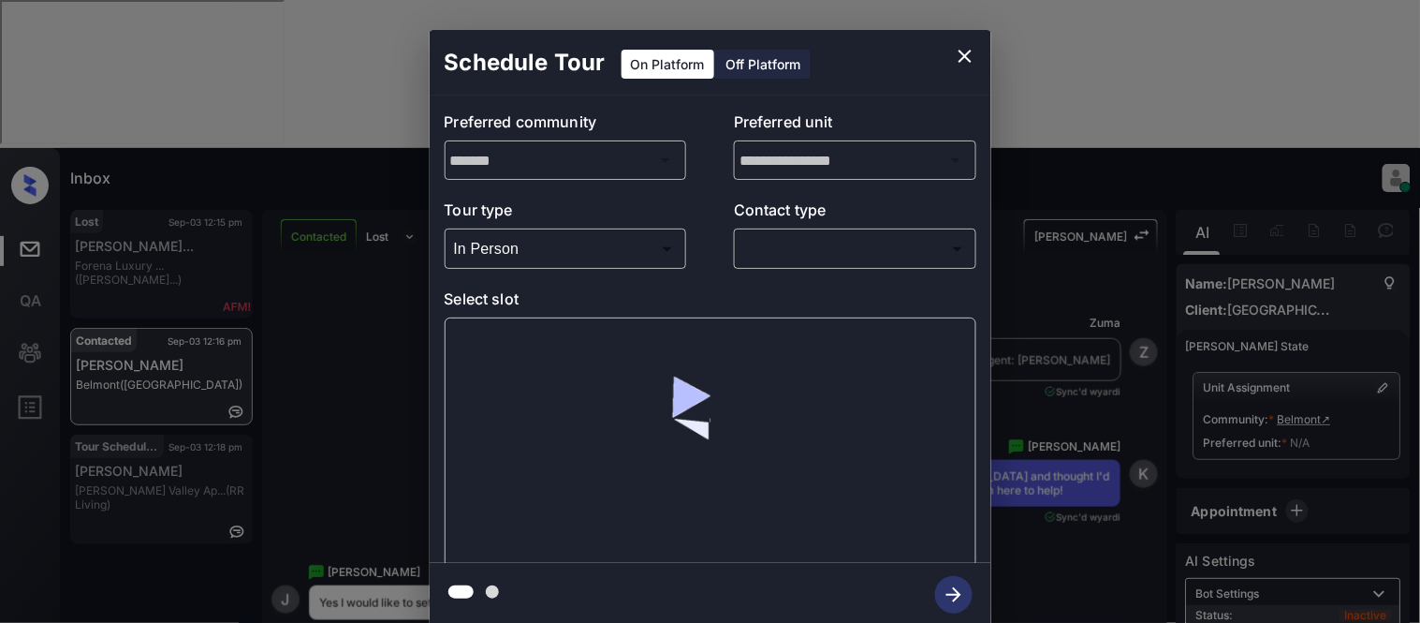
click at [777, 251] on body "Inbox Kristina Cataag Online Set yourself offline Set yourself on break Profile…" at bounding box center [710, 311] width 1420 height 623
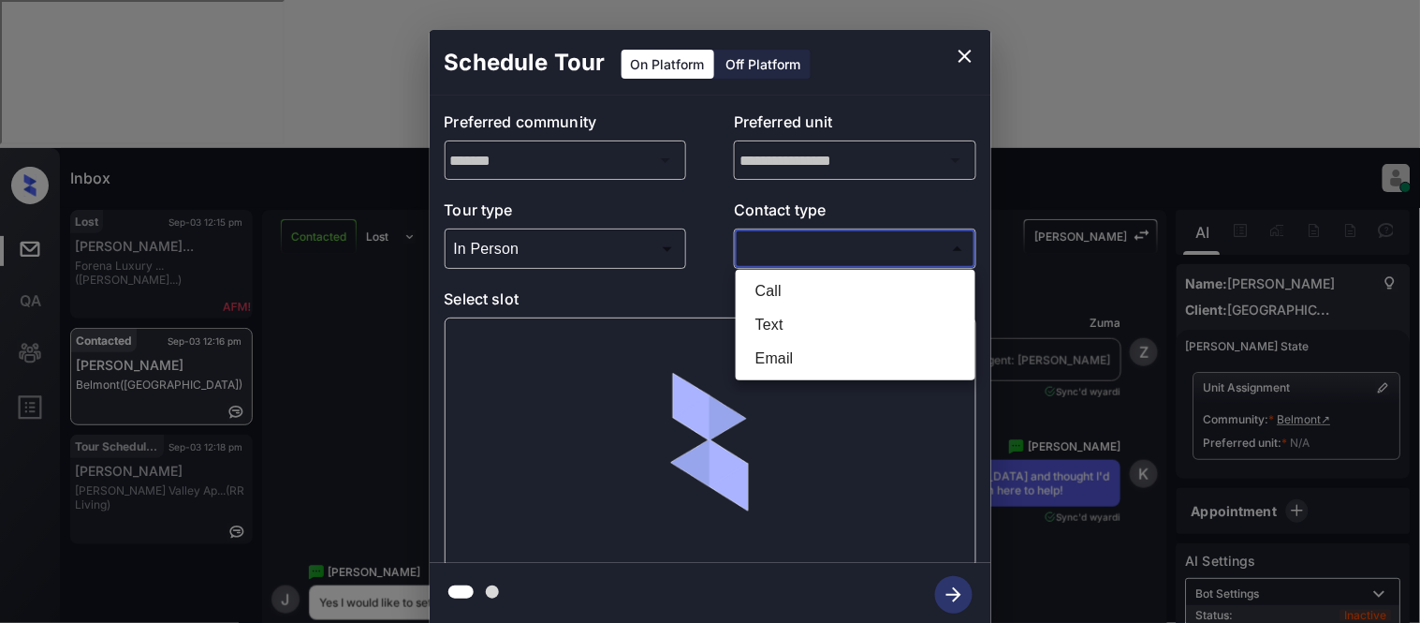
click at [785, 316] on li "Text" at bounding box center [856, 325] width 230 height 34
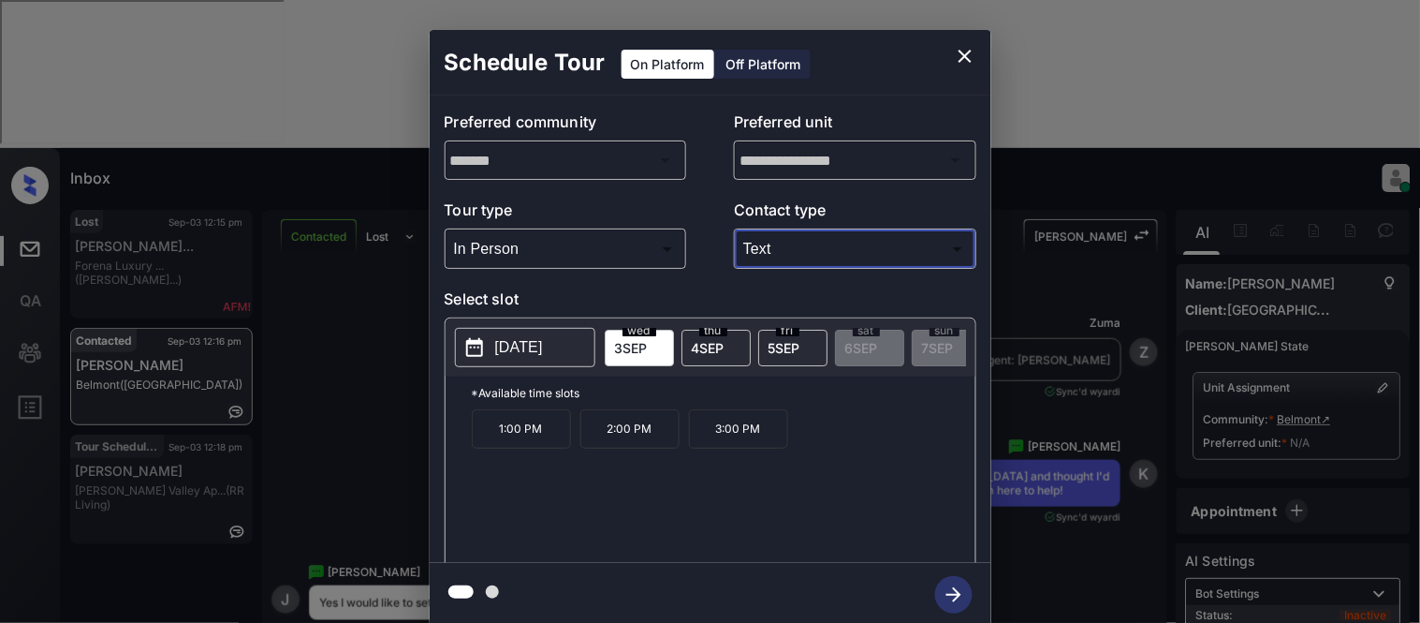
type input "****"
click at [492, 448] on p "1:00 PM" at bounding box center [521, 428] width 99 height 39
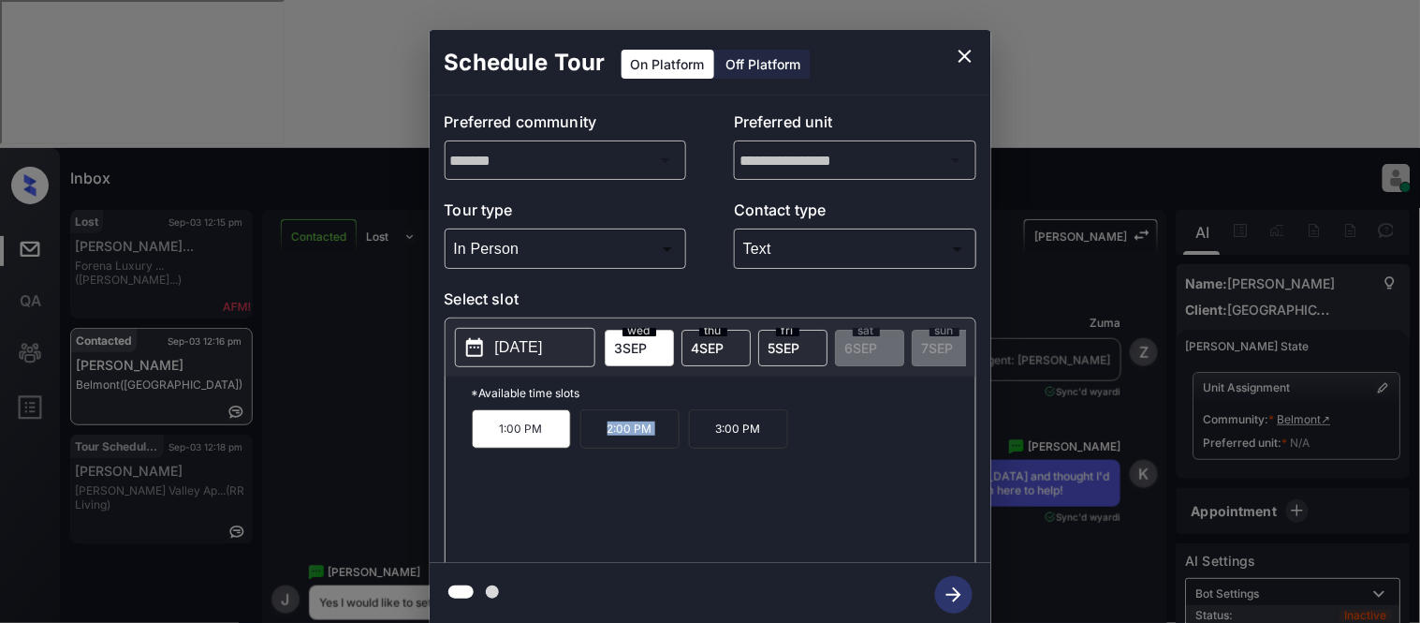
drag, startPoint x: 586, startPoint y: 434, endPoint x: 689, endPoint y: 435, distance: 103.0
click at [689, 435] on div "1:00 PM 2:00 PM 3:00 PM" at bounding box center [724, 484] width 504 height 150
copy p "2:00 PM"
click at [373, 555] on div "**********" at bounding box center [710, 328] width 1420 height 656
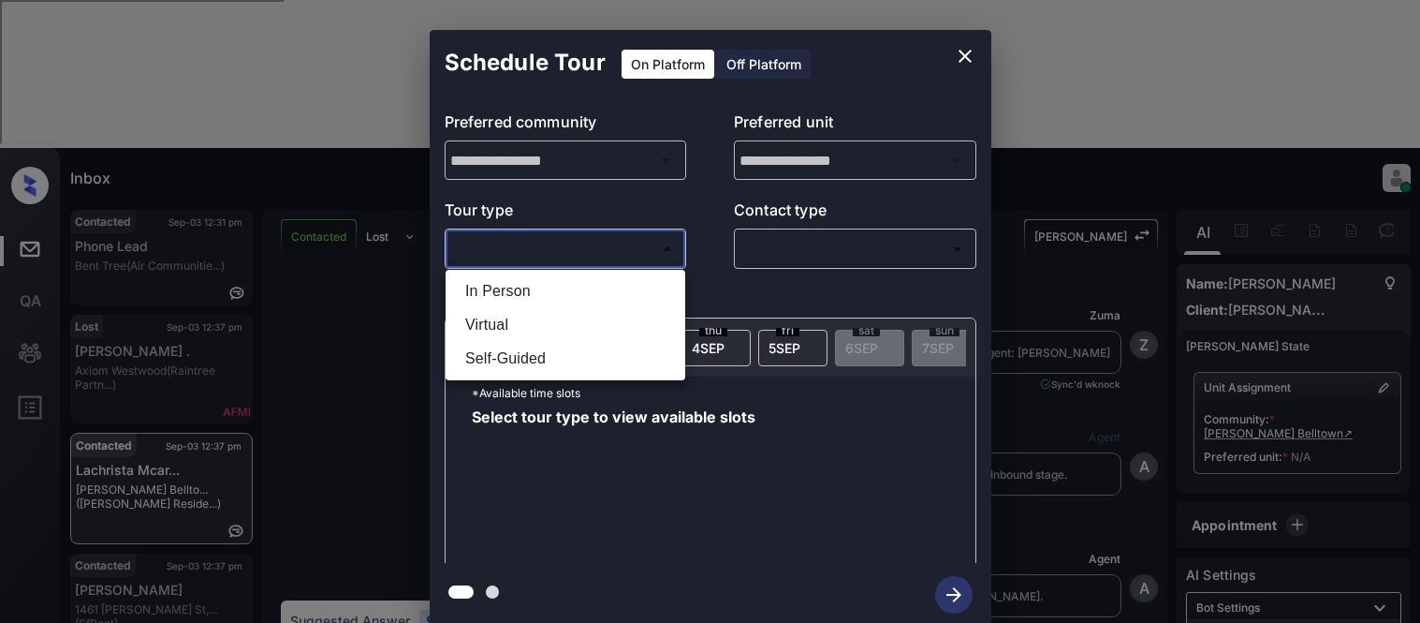
click at [490, 284] on li "In Person" at bounding box center [565, 291] width 230 height 34
type input "********"
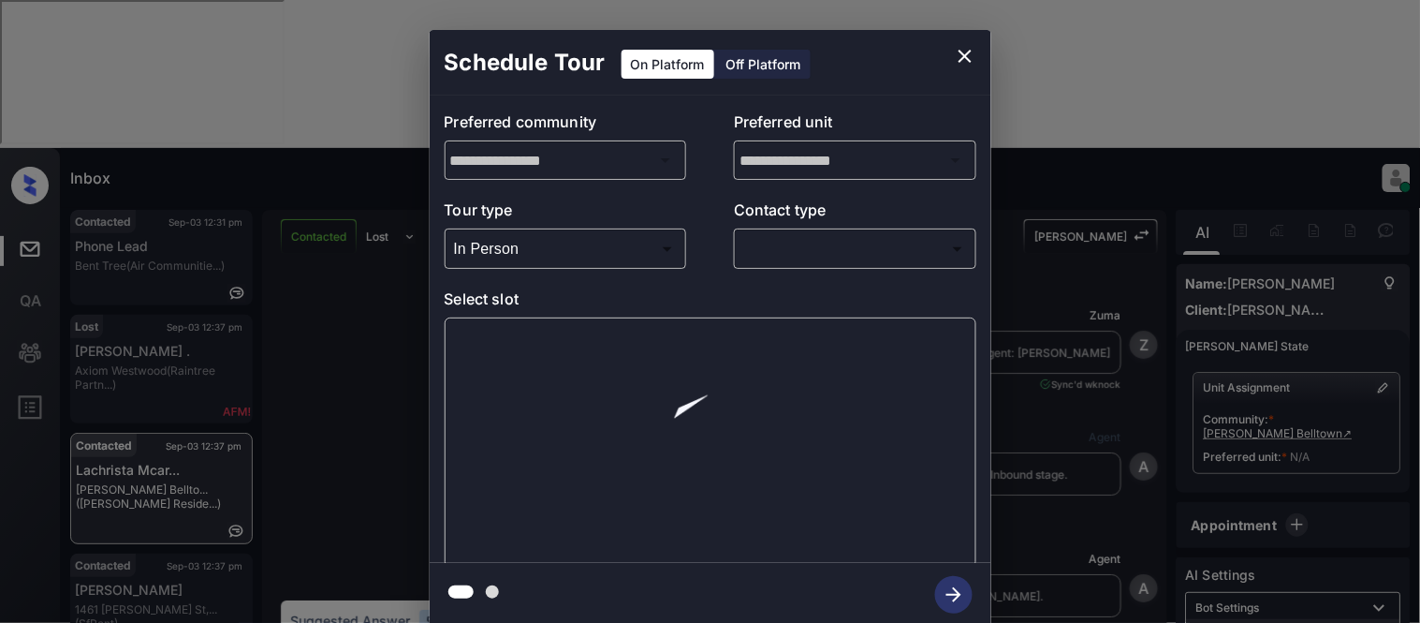
scroll to position [1108, 0]
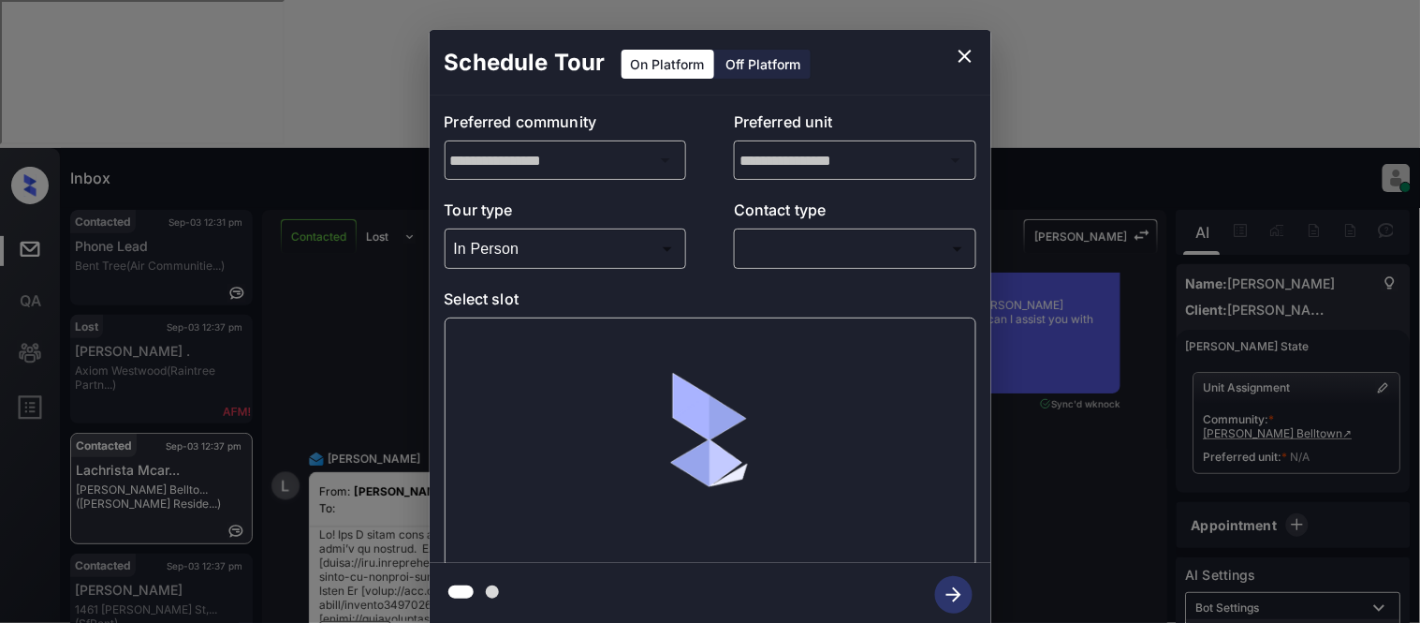
click at [800, 270] on div "**********" at bounding box center [711, 328] width 562 height 467
click at [800, 253] on body "Inbox [PERSON_NAME] Cataag Online Set yourself offline Set yourself on break Pr…" at bounding box center [710, 311] width 1420 height 623
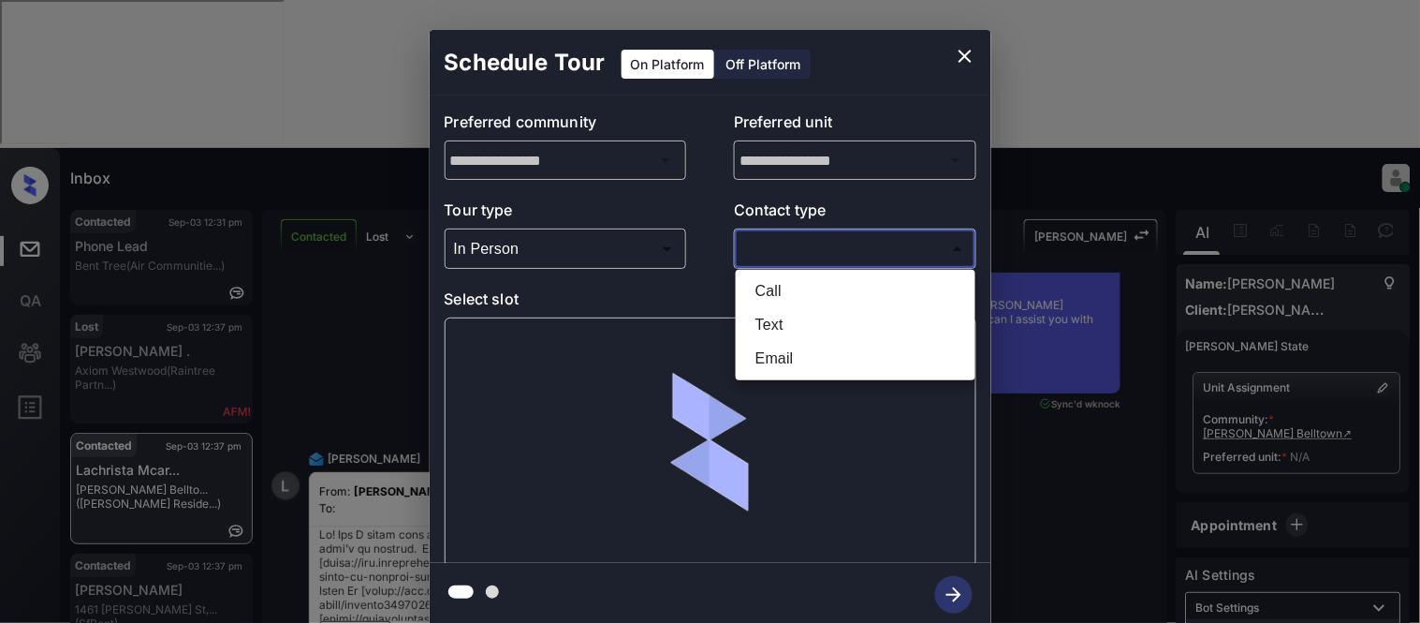
click at [775, 324] on li "Text" at bounding box center [856, 325] width 230 height 34
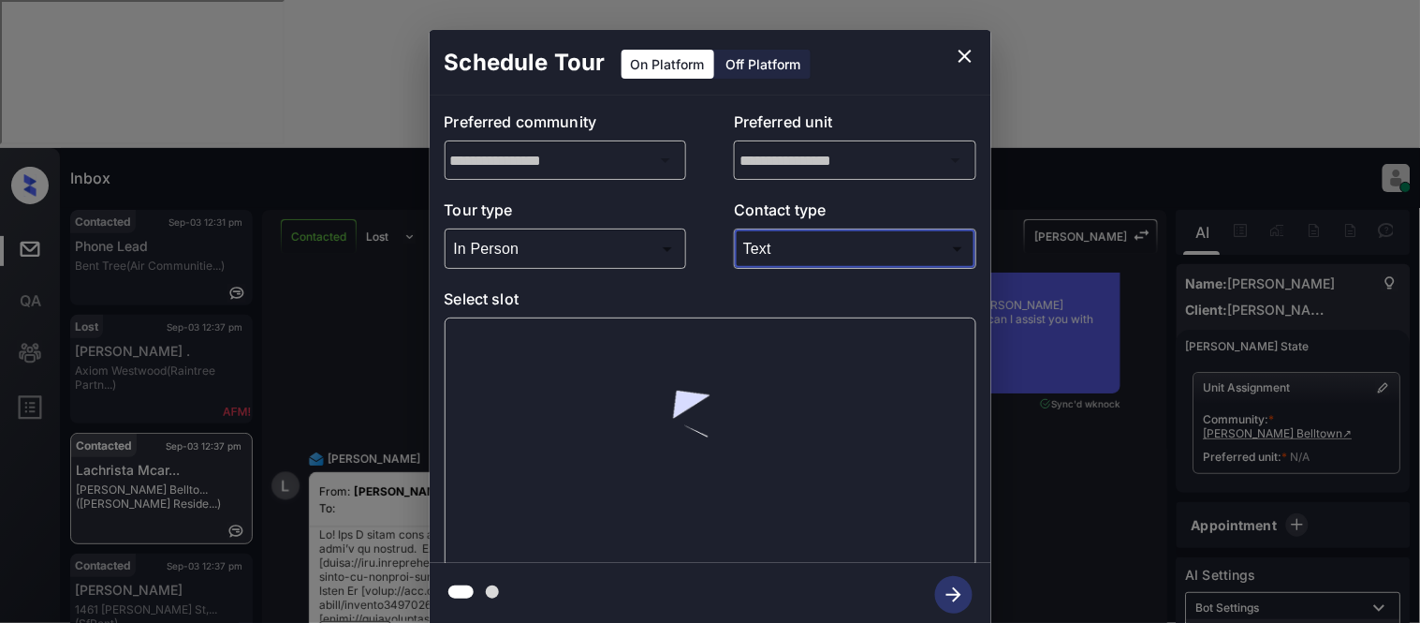
type input "****"
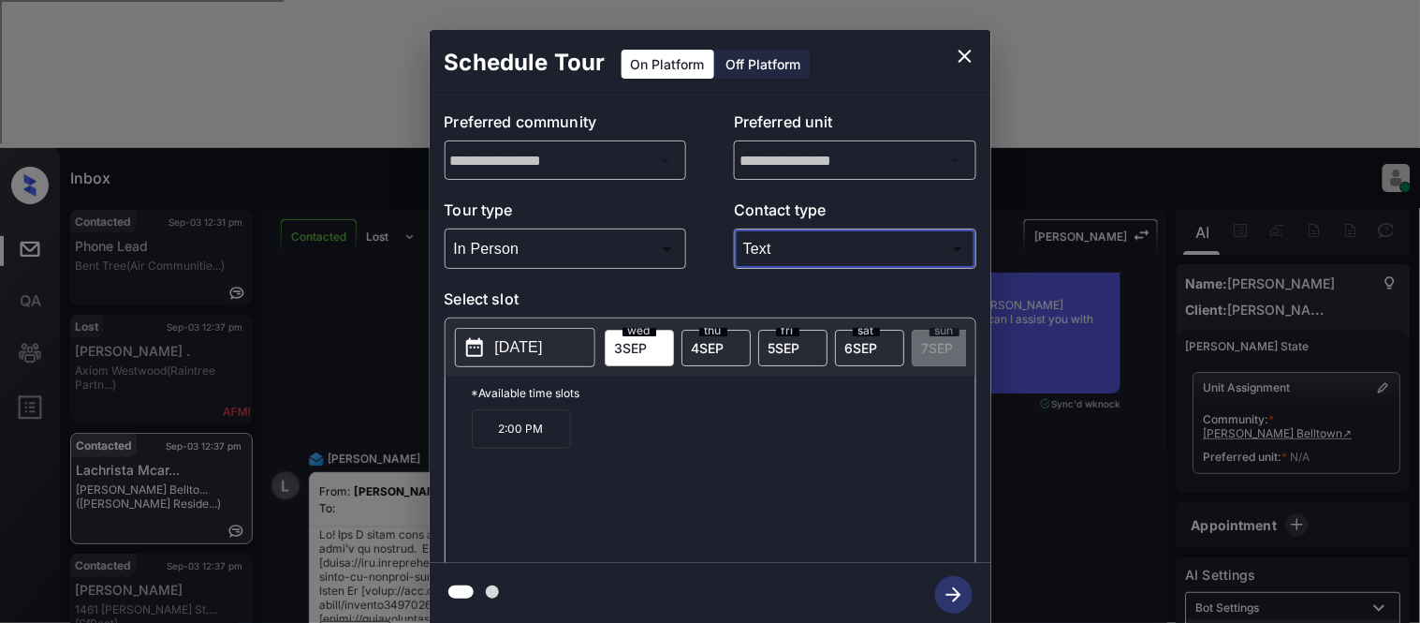
click at [508, 351] on p "[DATE]" at bounding box center [519, 347] width 48 height 22
drag, startPoint x: 492, startPoint y: 446, endPoint x: 551, endPoint y: 446, distance: 59.0
click at [551, 446] on p "2:00 PM" at bounding box center [521, 428] width 99 height 39
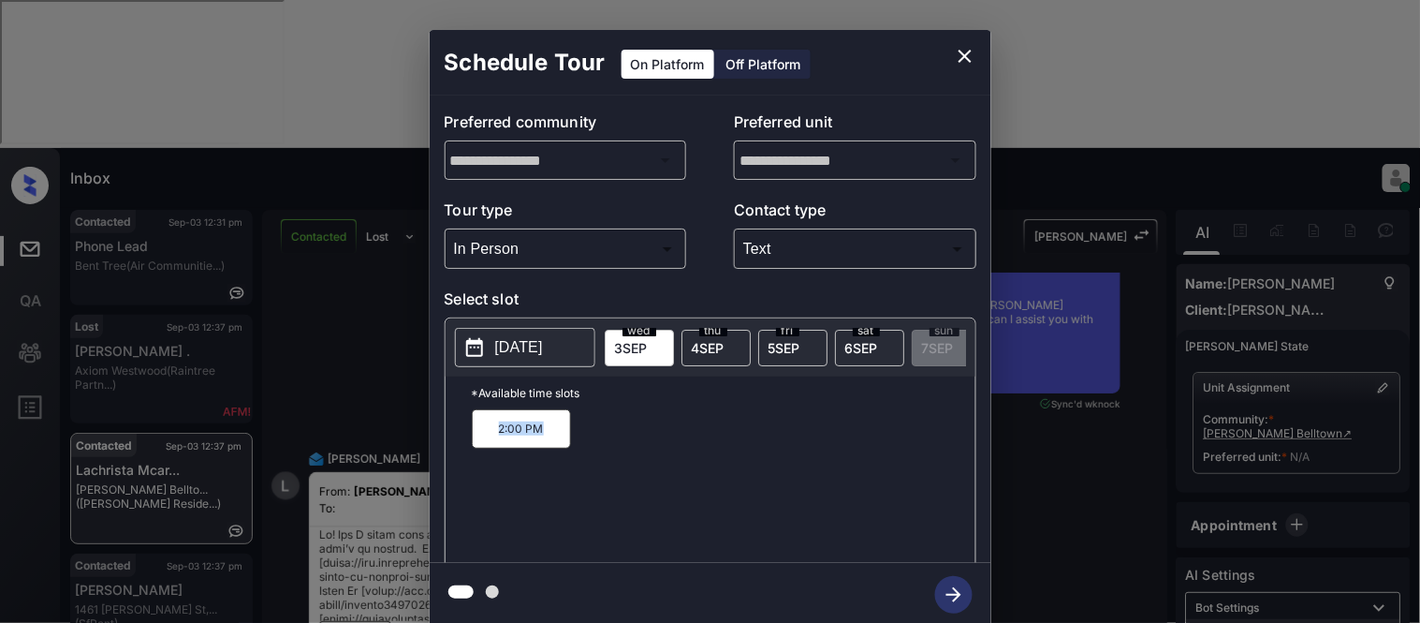
copy p "2:00 PM"
click at [338, 573] on div "**********" at bounding box center [710, 328] width 1420 height 656
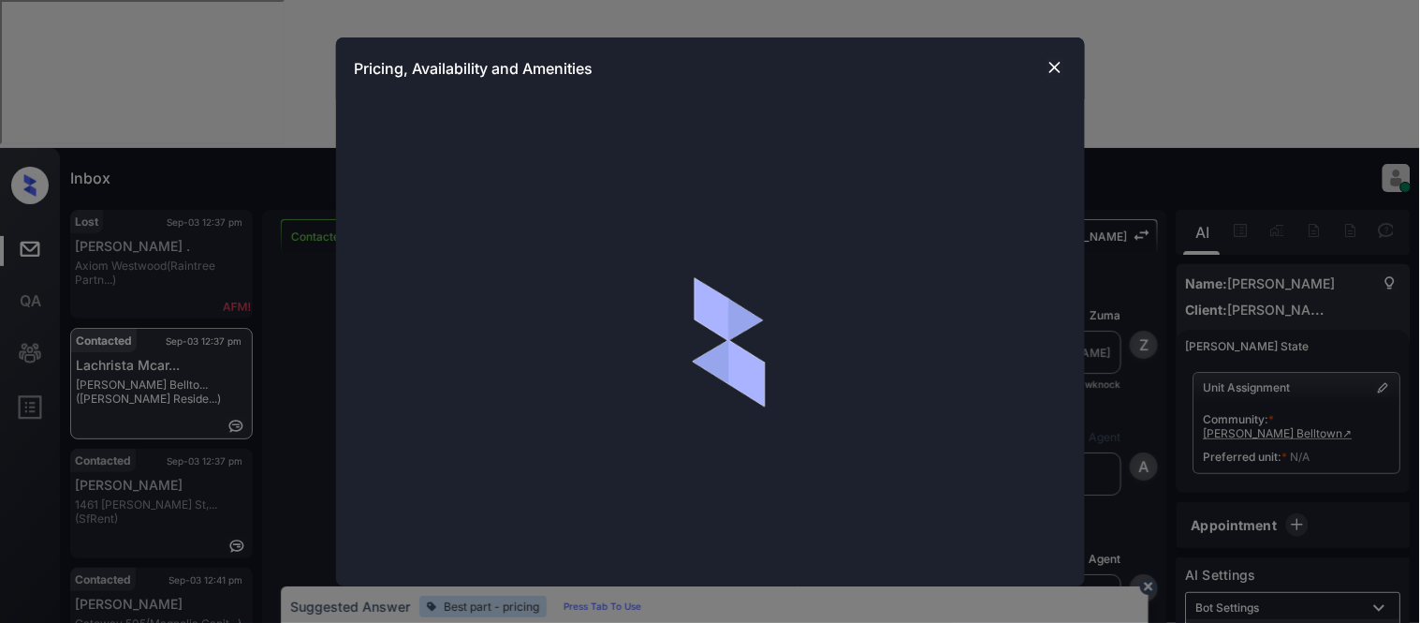
scroll to position [1108, 0]
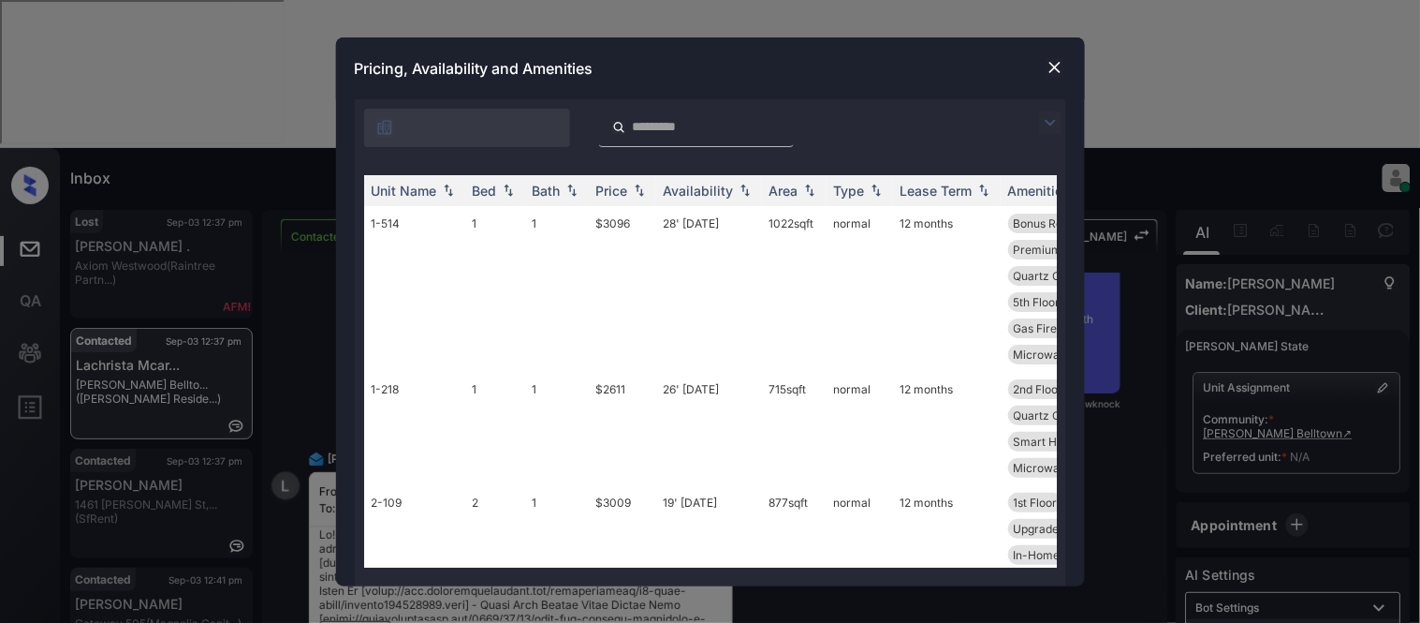
click at [1050, 124] on img at bounding box center [1050, 122] width 22 height 22
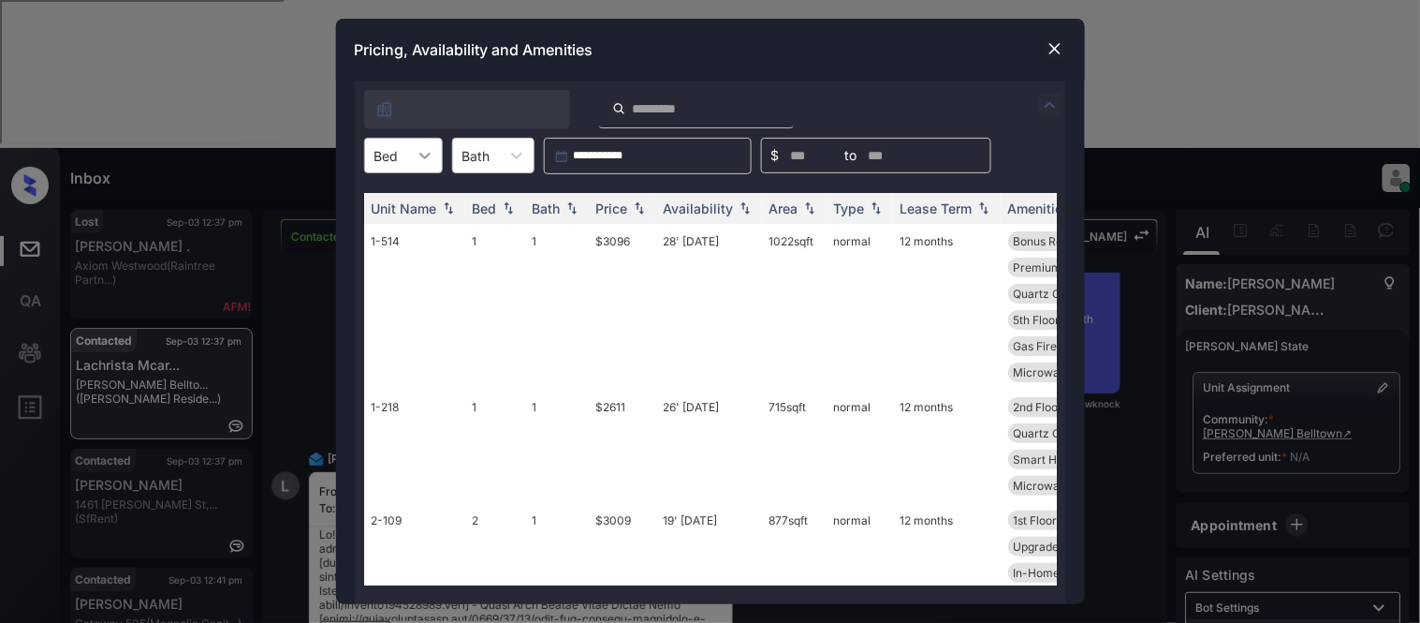
click at [419, 161] on icon at bounding box center [425, 155] width 19 height 19
click at [408, 257] on div "2" at bounding box center [403, 269] width 79 height 34
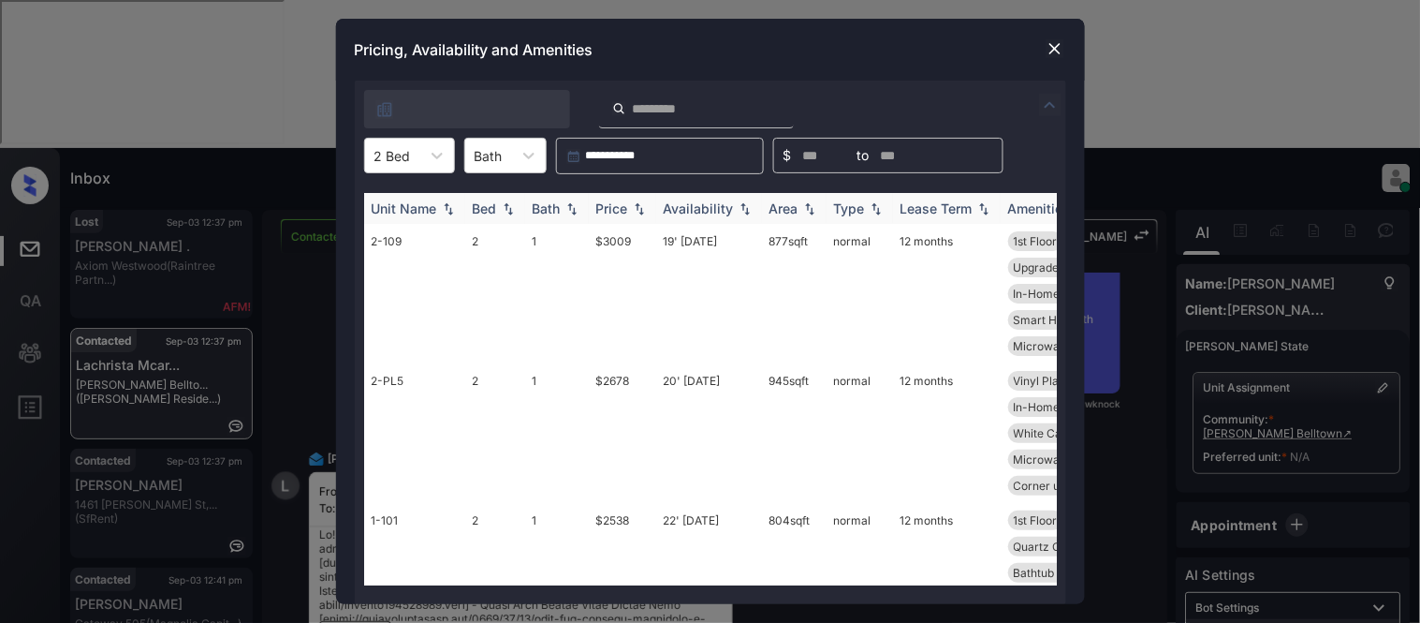
click at [597, 204] on div "Price" at bounding box center [612, 208] width 32 height 16
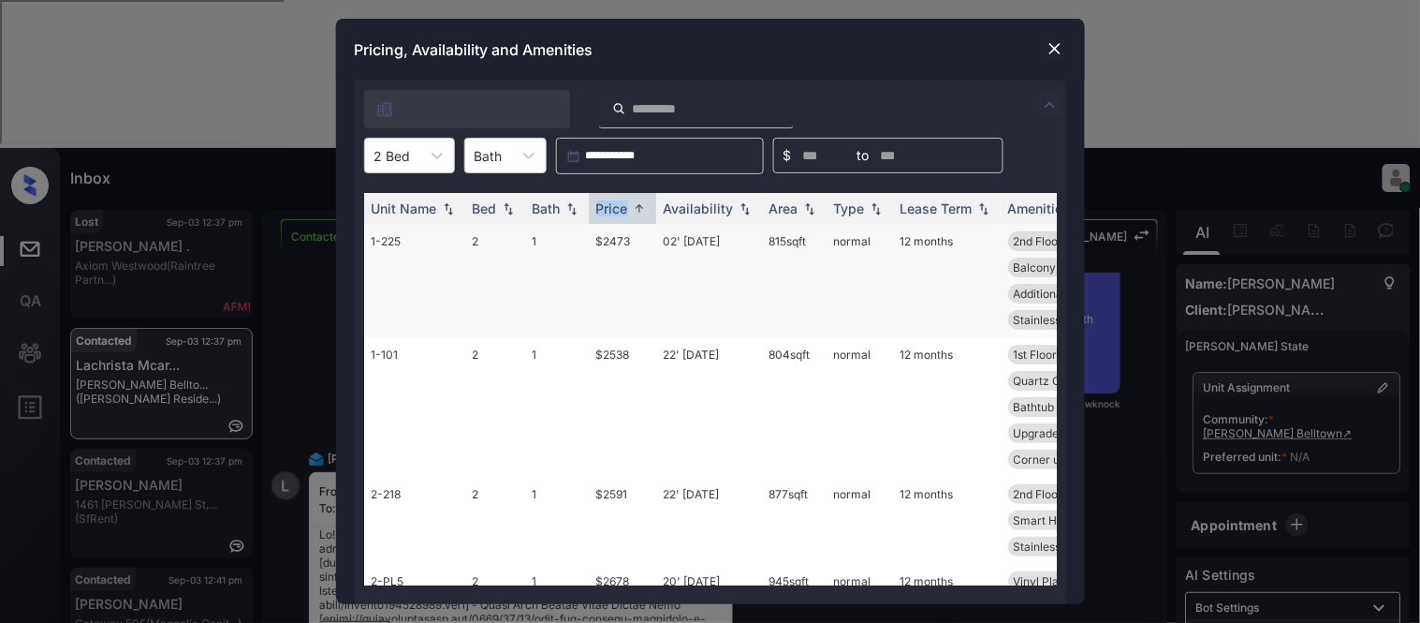
click at [609, 240] on td "$2473" at bounding box center [622, 280] width 67 height 113
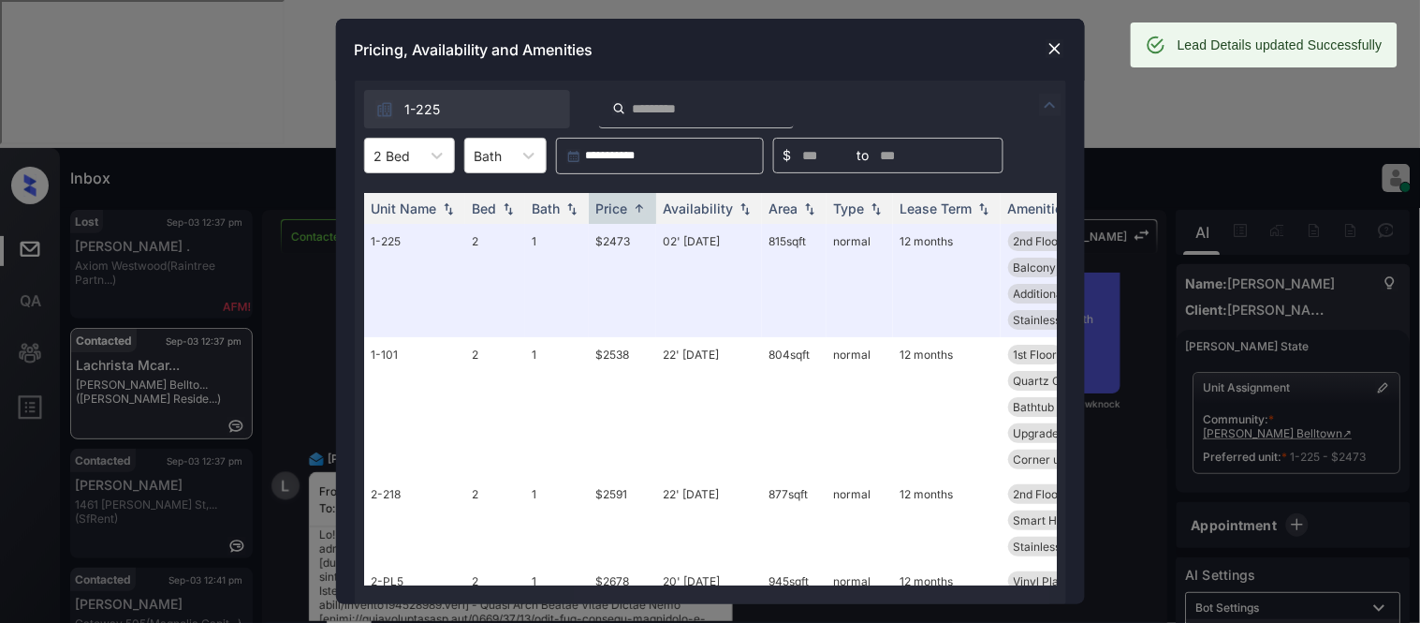
click at [1044, 53] on div at bounding box center [1055, 48] width 22 height 22
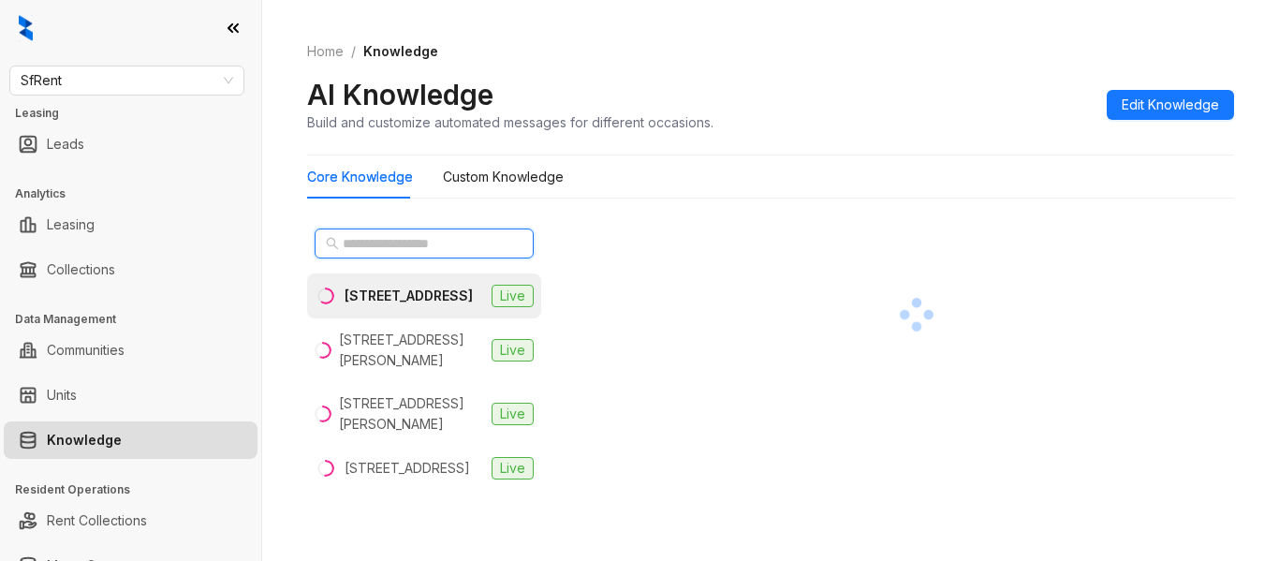
click at [430, 235] on input "text" at bounding box center [425, 243] width 165 height 21
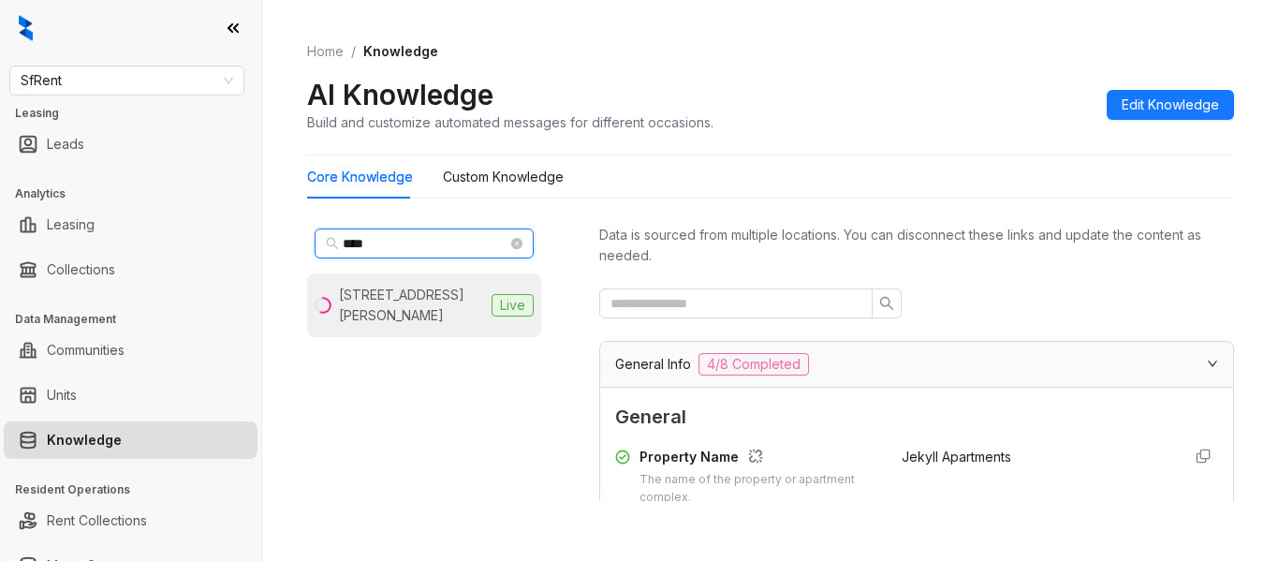
type input "****"
click at [410, 286] on div "[STREET_ADDRESS][PERSON_NAME]" at bounding box center [411, 305] width 145 height 41
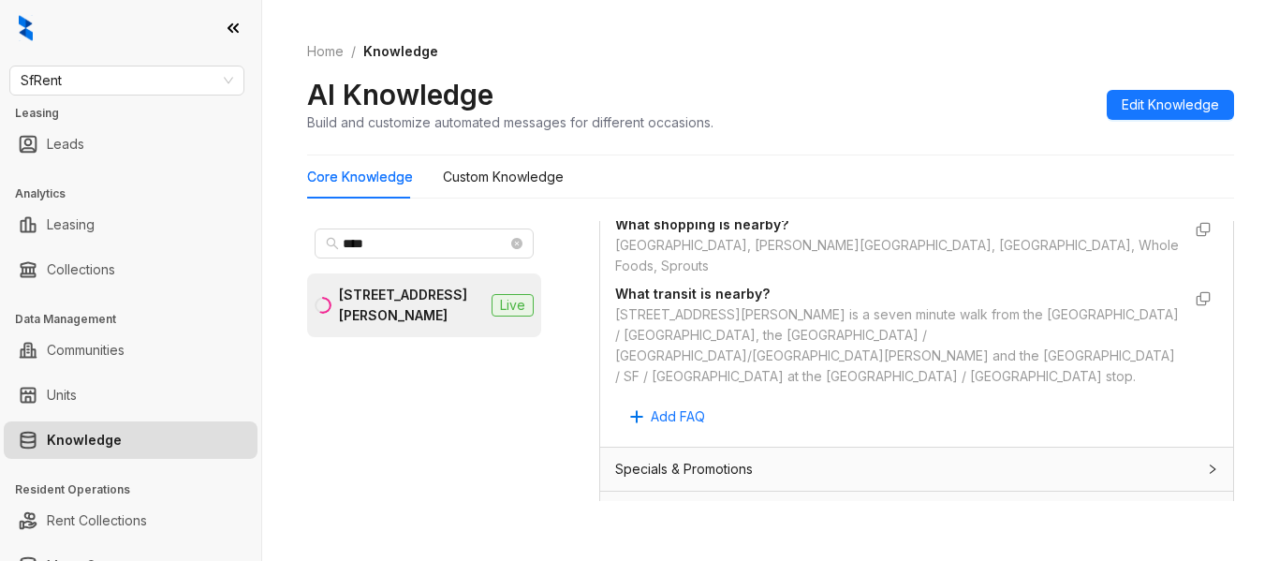
scroll to position [1685, 0]
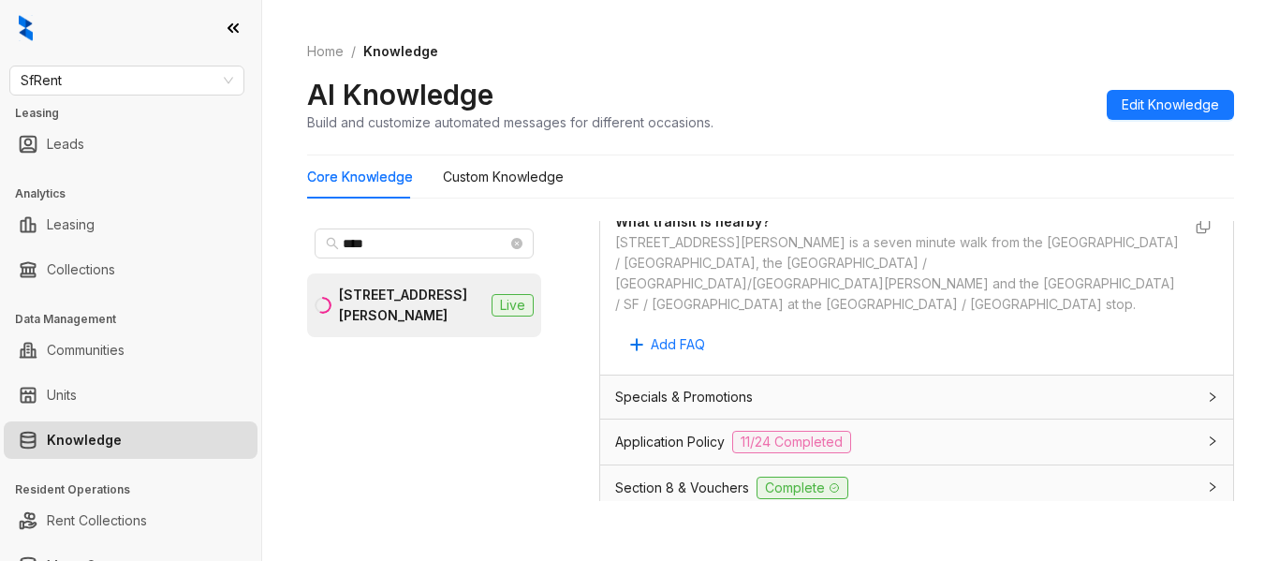
click at [805, 387] on div "Specials & Promotions" at bounding box center [905, 397] width 580 height 21
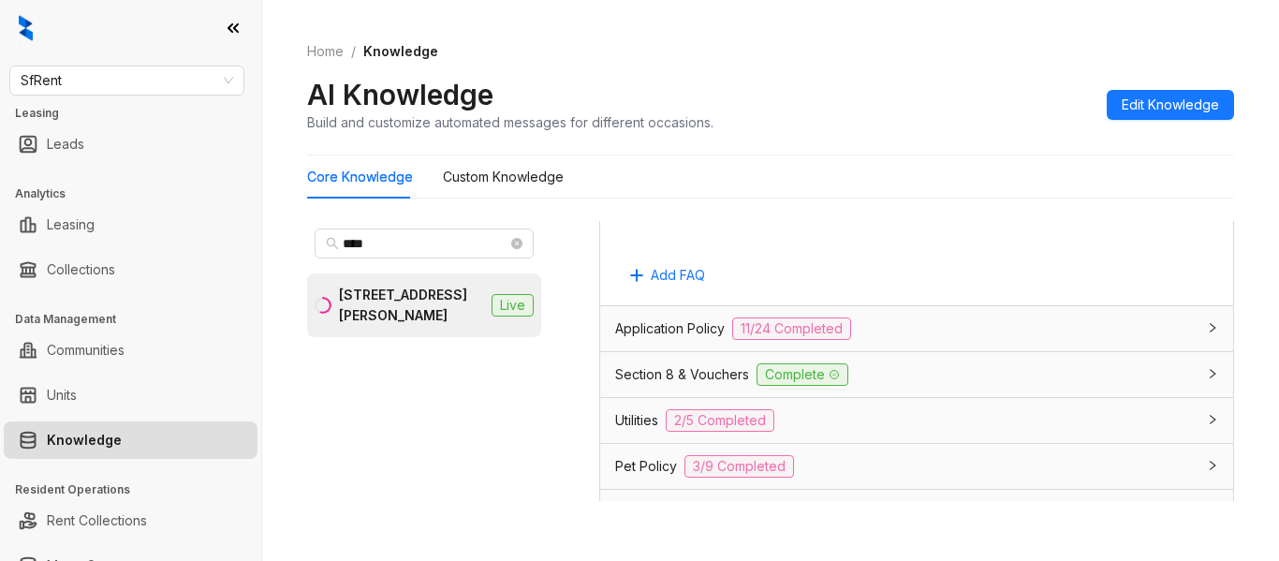
scroll to position [2528, 0]
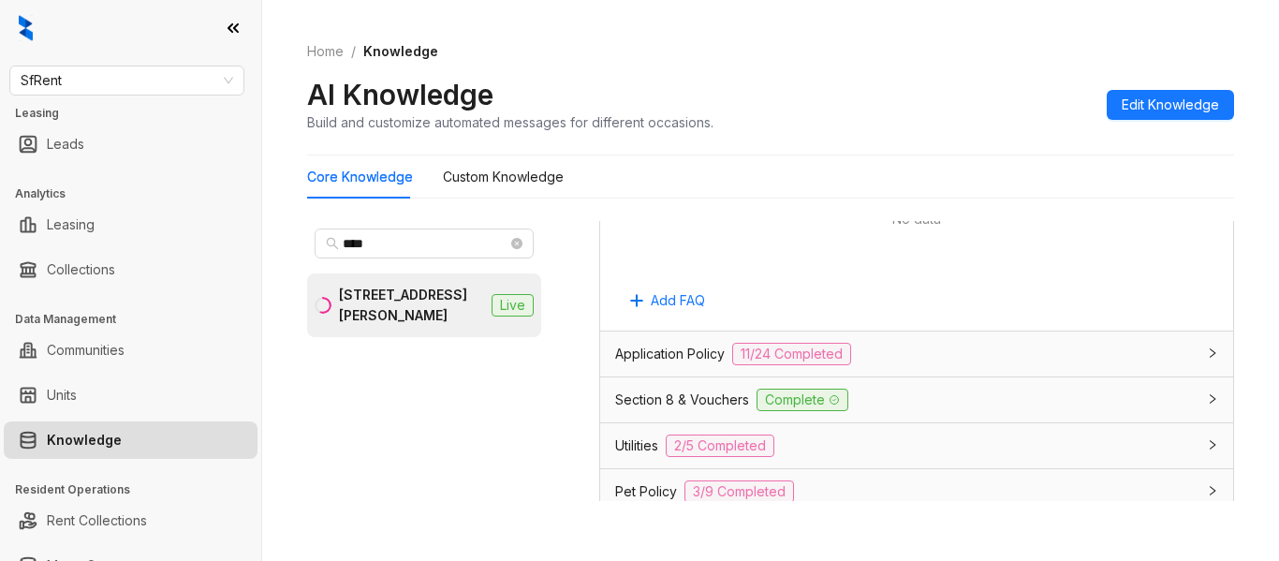
click at [690, 377] on div "Section 8 & Vouchers Complete" at bounding box center [916, 399] width 633 height 45
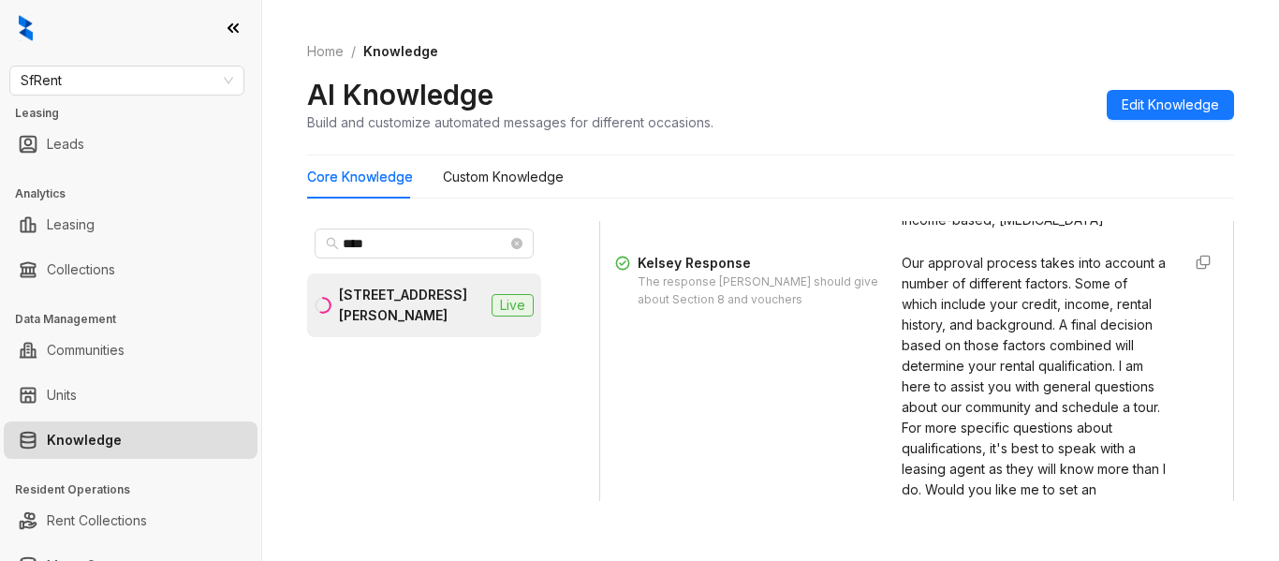
scroll to position [2809, 0]
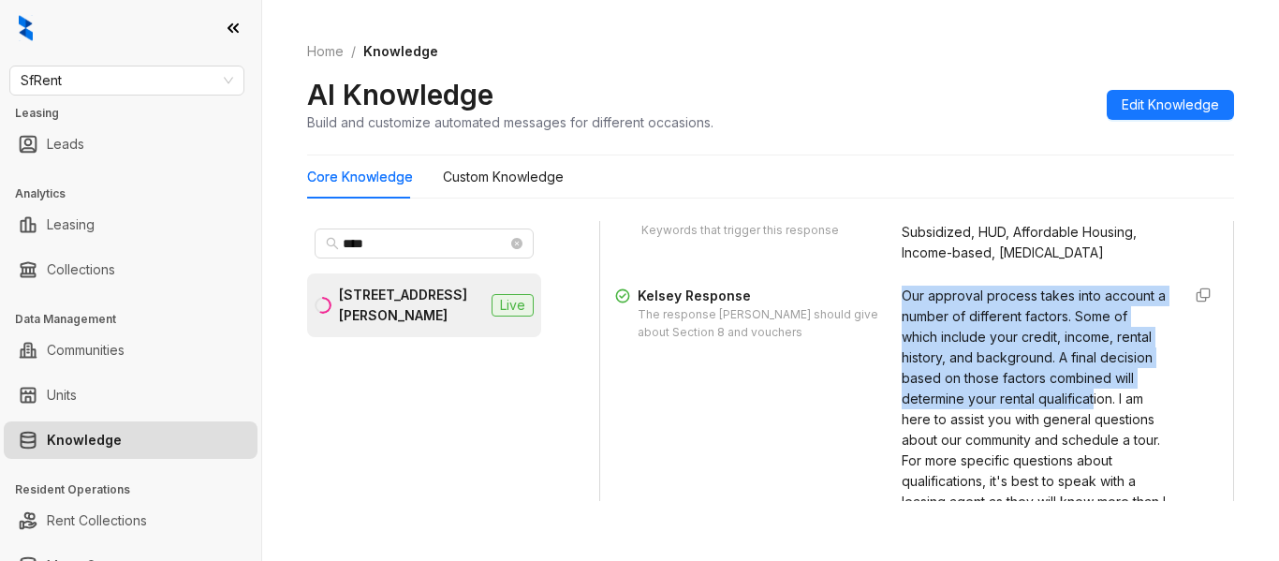
click at [1006, 419] on div "Trigger Keywords Keywords that trigger this response Section 8, Voucher, Housin…" at bounding box center [916, 377] width 603 height 367
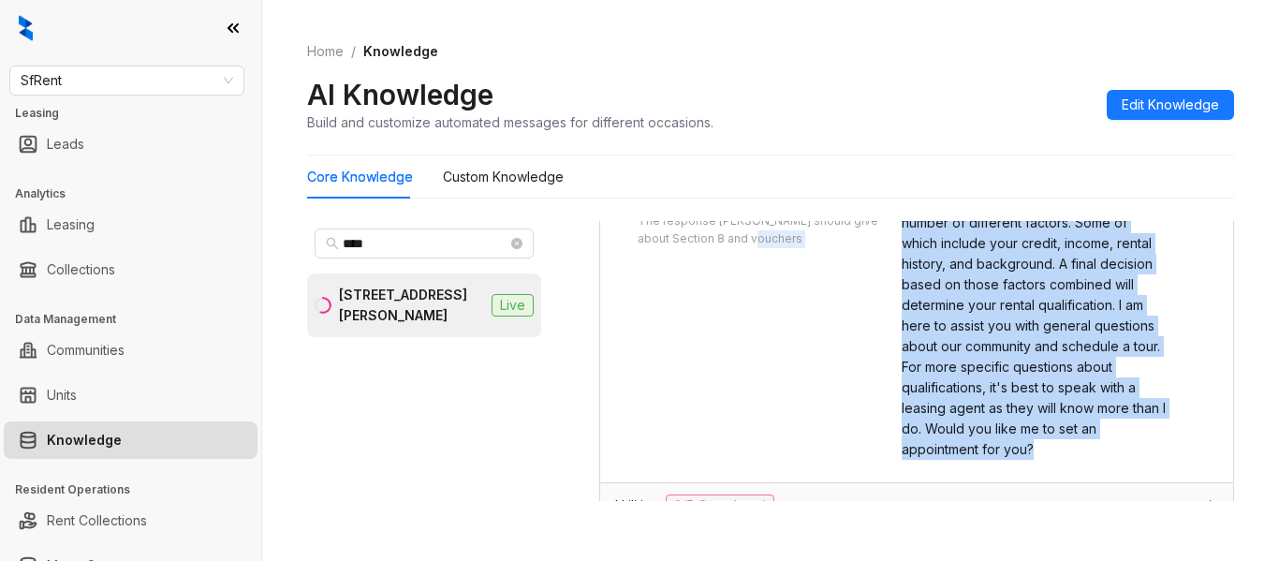
drag, startPoint x: 1026, startPoint y: 470, endPoint x: 864, endPoint y: 263, distance: 262.8
click at [864, 263] on div "Kelsey Response The response Kelsey should give about Section 8 and vouchers Ou…" at bounding box center [916, 326] width 603 height 268
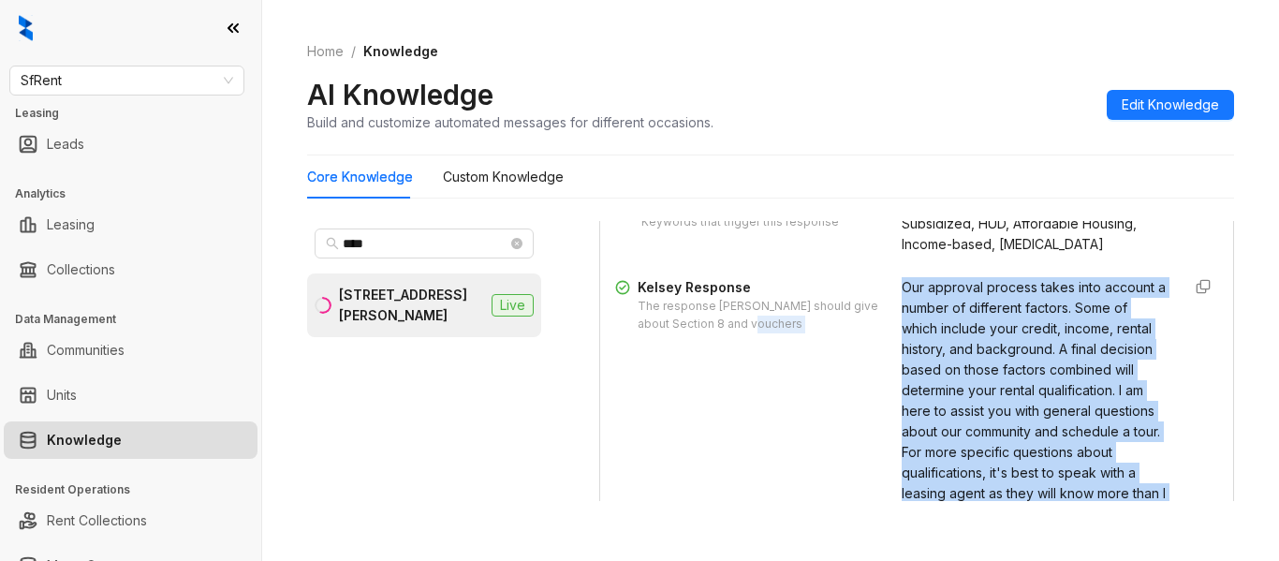
scroll to position [2715, 0]
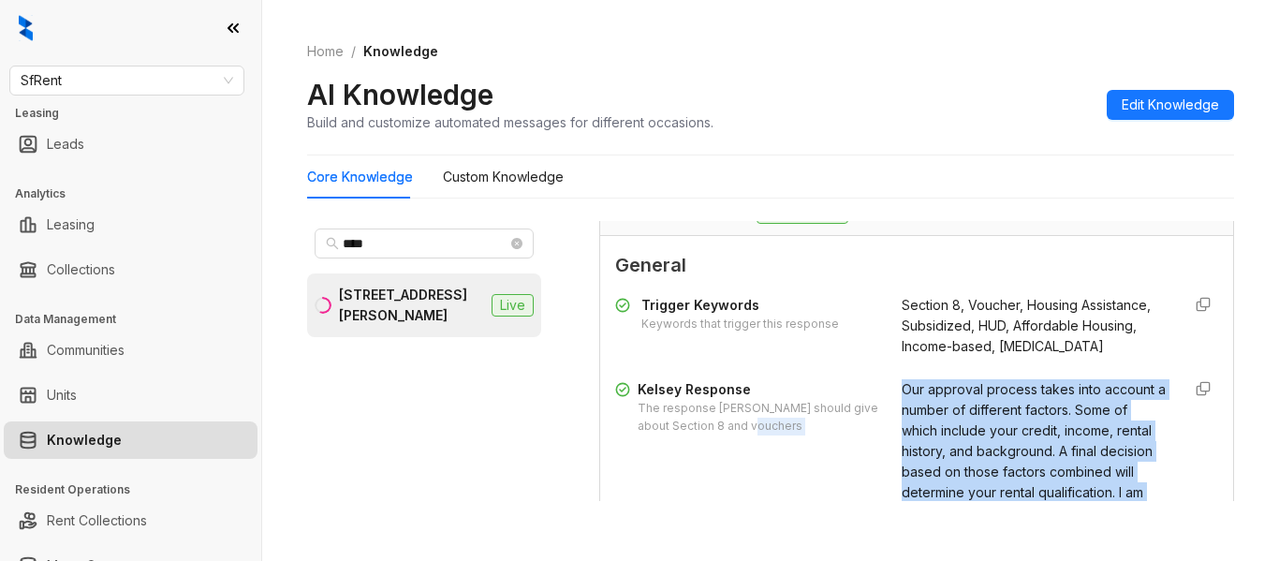
copy div "Our approval process takes into account a number of different factors. Some of …"
click at [979, 45] on ol "Home / Knowledge" at bounding box center [770, 51] width 927 height 21
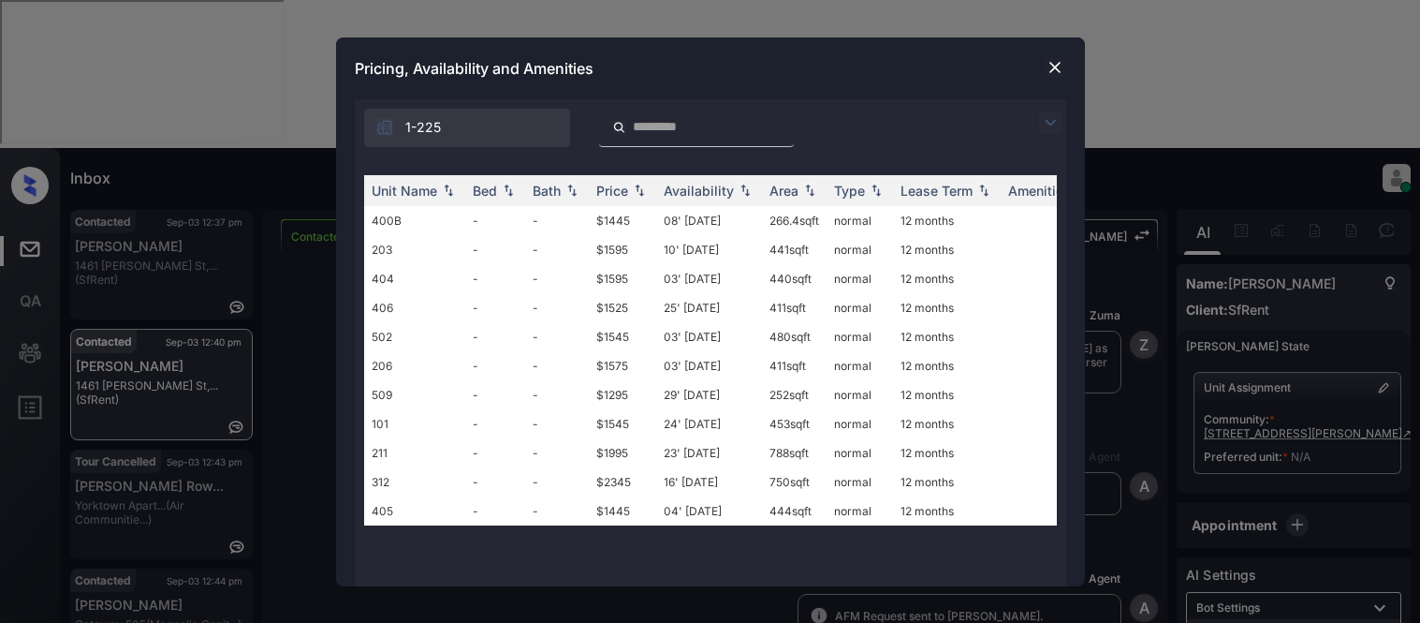
click at [687, 218] on td "08' Jan 21" at bounding box center [709, 220] width 106 height 29
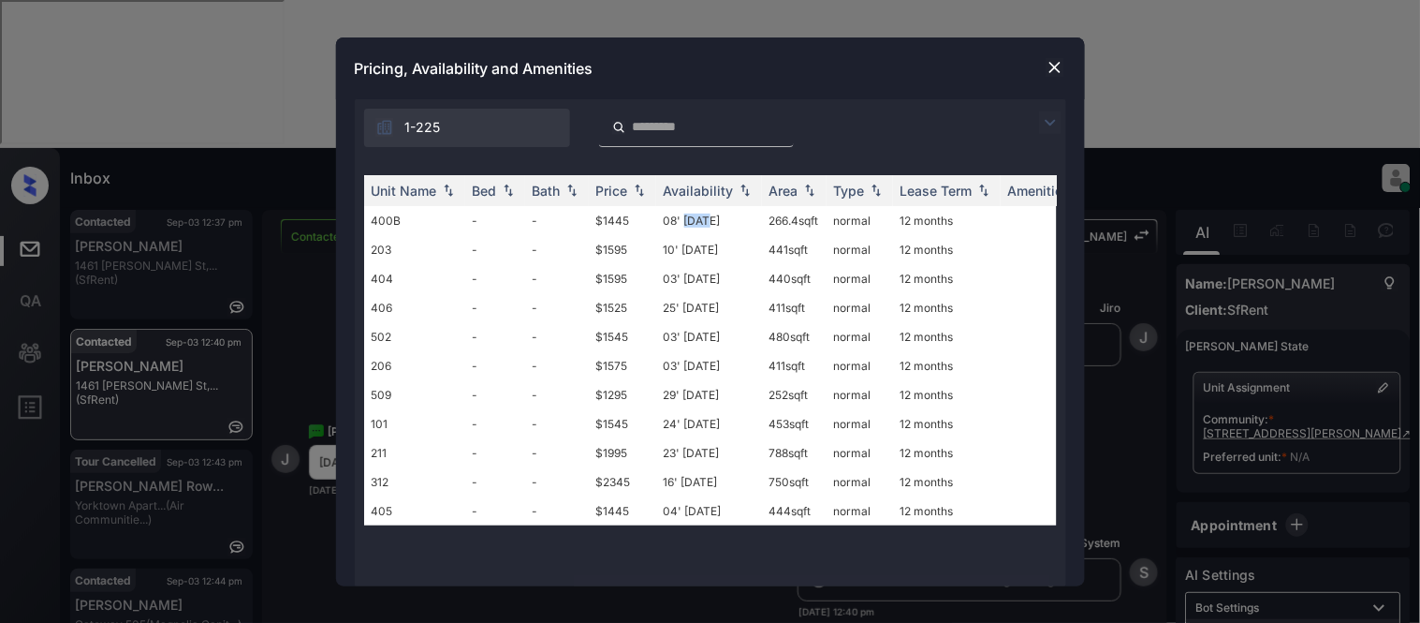
click at [687, 218] on td "08' Jan 21" at bounding box center [709, 220] width 106 height 29
click at [1059, 69] on img at bounding box center [1055, 67] width 19 height 19
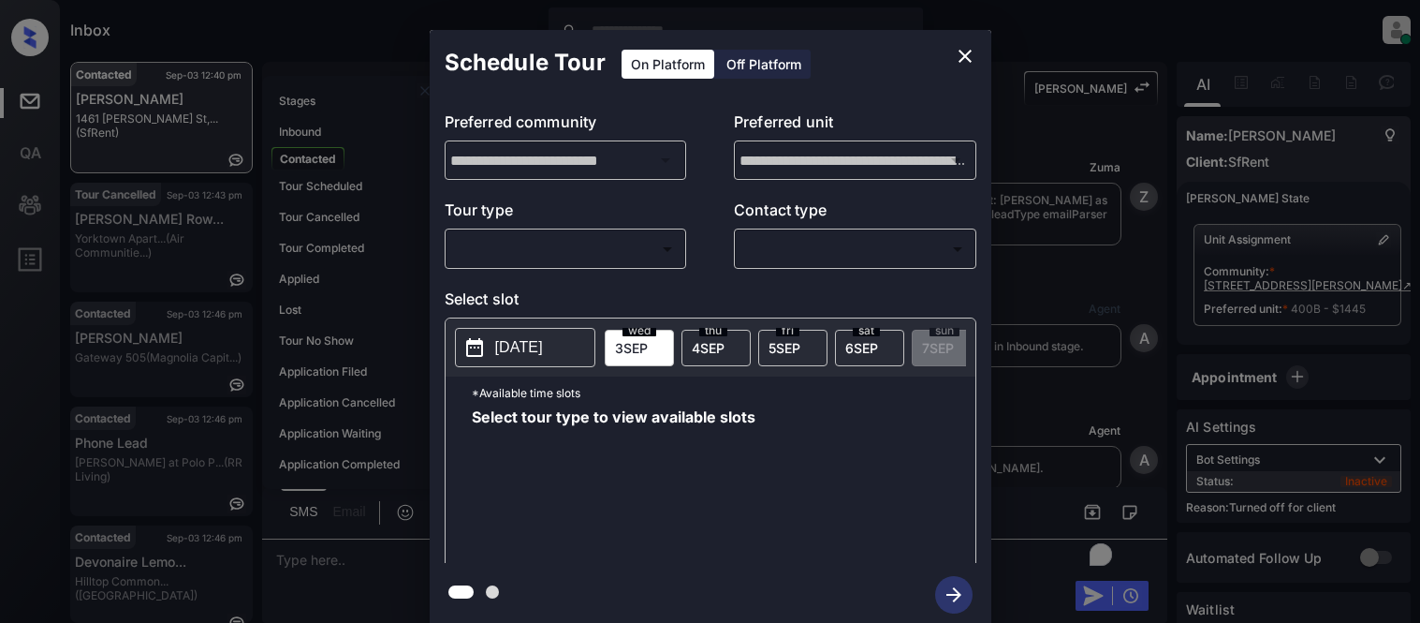
click at [747, 59] on div "Off Platform" at bounding box center [764, 64] width 94 height 29
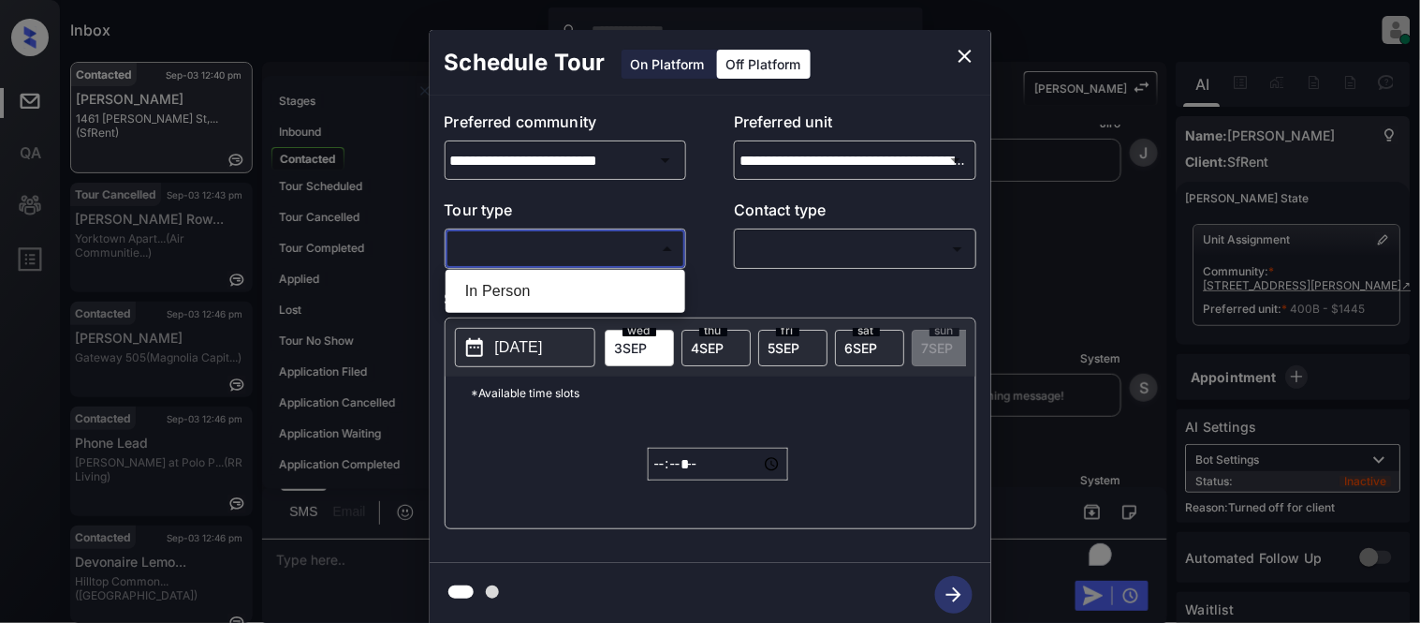
click at [622, 248] on body "Inbox [PERSON_NAME] Cataag Online Set yourself offline Set yourself on break Pr…" at bounding box center [710, 311] width 1420 height 623
click at [613, 284] on li "In Person" at bounding box center [565, 291] width 230 height 34
type input "********"
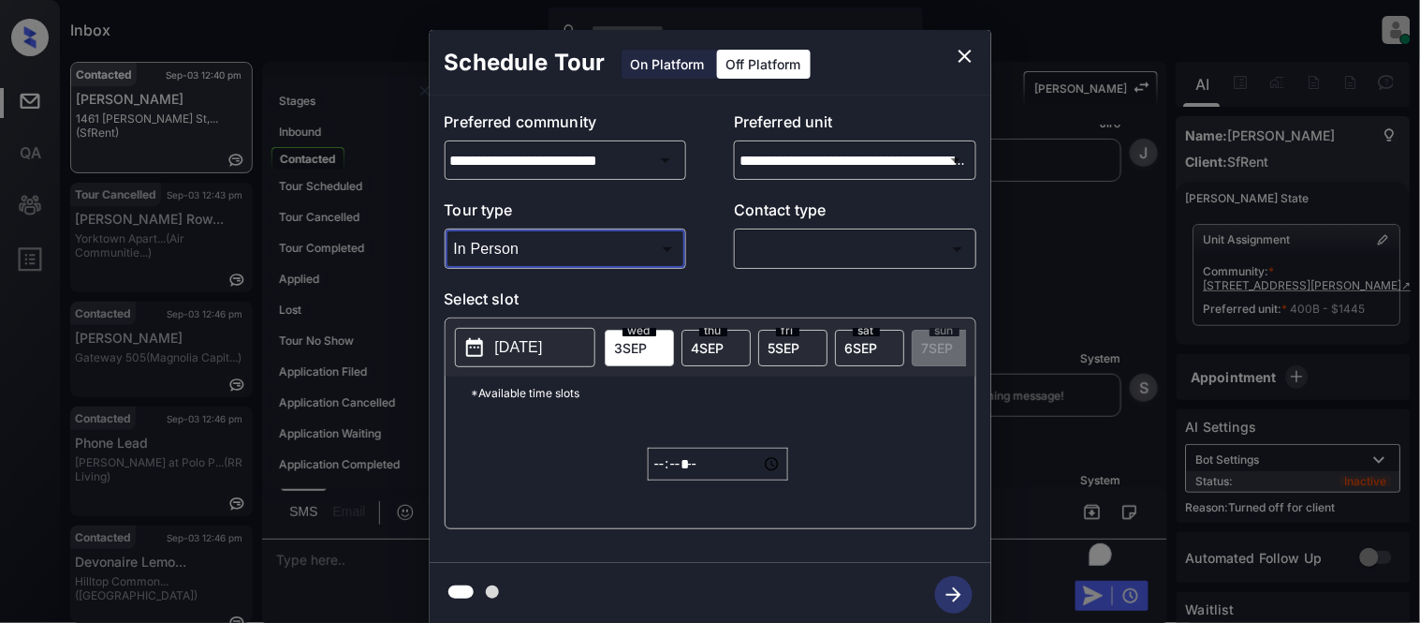
click at [745, 251] on body "Inbox [PERSON_NAME] Cataag Online Set yourself offline Set yourself on break Pr…" at bounding box center [710, 311] width 1420 height 623
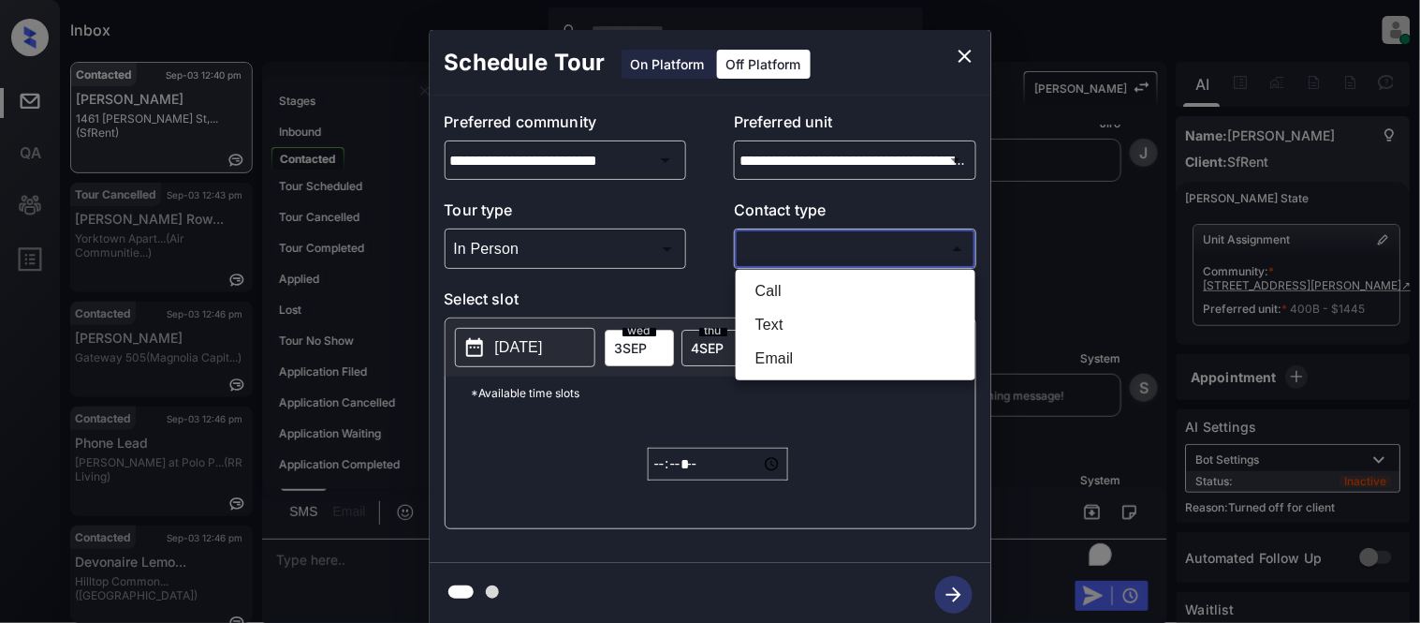
click at [759, 322] on li "Text" at bounding box center [856, 325] width 230 height 34
type input "****"
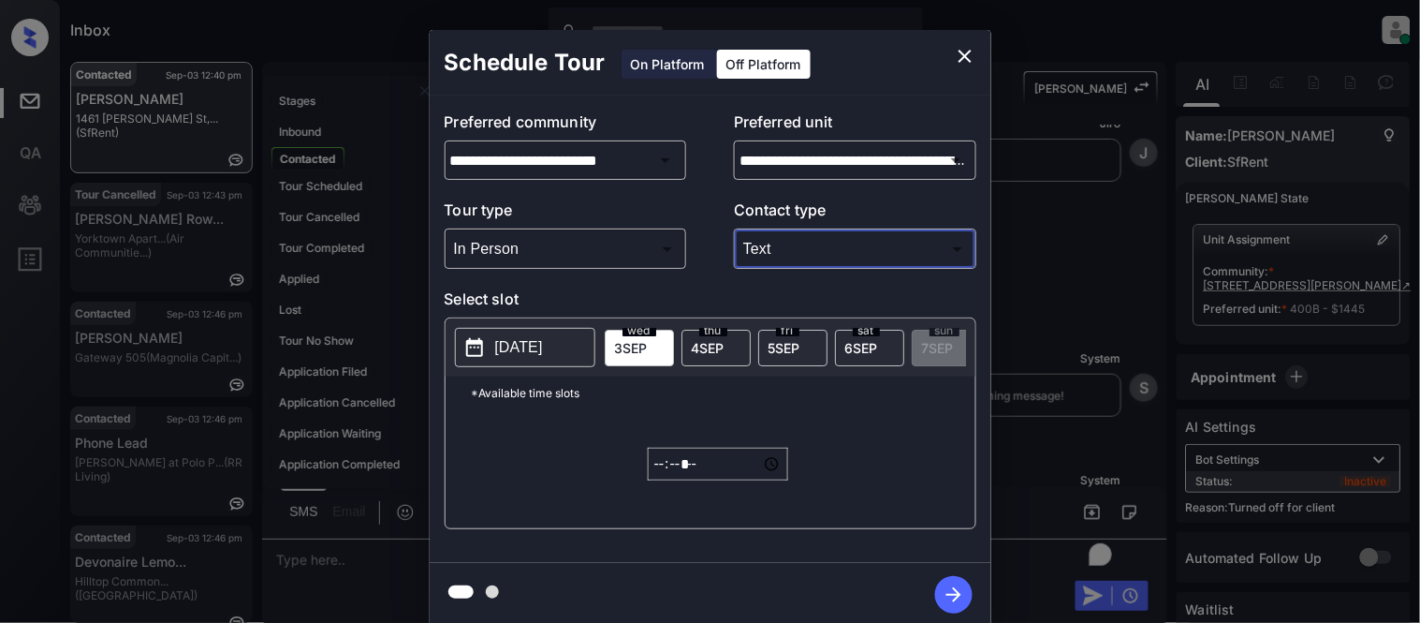
click at [519, 348] on p "[DATE]" at bounding box center [519, 347] width 48 height 22
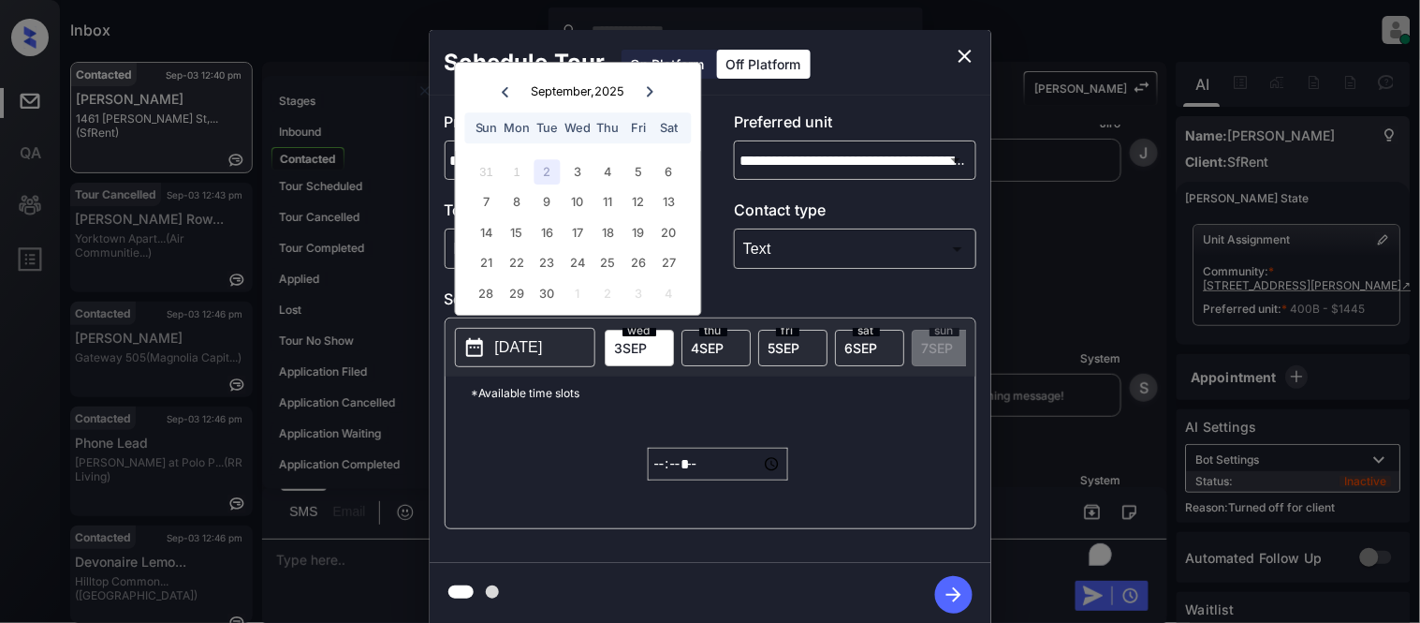
click at [669, 202] on div "13" at bounding box center [668, 202] width 25 height 25
type input "**********"
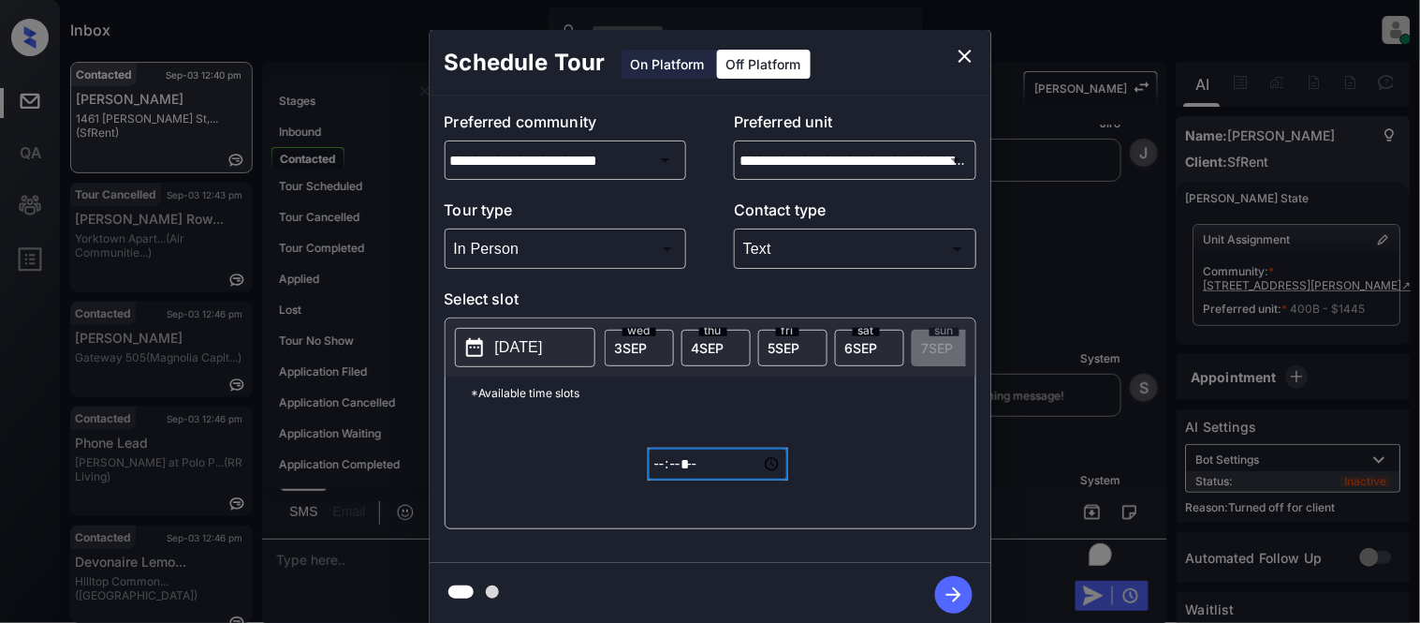
click at [659, 474] on input "*****" at bounding box center [718, 464] width 140 height 33
type input "*****"
click at [952, 592] on icon "button" at bounding box center [953, 594] width 37 height 37
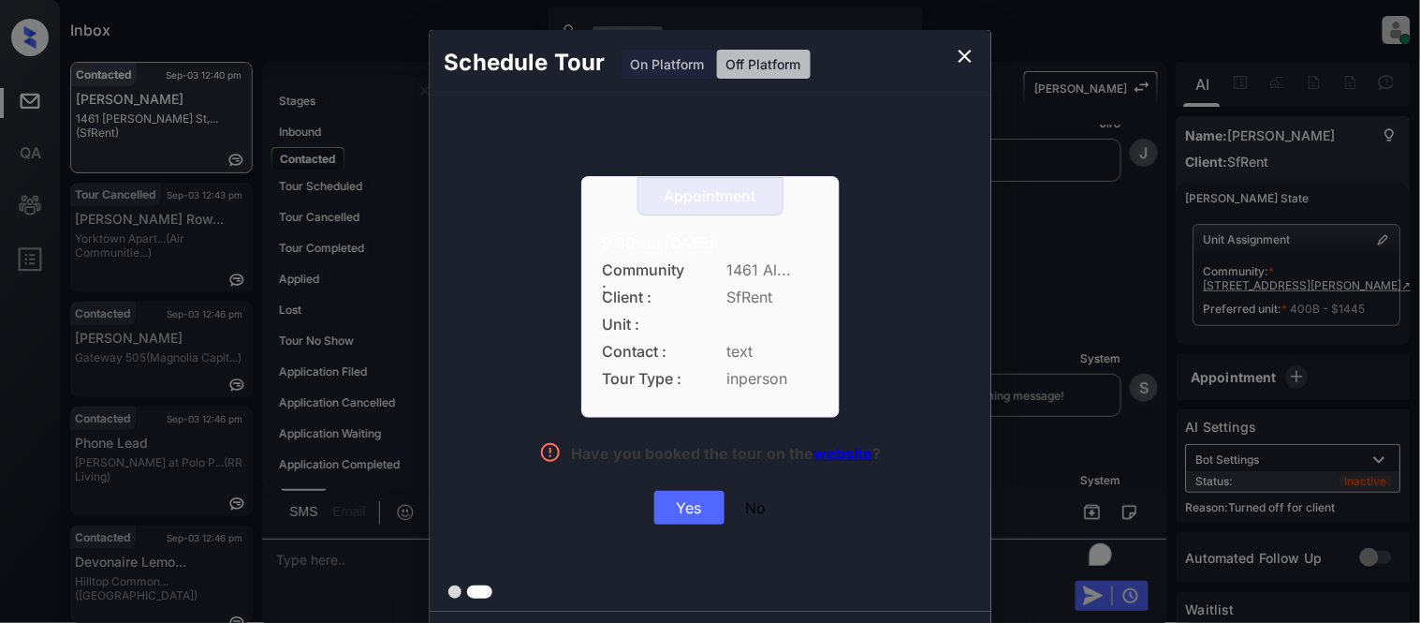
drag, startPoint x: 595, startPoint y: 239, endPoint x: 847, endPoint y: 250, distance: 252.1
click at [847, 250] on div "Appointment 9:30 am,[DATE] Community : 1461 Al... Client : SfRent Unit : Contac…" at bounding box center [710, 350] width 419 height 348
click at [698, 502] on div "Yes" at bounding box center [689, 508] width 70 height 34
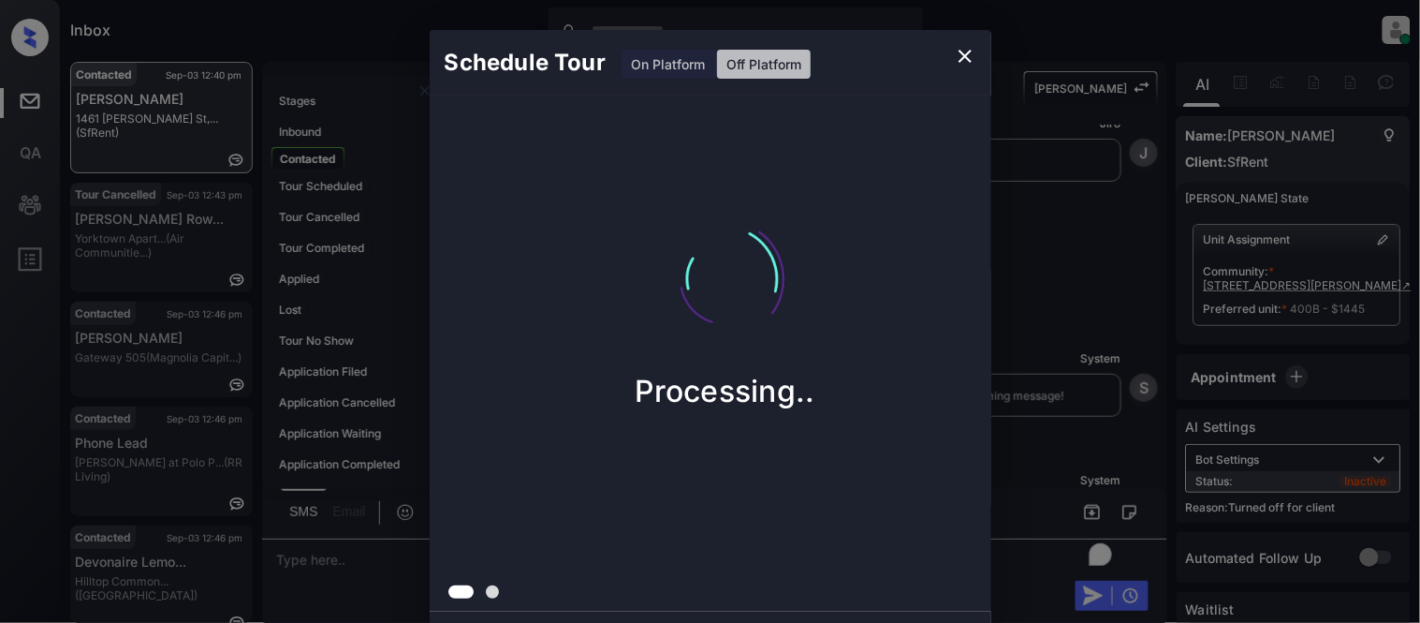
click at [1065, 375] on div "Schedule Tour On Platform Off Platform Processing.." at bounding box center [710, 328] width 1420 height 656
